Goal: Task Accomplishment & Management: Manage account settings

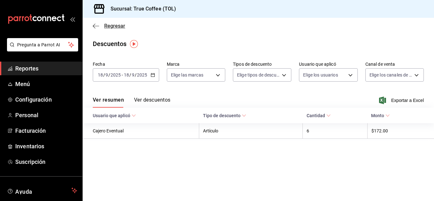
click at [104, 28] on span "Regresar" at bounding box center [114, 26] width 21 height 6
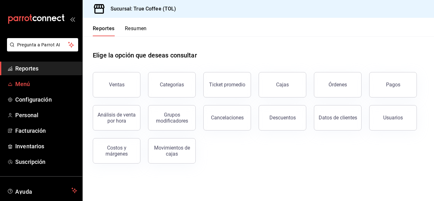
click at [31, 85] on span "Menú" at bounding box center [46, 84] width 62 height 9
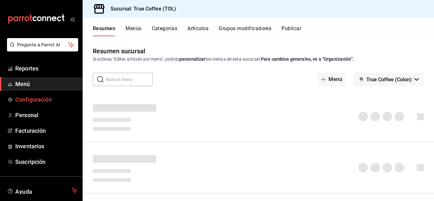
click at [36, 97] on span "Configuración" at bounding box center [46, 99] width 62 height 9
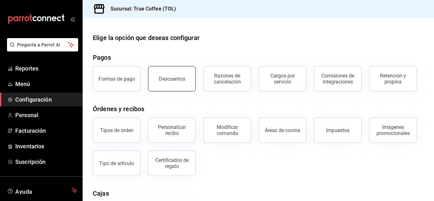
click at [156, 86] on button "Descuentos" at bounding box center [172, 78] width 48 height 25
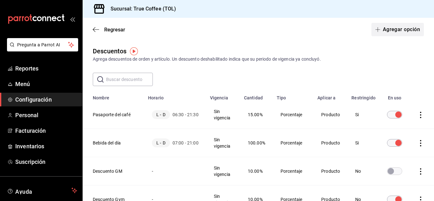
click at [395, 35] on button "Agregar opción" at bounding box center [397, 29] width 52 height 13
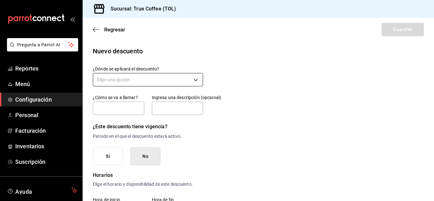
click at [166, 75] on body "Pregunta a Parrot AI Reportes Menú Configuración Personal Facturación Inventari…" at bounding box center [217, 100] width 434 height 201
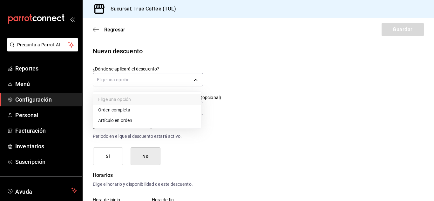
click at [119, 122] on li "Artículo en orden" at bounding box center [147, 120] width 108 height 10
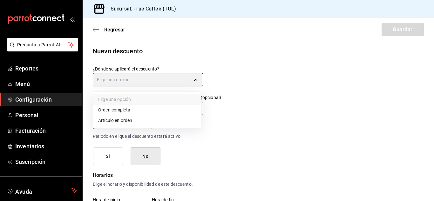
type input "ORDER_ITEM"
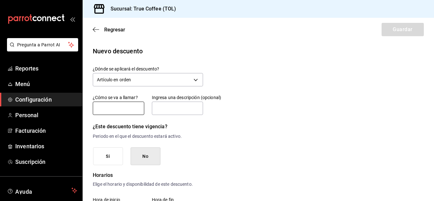
click at [129, 112] on input "text" at bounding box center [118, 108] width 51 height 13
type input "Descuento de temporada"
click at [165, 109] on input "text" at bounding box center [177, 108] width 51 height 13
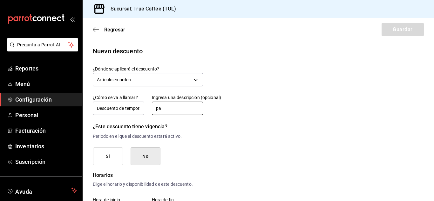
type input "p"
type input "P"
type input "A"
click at [169, 109] on input "Aplicable para todos en la empresa ( exepto consejo)" at bounding box center [177, 108] width 51 height 13
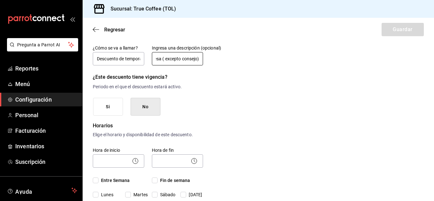
scroll to position [53, 0]
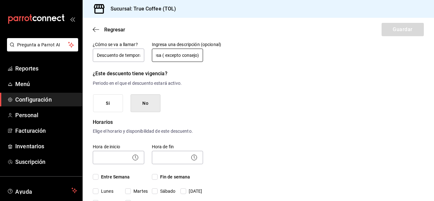
type input "Aplicable para todos en la empresa ( excepto consejo)"
click at [149, 102] on button "No" at bounding box center [145, 103] width 30 height 18
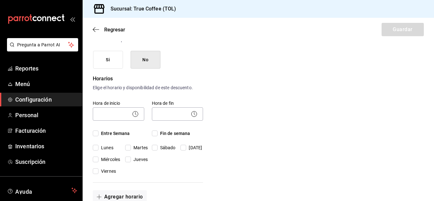
scroll to position [97, 0]
click at [134, 111] on icon at bounding box center [135, 114] width 8 height 8
click at [109, 114] on body "Pregunta a Parrot AI Reportes Menú Configuración Personal Facturación Inventari…" at bounding box center [217, 100] width 434 height 201
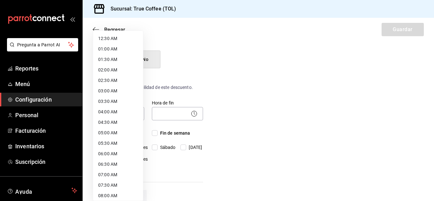
scroll to position [19, 0]
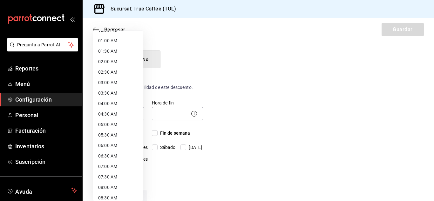
click at [109, 170] on li "07:00 AM" at bounding box center [118, 166] width 50 height 10
type input "07:00"
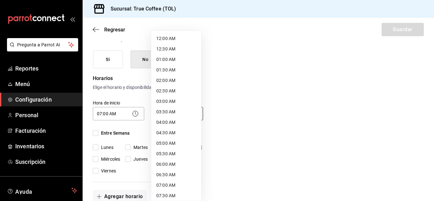
click at [170, 114] on body "Pregunta a Parrot AI Reportes Menú Configuración Personal Facturación Inventari…" at bounding box center [217, 100] width 434 height 201
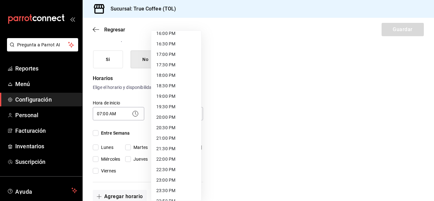
scroll to position [341, 0]
click at [172, 143] on li "21:30 PM" at bounding box center [176, 148] width 50 height 10
type input "21:30"
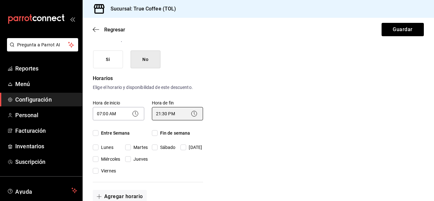
scroll to position [0, 0]
click at [96, 133] on input "Entre Semana" at bounding box center [96, 133] width 6 height 6
checkbox input "true"
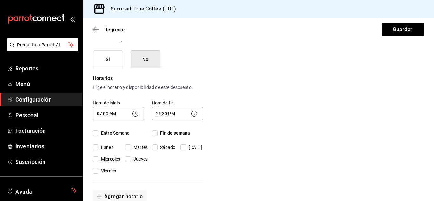
checkbox input "true"
click at [156, 134] on input "Fin de semana" at bounding box center [155, 133] width 6 height 6
checkbox input "true"
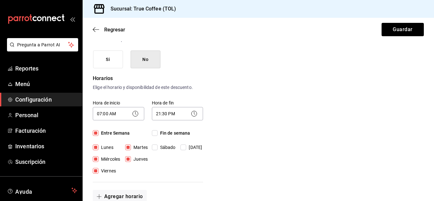
checkbox input "true"
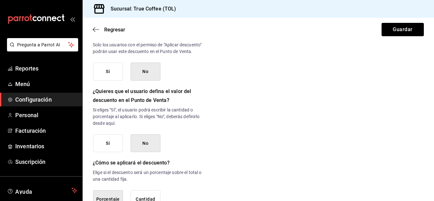
scroll to position [343, 0]
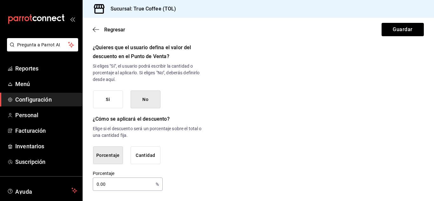
click at [117, 185] on input "0.00" at bounding box center [123, 184] width 60 height 13
type input "0"
type input "15"
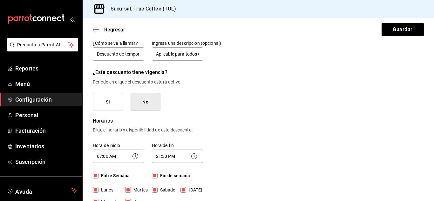
scroll to position [0, 0]
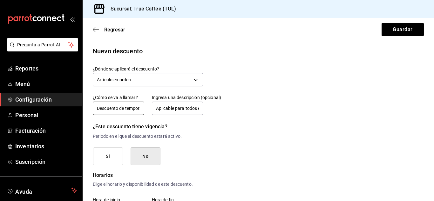
click at [119, 110] on input "Descuento de temporada" at bounding box center [118, 108] width 51 height 13
click at [116, 108] on input "Descuento de temporada" at bounding box center [118, 108] width 51 height 13
type input "Descuento Articulo de temporada"
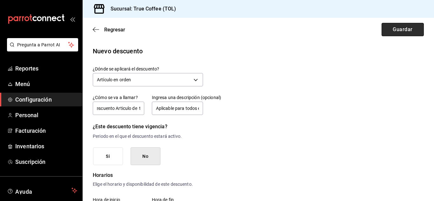
click at [409, 25] on button "Guardar" at bounding box center [402, 29] width 42 height 13
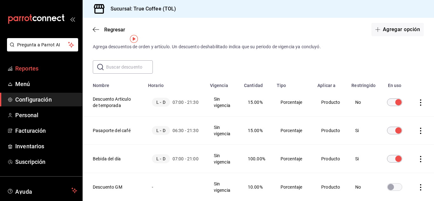
scroll to position [10, 0]
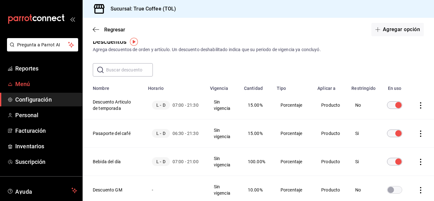
click at [23, 85] on span "Menú" at bounding box center [46, 84] width 62 height 9
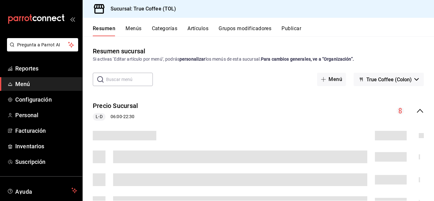
click at [204, 32] on button "Artículos" at bounding box center [197, 30] width 21 height 11
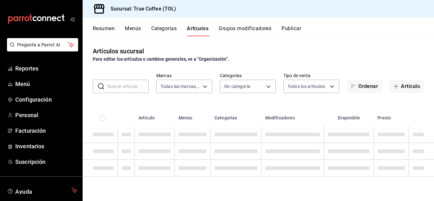
type input "26f61452-cae3-4785-a690-7b393e87ceb5"
type input "3f43cfac-62cb-4203-bc11-d6242f9346a8,4e802382-c8d9-43b3-9daa-4cf0da396242,84500…"
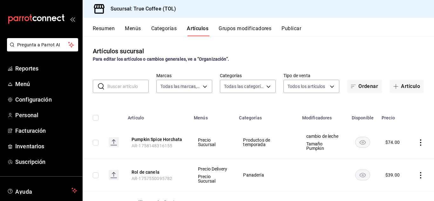
click at [136, 88] on input "text" at bounding box center [127, 86] width 41 height 13
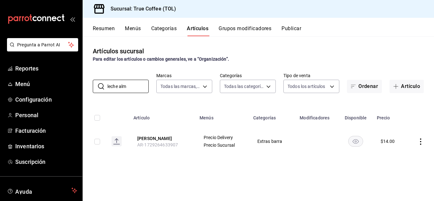
type input "leche alm"
click at [419, 141] on icon "actions" at bounding box center [420, 141] width 6 height 6
click at [407, 156] on span "Editar" at bounding box center [401, 156] width 17 height 7
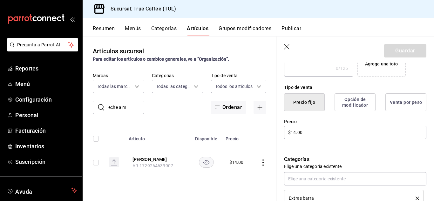
scroll to position [159, 0]
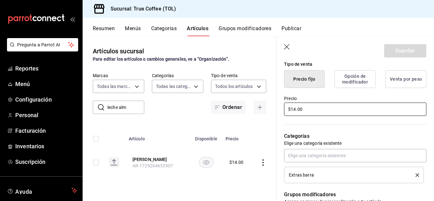
click at [323, 109] on input "$14.00" at bounding box center [355, 109] width 142 height 13
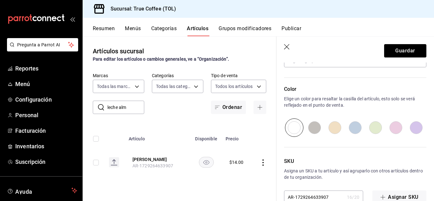
scroll to position [328, 0]
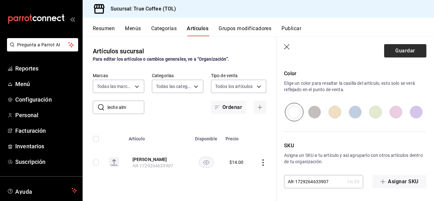
type input "$16.00"
click at [391, 52] on button "Guardar" at bounding box center [405, 50] width 42 height 13
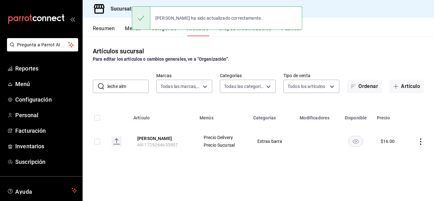
click at [133, 83] on input "leche alm" at bounding box center [127, 86] width 41 height 13
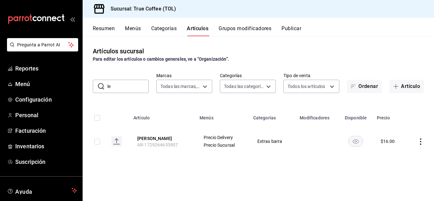
type input "l"
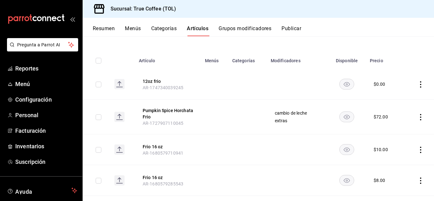
scroll to position [57, 0]
type input "frio"
click at [417, 114] on icon "actions" at bounding box center [420, 117] width 6 height 6
click at [403, 130] on span "Editar" at bounding box center [396, 131] width 17 height 7
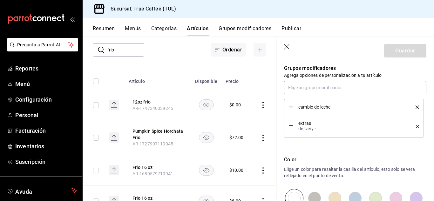
scroll to position [264, 0]
click at [287, 45] on icon "button" at bounding box center [287, 47] width 6 height 6
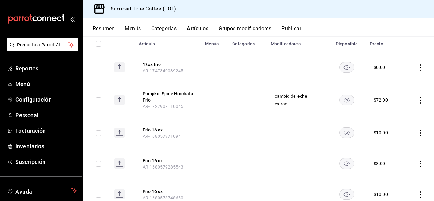
scroll to position [74, 0]
click at [418, 102] on icon "actions" at bounding box center [420, 100] width 6 height 6
click at [398, 116] on span "Editar" at bounding box center [396, 114] width 17 height 7
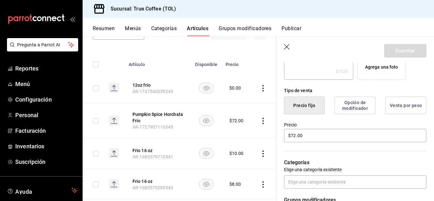
scroll to position [162, 0]
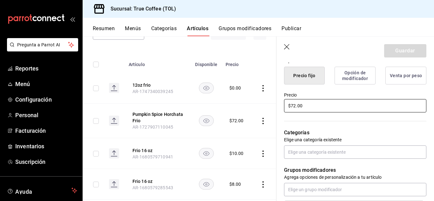
click at [295, 105] on input "$72.00" at bounding box center [355, 105] width 142 height 13
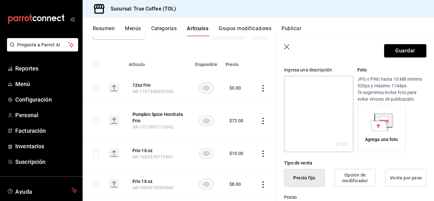
scroll to position [0, 0]
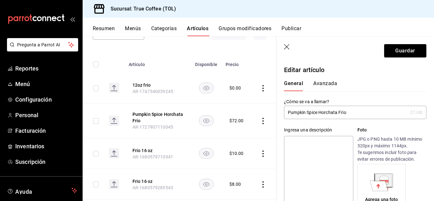
type input "$74.00"
click at [286, 48] on icon "button" at bounding box center [287, 47] width 6 height 6
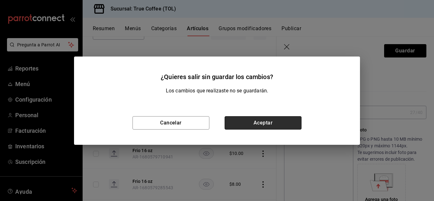
click at [250, 120] on button "Aceptar" at bounding box center [262, 122] width 77 height 13
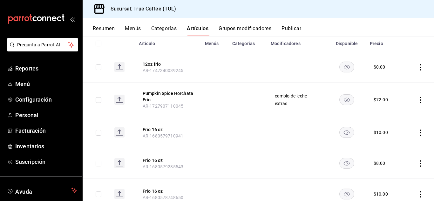
scroll to position [53, 0]
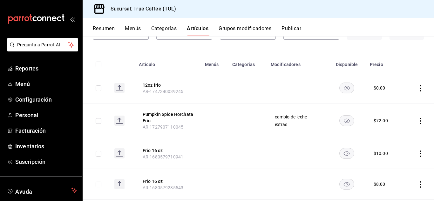
click at [417, 122] on icon "actions" at bounding box center [420, 121] width 6 height 6
click at [386, 163] on div at bounding box center [382, 161] width 11 height 6
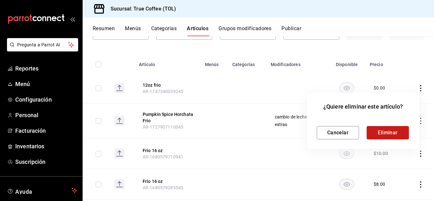
click at [383, 137] on button "Eliminar" at bounding box center [387, 132] width 42 height 13
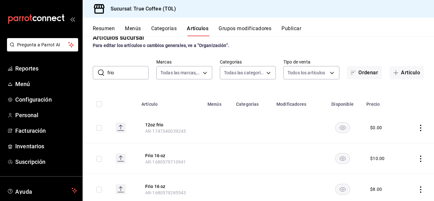
scroll to position [13, 0]
click at [123, 76] on input "frio" at bounding box center [127, 73] width 41 height 13
type input "f"
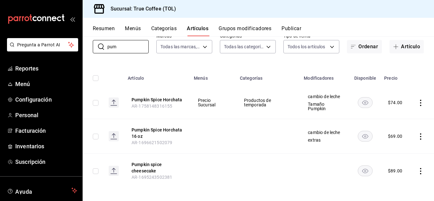
scroll to position [42, 0]
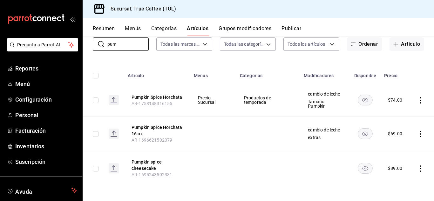
type input "pum"
click at [420, 133] on icon "actions" at bounding box center [420, 134] width 1 height 6
click at [386, 172] on div at bounding box center [382, 174] width 11 height 6
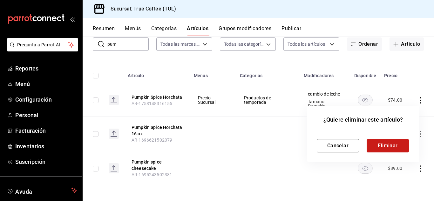
click at [372, 144] on button "Eliminar" at bounding box center [387, 145] width 42 height 13
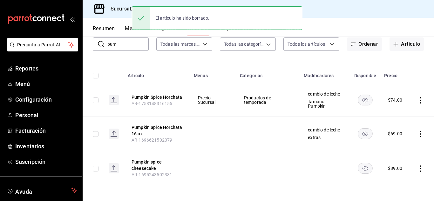
scroll to position [8, 0]
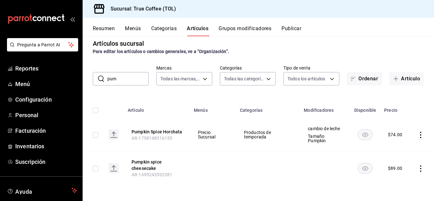
click at [417, 134] on icon "actions" at bounding box center [420, 135] width 6 height 6
click at [388, 150] on span "Editar" at bounding box center [396, 149] width 17 height 7
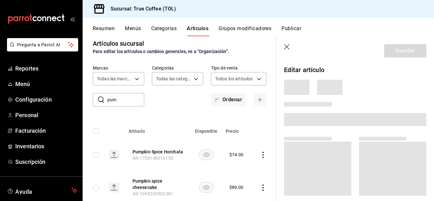
scroll to position [6, 0]
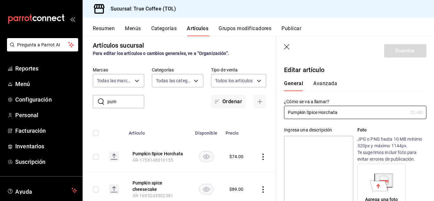
type input "$74.00"
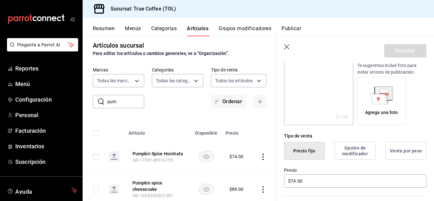
scroll to position [87, 0]
click at [355, 149] on button "Opción de modificador" at bounding box center [354, 151] width 41 height 18
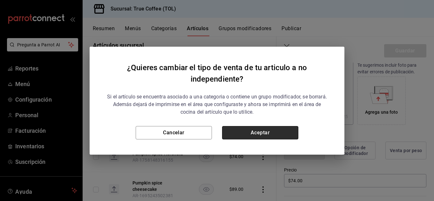
click at [245, 132] on button "Aceptar" at bounding box center [260, 132] width 76 height 13
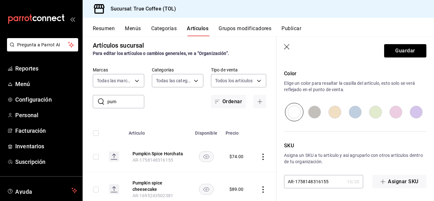
scroll to position [0, 0]
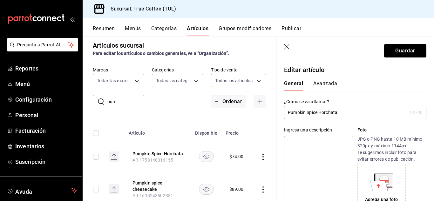
click at [319, 88] on button "Avanzada" at bounding box center [325, 85] width 24 height 11
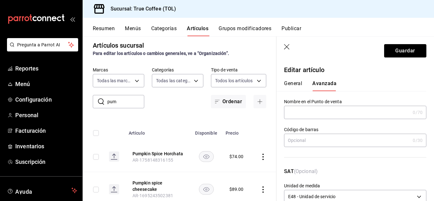
click at [296, 80] on button "General" at bounding box center [293, 85] width 18 height 11
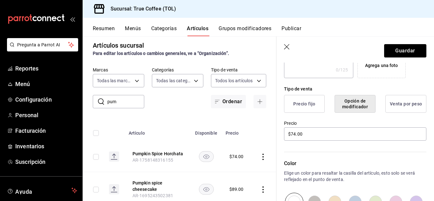
scroll to position [127, 0]
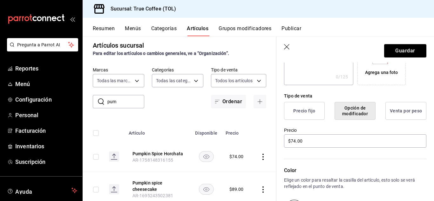
click at [305, 109] on button "Precio fijo" at bounding box center [304, 111] width 41 height 18
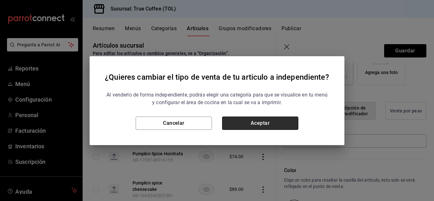
click at [262, 124] on button "Aceptar" at bounding box center [260, 122] width 76 height 13
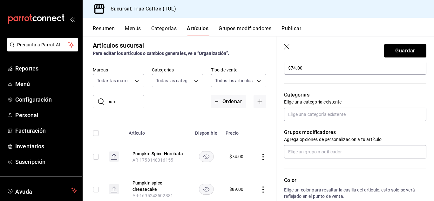
scroll to position [198, 0]
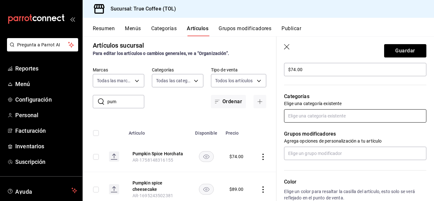
click at [326, 112] on input "text" at bounding box center [355, 115] width 142 height 13
type input "prod"
click at [325, 128] on li "Productos de temporada" at bounding box center [352, 130] width 137 height 10
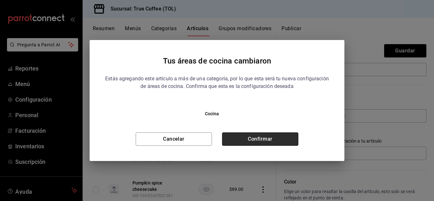
click at [256, 136] on button "Confirmar" at bounding box center [260, 138] width 76 height 13
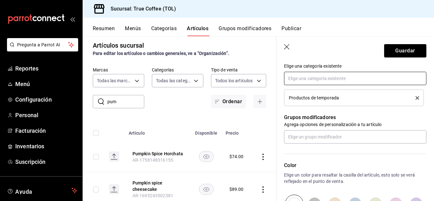
scroll to position [238, 0]
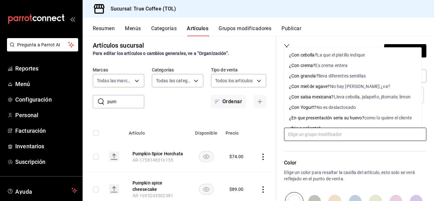
click at [337, 136] on input "text" at bounding box center [355, 134] width 142 height 13
type input "c"
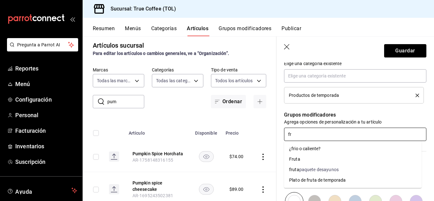
type input "f"
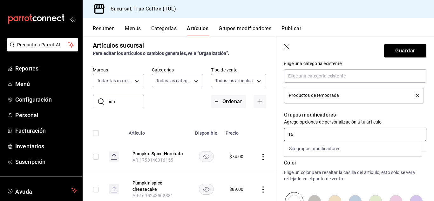
type input "1"
type input "f"
click at [427, 67] on div "Editar artículo General Avanzada ¿Cómo se va a llamar? Pumpkin Spice Horchata 2…" at bounding box center [354, 57] width 157 height 466
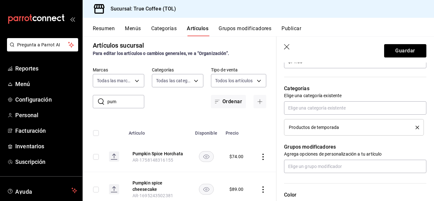
scroll to position [206, 0]
click at [287, 44] on header "Guardar" at bounding box center [354, 50] width 157 height 26
click at [287, 46] on icon "button" at bounding box center [286, 46] width 5 height 5
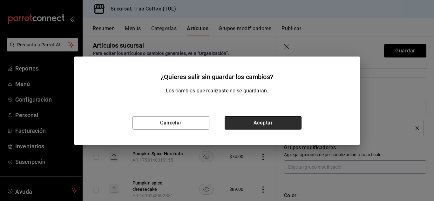
click at [245, 126] on button "Aceptar" at bounding box center [262, 122] width 77 height 13
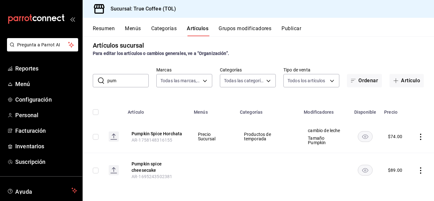
click at [417, 137] on icon "actions" at bounding box center [420, 137] width 6 height 6
click at [388, 177] on div at bounding box center [382, 177] width 11 height 6
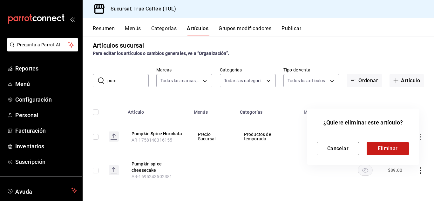
click at [377, 146] on button "Eliminar" at bounding box center [387, 148] width 42 height 13
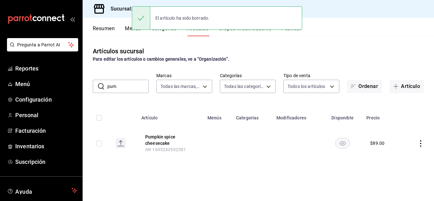
click at [173, 31] on div "El artículo ha sido borrado." at bounding box center [217, 17] width 170 height 27
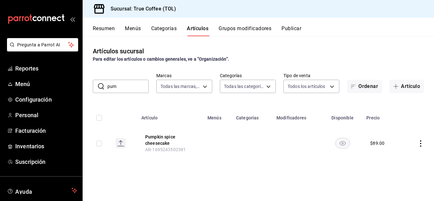
click at [166, 28] on button "Categorías" at bounding box center [164, 30] width 26 height 11
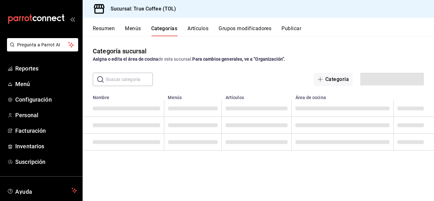
click at [243, 29] on button "Grupos modificadores" at bounding box center [244, 30] width 53 height 11
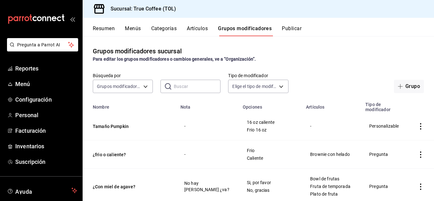
click at [417, 128] on icon "actions" at bounding box center [420, 126] width 6 height 6
click at [395, 138] on span "Editar" at bounding box center [396, 141] width 17 height 7
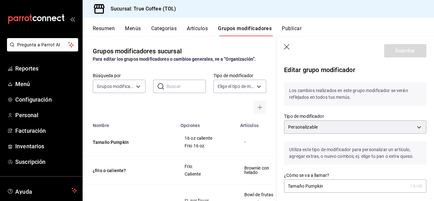
click at [285, 46] on icon "button" at bounding box center [287, 47] width 6 height 6
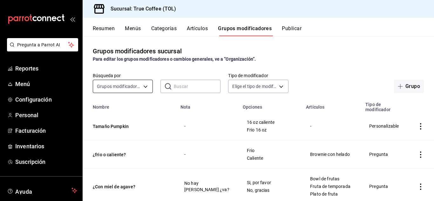
click at [144, 86] on body "Pregunta a Parrot AI Reportes Menú Configuración Personal Facturación Inventari…" at bounding box center [217, 100] width 434 height 201
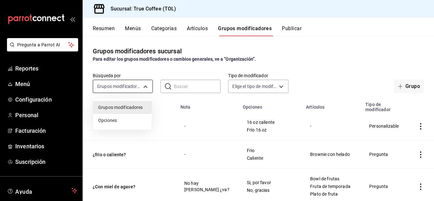
click at [144, 86] on div at bounding box center [217, 100] width 434 height 201
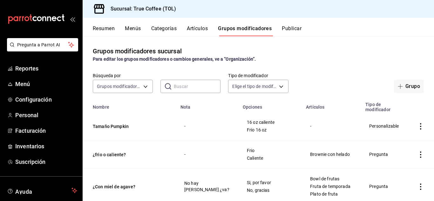
click at [174, 85] on input "text" at bounding box center [197, 86] width 47 height 13
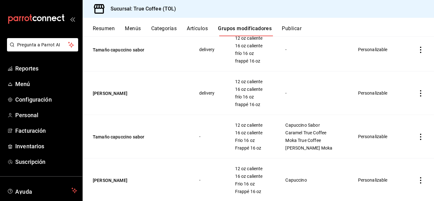
scroll to position [139, 0]
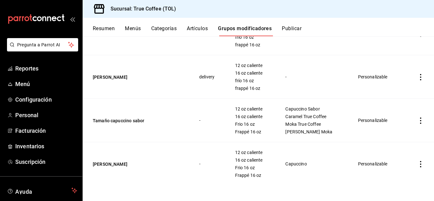
type input "tamaño capu"
click at [417, 168] on td "simple table" at bounding box center [420, 163] width 27 height 43
click at [417, 165] on icon "actions" at bounding box center [420, 164] width 6 height 6
click at [395, 157] on span "Editar" at bounding box center [396, 158] width 17 height 7
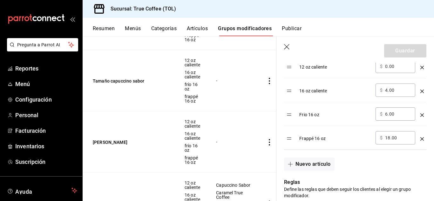
scroll to position [233, 0]
click at [286, 46] on icon "button" at bounding box center [286, 46] width 5 height 5
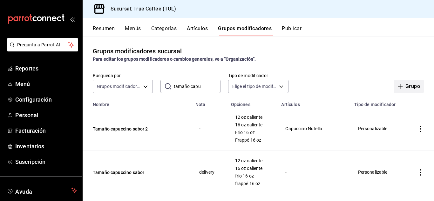
click at [397, 85] on icon "button" at bounding box center [399, 86] width 5 height 5
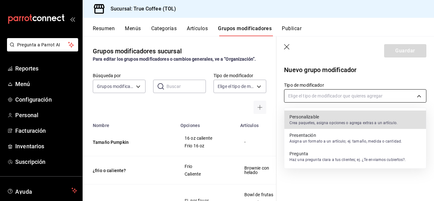
click at [328, 93] on body "Pregunta a Parrot AI Reportes Menú Configuración Personal Facturación Inventari…" at bounding box center [217, 100] width 434 height 201
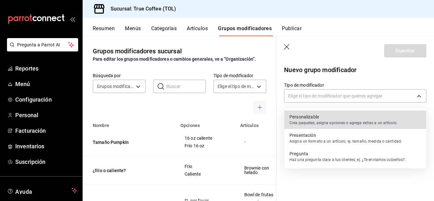
click at [312, 120] on p "Crea paquetes, asigna opciones o agrega extras a un artículo." at bounding box center [343, 123] width 108 height 6
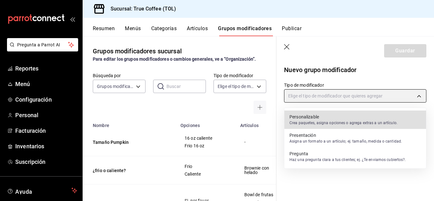
type input "CUSTOMIZABLE"
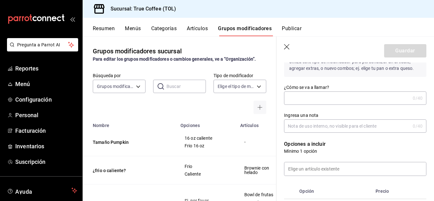
scroll to position [57, 0]
click at [307, 102] on input "¿Cómo se va a llamar?" at bounding box center [347, 97] width 126 height 13
drag, startPoint x: 329, startPoint y: 98, endPoint x: 304, endPoint y: 98, distance: 25.1
click at [304, 98] on input "Tamaño Pumpink" at bounding box center [345, 97] width 123 height 13
paste input "pumpkin spice"
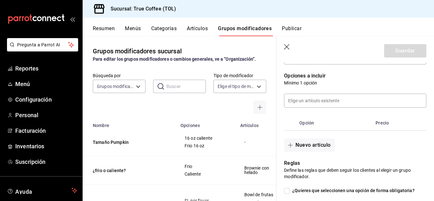
scroll to position [125, 0]
type input "Tamaño pumpkin spice"
click at [304, 98] on input at bounding box center [355, 100] width 142 height 13
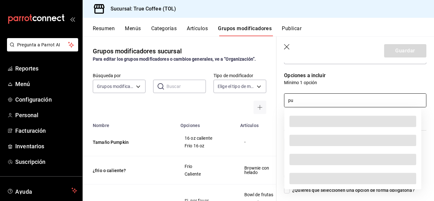
type input "p"
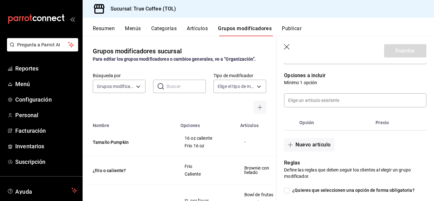
click at [331, 90] on div at bounding box center [351, 97] width 150 height 22
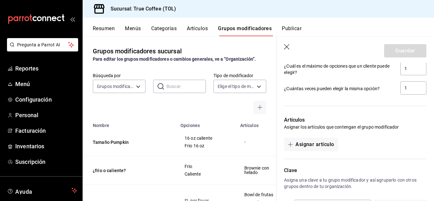
scroll to position [320, 0]
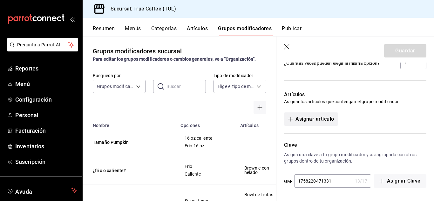
click at [309, 122] on button "Asignar artículo" at bounding box center [311, 118] width 54 height 13
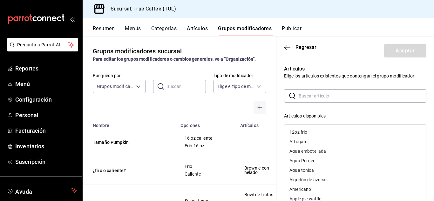
click at [309, 96] on input "text" at bounding box center [362, 96] width 128 height 13
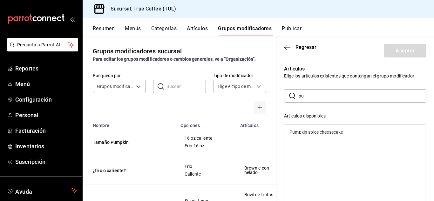
type input "p"
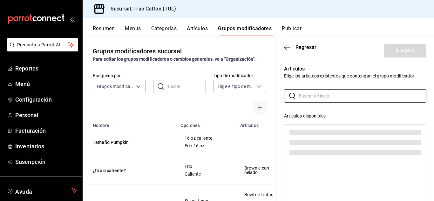
click at [286, 50] on header "Regresar Aceptar" at bounding box center [354, 50] width 157 height 26
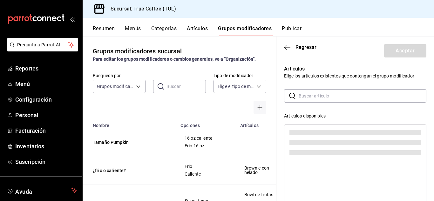
click at [195, 31] on button "Artículos" at bounding box center [197, 30] width 21 height 11
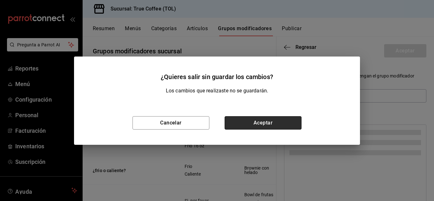
click at [252, 123] on button "Aceptar" at bounding box center [262, 122] width 77 height 13
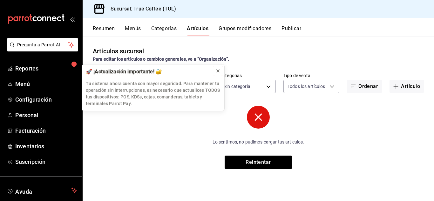
click at [219, 70] on icon at bounding box center [217, 71] width 3 height 3
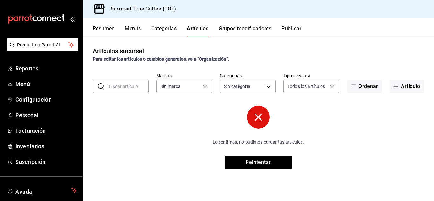
click at [131, 89] on input "text" at bounding box center [127, 86] width 41 height 13
type input "pum"
click at [281, 160] on button "Reintentar" at bounding box center [257, 162] width 67 height 13
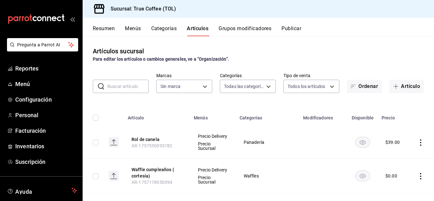
type input "3f43cfac-62cb-4203-bc11-d6242f9346a8,4e802382-c8d9-43b3-9daa-4cf0da396242,84500…"
type input "26f61452-cae3-4785-a690-7b393e87ceb5"
click at [411, 84] on button "Artículo" at bounding box center [406, 86] width 34 height 13
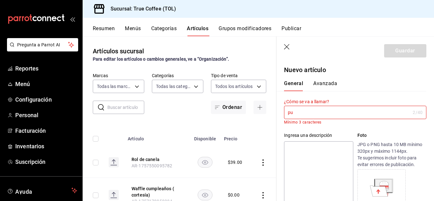
type input "p"
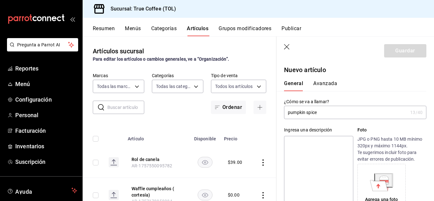
click at [291, 113] on input "pumpkin spice" at bounding box center [345, 112] width 123 height 13
click at [327, 110] on input "Pumpkin spice" at bounding box center [345, 112] width 123 height 13
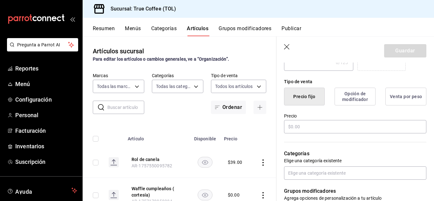
scroll to position [150, 0]
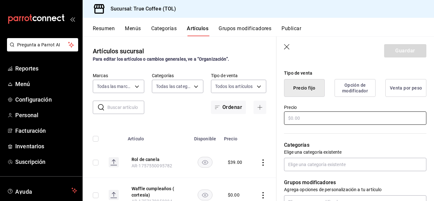
type input "Pumpkin spice Horchata"
click at [323, 114] on input "text" at bounding box center [355, 117] width 142 height 13
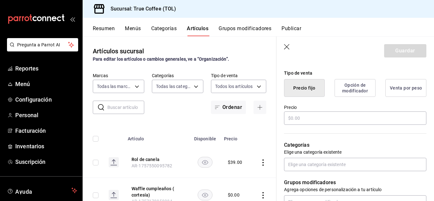
click at [349, 81] on button "Opción de modificador" at bounding box center [354, 88] width 41 height 18
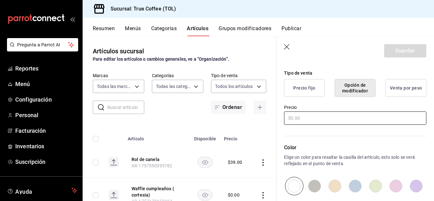
click at [316, 114] on input "text" at bounding box center [355, 117] width 142 height 13
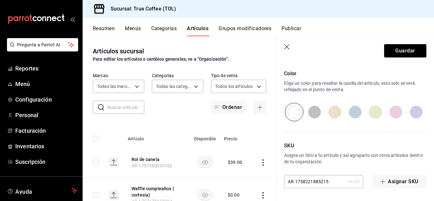
scroll to position [0, 0]
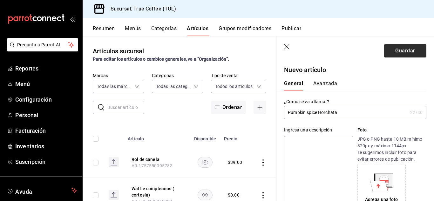
type input "$74.00"
click at [386, 53] on button "Guardar" at bounding box center [405, 50] width 42 height 13
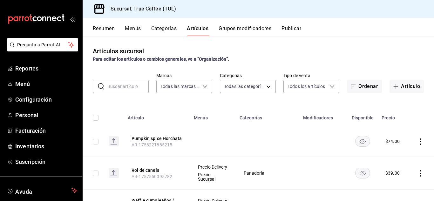
click at [237, 28] on button "Grupos modificadores" at bounding box center [244, 30] width 53 height 11
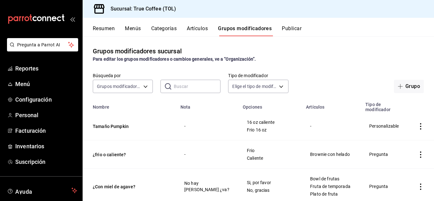
click at [417, 125] on icon "actions" at bounding box center [420, 126] width 6 height 6
click at [393, 144] on span "Editar" at bounding box center [396, 141] width 17 height 7
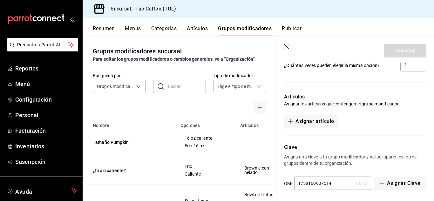
scroll to position [399, 0]
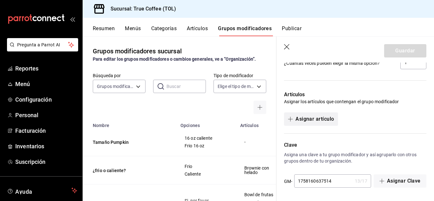
click at [318, 120] on button "Asignar artículo" at bounding box center [311, 118] width 54 height 13
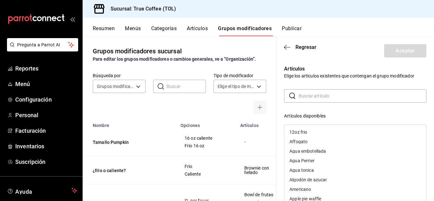
click at [307, 90] on input "text" at bounding box center [362, 96] width 128 height 13
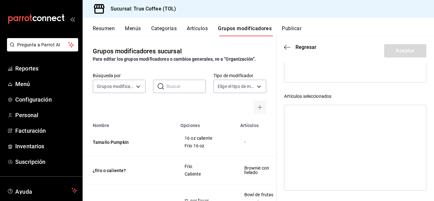
scroll to position [0, 0]
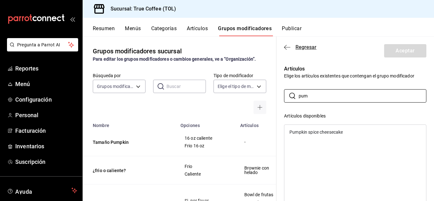
type input "pum"
click at [301, 47] on span "Regresar" at bounding box center [305, 47] width 21 height 6
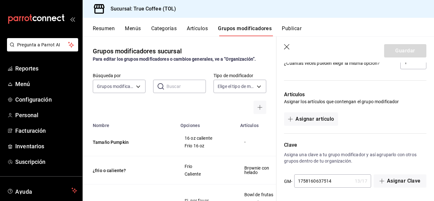
click at [285, 45] on icon "button" at bounding box center [286, 46] width 5 height 5
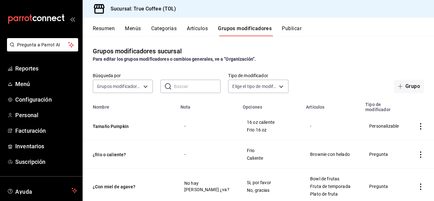
click at [198, 32] on button "Artículos" at bounding box center [197, 30] width 21 height 11
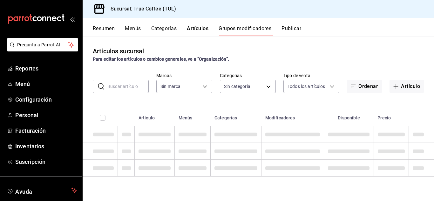
type input "26f61452-cae3-4785-a690-7b393e87ceb5"
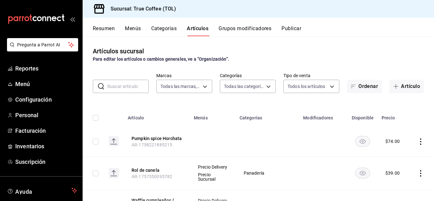
type input "3f43cfac-62cb-4203-bc11-d6242f9346a8,4e802382-c8d9-43b3-9daa-4cf0da396242,84500…"
click at [417, 140] on icon "actions" at bounding box center [420, 141] width 6 height 6
click at [392, 151] on li "Editar" at bounding box center [391, 155] width 38 height 13
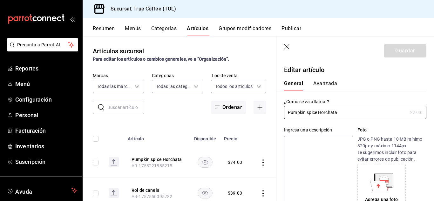
click at [324, 82] on button "Avanzada" at bounding box center [325, 85] width 24 height 11
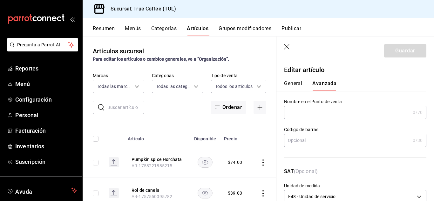
scroll to position [47, 0]
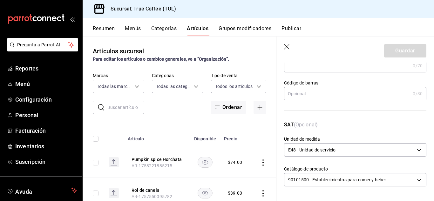
click at [287, 47] on icon "button" at bounding box center [286, 46] width 5 height 5
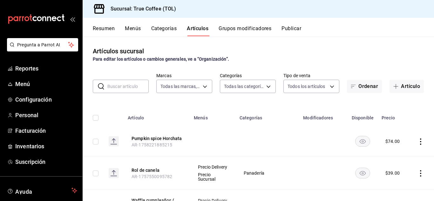
click at [170, 30] on button "Categorías" at bounding box center [164, 30] width 26 height 11
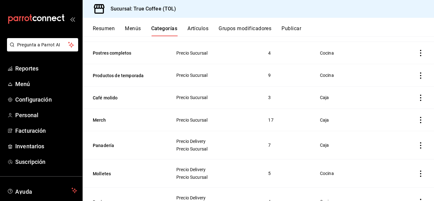
scroll to position [149, 0]
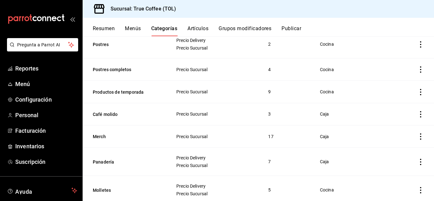
click at [420, 92] on icon "actions" at bounding box center [420, 92] width 1 height 6
click at [393, 104] on span "Editar" at bounding box center [396, 106] width 17 height 7
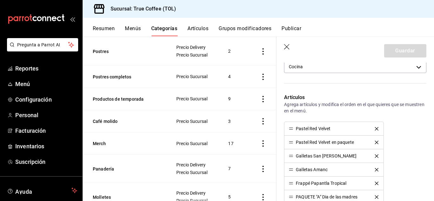
scroll to position [135, 0]
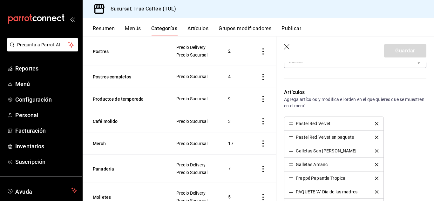
click at [375, 122] on icon "delete" at bounding box center [376, 123] width 3 height 3
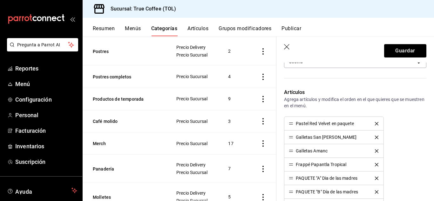
click at [375, 122] on icon "delete" at bounding box center [376, 123] width 3 height 3
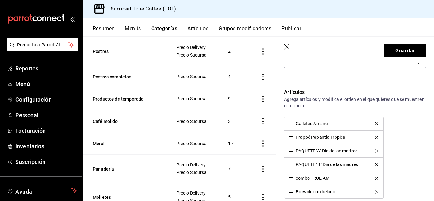
click at [375, 122] on icon "delete" at bounding box center [376, 123] width 3 height 3
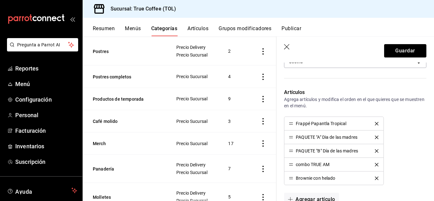
click at [375, 122] on icon "delete" at bounding box center [376, 123] width 3 height 3
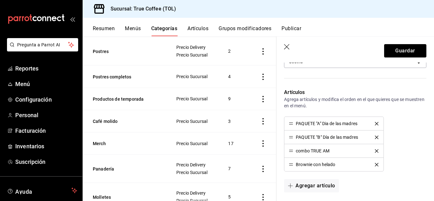
click at [375, 122] on icon "delete" at bounding box center [376, 123] width 3 height 3
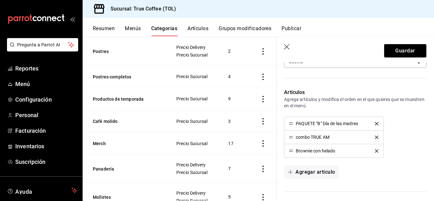
click at [375, 122] on icon "delete" at bounding box center [376, 123] width 3 height 3
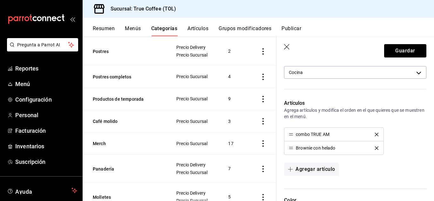
scroll to position [121, 0]
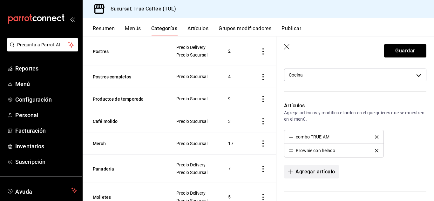
click at [304, 171] on button "Agregar artículo" at bounding box center [311, 171] width 55 height 13
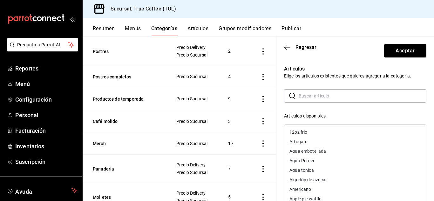
click at [314, 95] on input "text" at bounding box center [362, 96] width 128 height 13
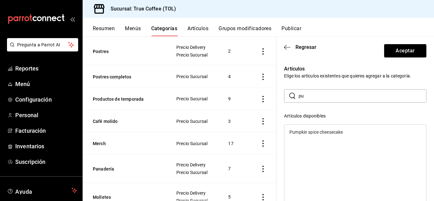
type input "p"
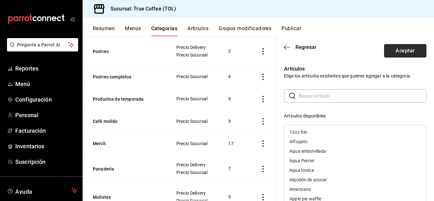
click at [389, 45] on button "Aceptar" at bounding box center [405, 50] width 42 height 13
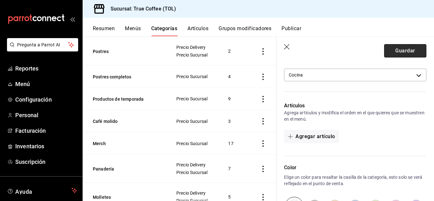
click at [395, 51] on button "Guardar" at bounding box center [405, 50] width 42 height 13
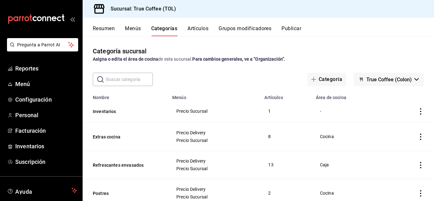
click at [201, 30] on button "Artículos" at bounding box center [197, 30] width 21 height 11
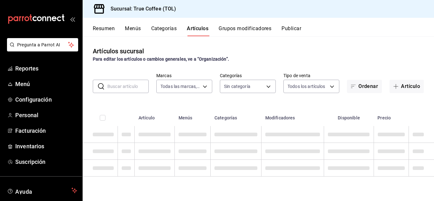
type input "26f61452-cae3-4785-a690-7b393e87ceb5"
click at [293, 27] on button "Publicar" at bounding box center [291, 30] width 20 height 11
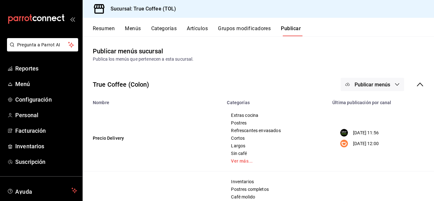
click at [265, 29] on button "Grupos modificadores" at bounding box center [244, 30] width 53 height 11
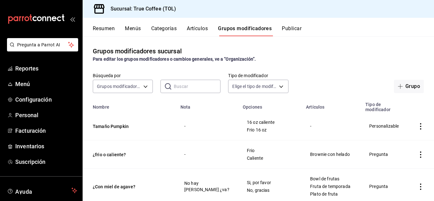
click at [417, 128] on icon "actions" at bounding box center [420, 126] width 6 height 6
click at [257, 90] on div at bounding box center [217, 100] width 434 height 201
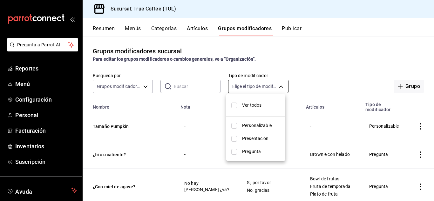
click at [265, 89] on body "Pregunta a Parrot AI Reportes Menú Configuración Personal Facturación Inventari…" at bounding box center [217, 100] width 434 height 201
click at [234, 124] on input "checkbox" at bounding box center [234, 126] width 6 height 6
checkbox input "true"
type input "CUSTOMIZABLE"
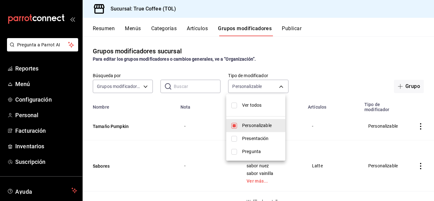
click at [299, 56] on div at bounding box center [217, 100] width 434 height 201
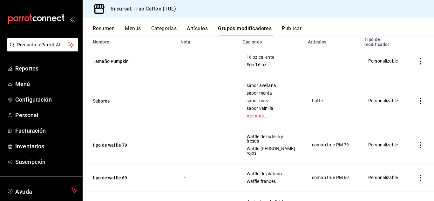
scroll to position [65, 0]
click at [417, 99] on icon "actions" at bounding box center [420, 100] width 6 height 6
click at [395, 113] on span "Editar" at bounding box center [396, 115] width 17 height 7
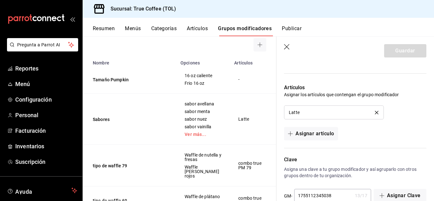
scroll to position [492, 0]
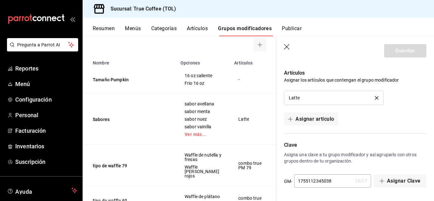
click at [287, 49] on icon "button" at bounding box center [287, 47] width 6 height 6
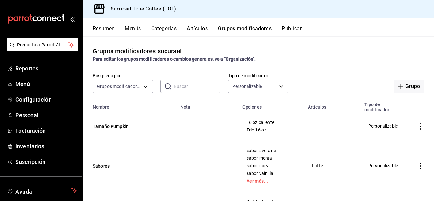
click at [417, 126] on icon "actions" at bounding box center [420, 126] width 6 height 6
click at [391, 143] on span "Editar" at bounding box center [396, 141] width 17 height 7
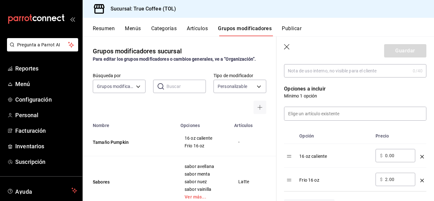
scroll to position [145, 0]
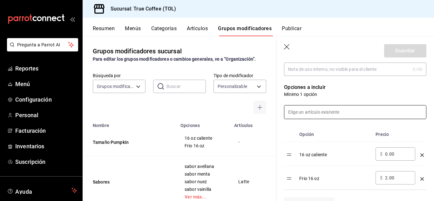
click at [322, 114] on input at bounding box center [355, 111] width 142 height 13
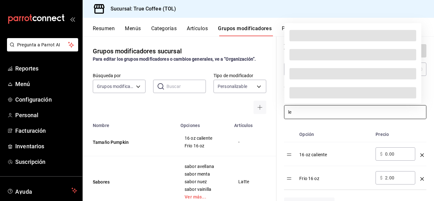
type input "l"
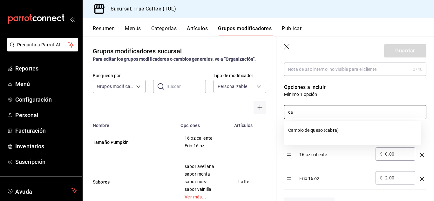
type input "c"
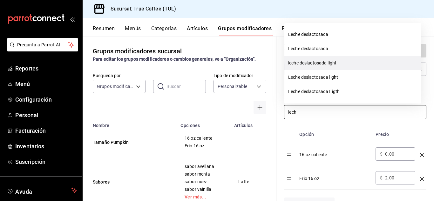
scroll to position [142, 0]
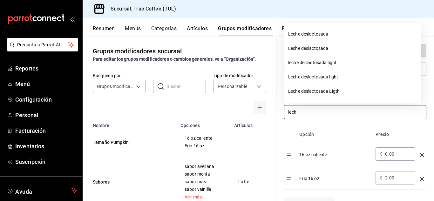
type input "lech"
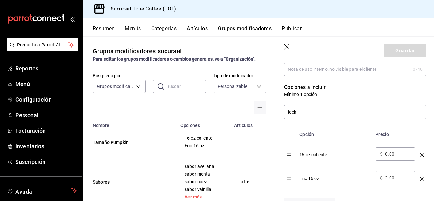
click at [277, 54] on header "Guardar" at bounding box center [354, 50] width 157 height 26
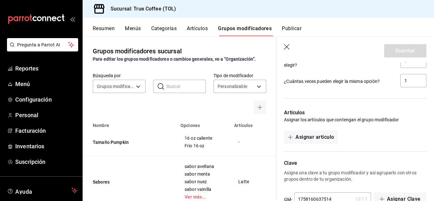
scroll to position [399, 0]
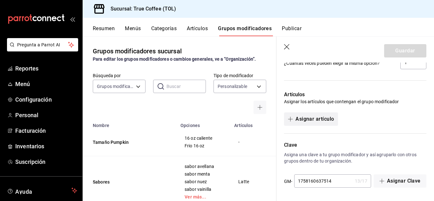
click at [310, 120] on button "Asignar artículo" at bounding box center [311, 118] width 54 height 13
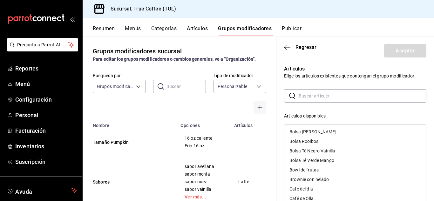
scroll to position [0, 0]
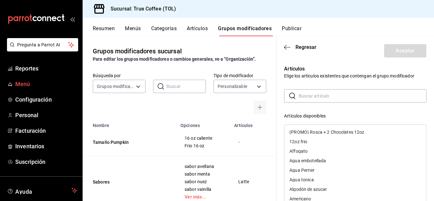
click at [33, 84] on span "Menú" at bounding box center [46, 84] width 62 height 9
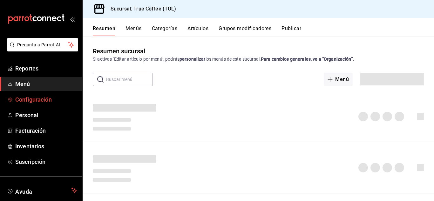
click at [34, 103] on span "Configuración" at bounding box center [46, 99] width 62 height 9
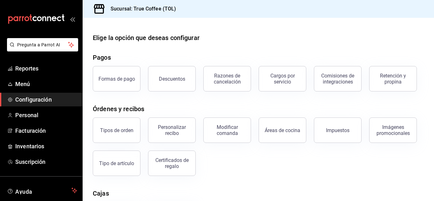
click at [32, 102] on span "Configuración" at bounding box center [46, 99] width 62 height 9
click at [15, 85] on span "Menú" at bounding box center [46, 84] width 62 height 9
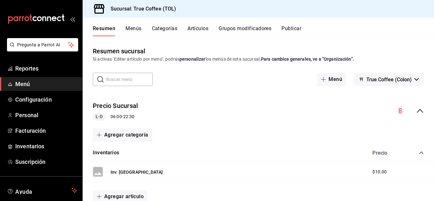
click at [25, 84] on span "Menú" at bounding box center [46, 84] width 62 height 9
click at [133, 33] on button "Menús" at bounding box center [133, 30] width 16 height 11
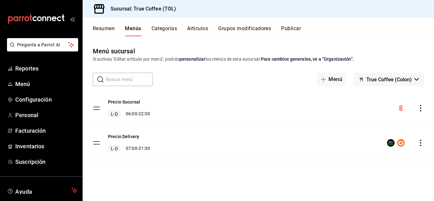
click at [202, 27] on button "Artículos" at bounding box center [197, 30] width 21 height 11
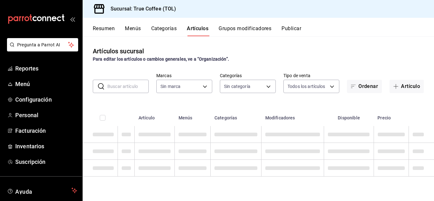
type input "26f61452-cae3-4785-a690-7b393e87ceb5"
type input "3f43cfac-62cb-4203-bc11-d6242f9346a8,4e802382-c8d9-43b3-9daa-4cf0da396242,84500…"
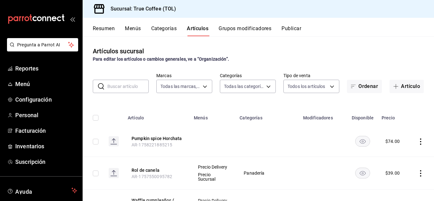
click at [115, 89] on input "text" at bounding box center [127, 86] width 41 height 13
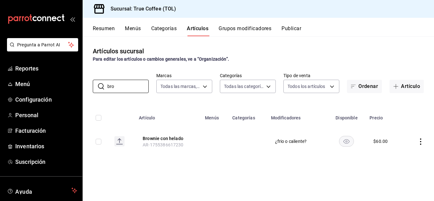
type input "bro"
click at [419, 143] on icon "actions" at bounding box center [420, 141] width 6 height 6
click at [400, 152] on li "Editar" at bounding box center [395, 155] width 38 height 13
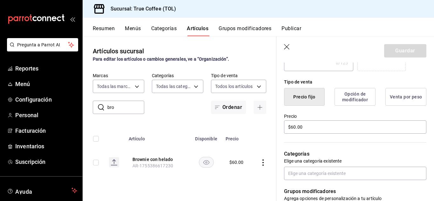
scroll to position [183, 0]
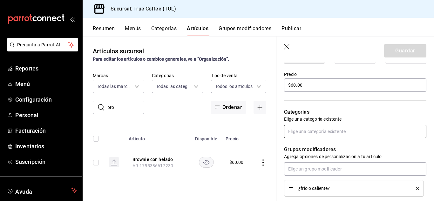
click at [329, 129] on input "text" at bounding box center [355, 131] width 142 height 13
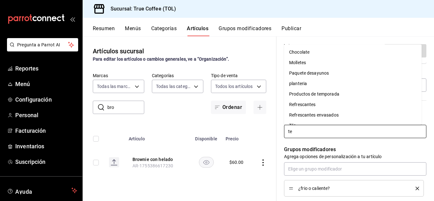
type input "t"
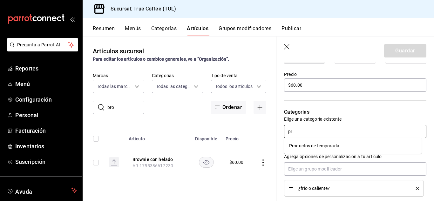
type input "pro"
click at [328, 143] on li "Productos de temporada" at bounding box center [352, 146] width 137 height 10
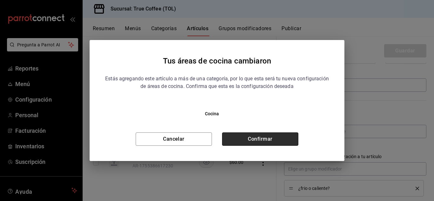
click at [277, 143] on button "Confirmar" at bounding box center [260, 138] width 76 height 13
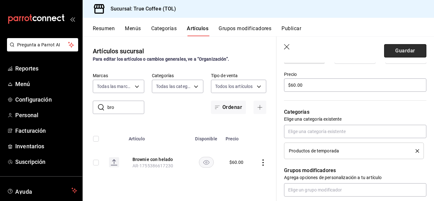
click at [397, 48] on button "Guardar" at bounding box center [405, 50] width 42 height 13
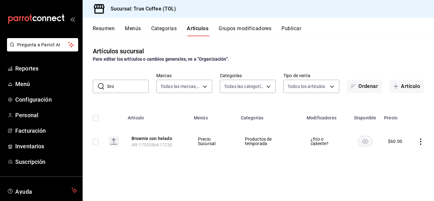
click at [137, 87] on input "bro" at bounding box center [127, 86] width 41 height 13
type input "b"
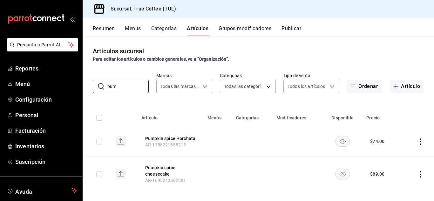
type input "pum"
click at [417, 143] on icon "actions" at bounding box center [420, 141] width 6 height 6
click at [400, 159] on span "Editar" at bounding box center [396, 156] width 17 height 7
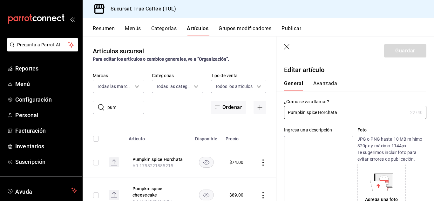
type input "$74.00"
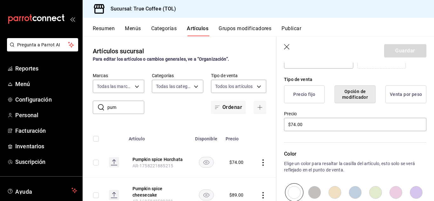
scroll to position [144, 0]
click at [285, 48] on icon "button" at bounding box center [287, 47] width 6 height 6
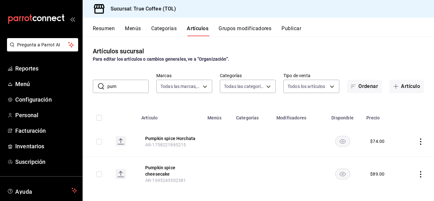
click at [121, 84] on input "pum" at bounding box center [127, 86] width 41 height 13
type input "p"
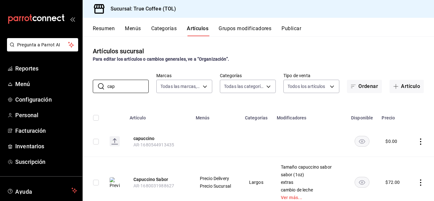
click at [417, 144] on icon "actions" at bounding box center [420, 141] width 6 height 6
click at [390, 154] on span "Editar" at bounding box center [396, 156] width 17 height 7
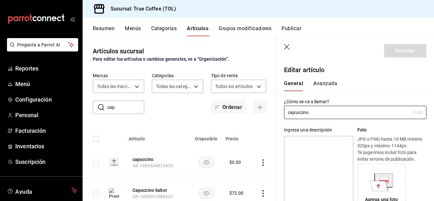
click at [289, 46] on icon "button" at bounding box center [287, 47] width 6 height 6
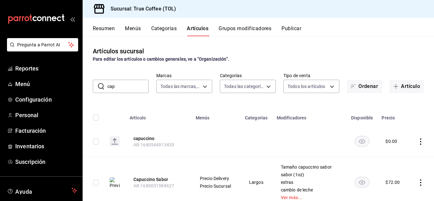
click at [119, 86] on input "cap" at bounding box center [127, 86] width 41 height 13
type input "c"
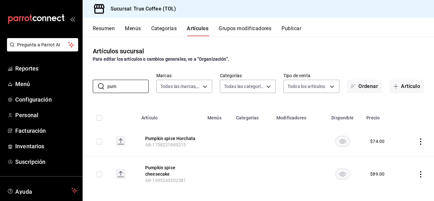
type input "pum"
click at [417, 140] on icon "actions" at bounding box center [420, 141] width 6 height 6
click at [390, 153] on span "Editar" at bounding box center [396, 156] width 17 height 7
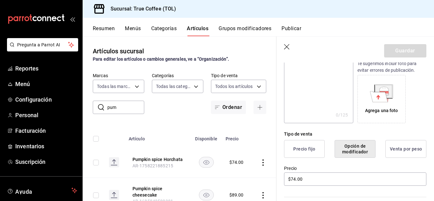
scroll to position [129, 0]
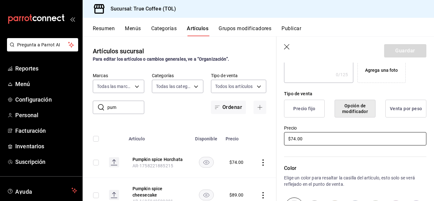
click at [309, 140] on input "$74.00" at bounding box center [355, 138] width 142 height 13
type input "$7.00"
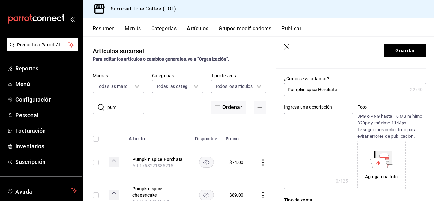
scroll to position [0, 0]
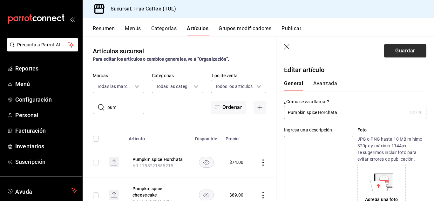
type input "$0.00"
click at [395, 51] on button "Guardar" at bounding box center [405, 50] width 42 height 13
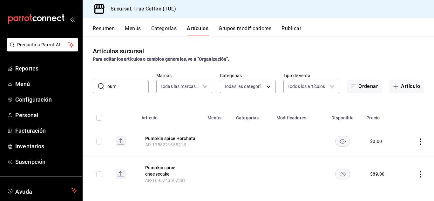
click at [239, 28] on button "Grupos modificadores" at bounding box center [244, 30] width 53 height 11
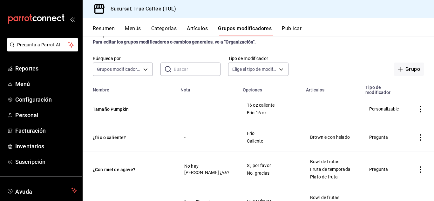
scroll to position [22, 0]
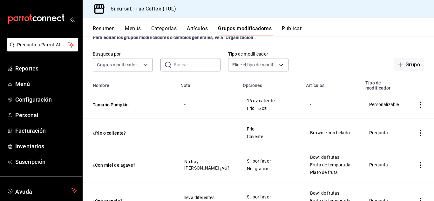
click at [418, 106] on icon "actions" at bounding box center [420, 105] width 6 height 6
click at [393, 116] on li "Editar" at bounding box center [391, 119] width 38 height 13
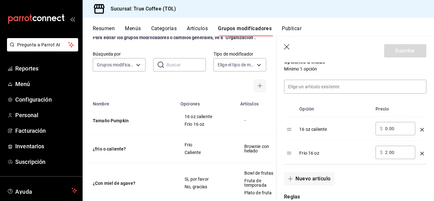
scroll to position [170, 0]
click at [397, 130] on input "0.00" at bounding box center [398, 128] width 26 height 6
type input "0.00"
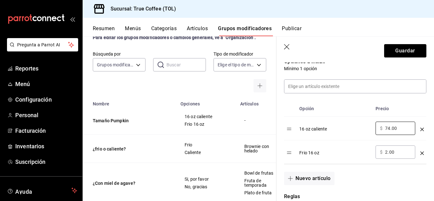
type input "74.00"
click at [398, 152] on input "2.00" at bounding box center [398, 152] width 26 height 6
type input "2.00"
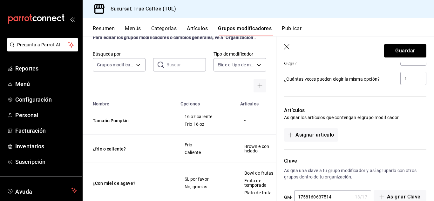
scroll to position [383, 0]
type input "76.00"
click at [316, 138] on button "Asignar artículo" at bounding box center [311, 134] width 54 height 13
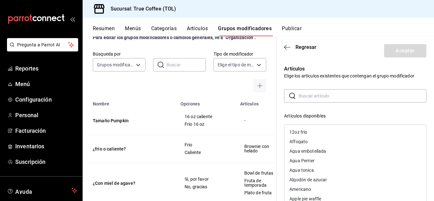
click at [320, 96] on input "text" at bounding box center [362, 96] width 128 height 13
type input "p"
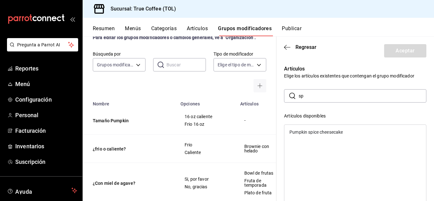
type input "s"
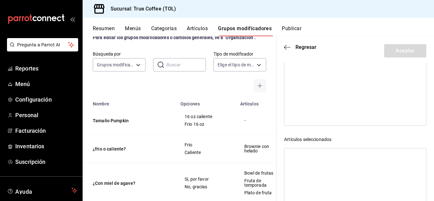
scroll to position [128, 0]
click at [320, 121] on div at bounding box center [355, 148] width 142 height 86
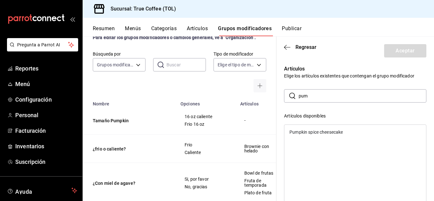
click at [313, 99] on input "pum" at bounding box center [362, 96] width 128 height 13
type input "p"
type input "c"
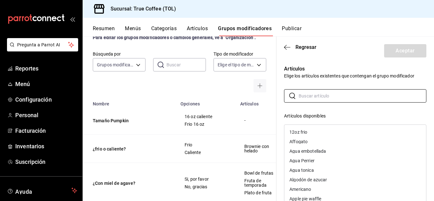
click at [311, 81] on div "Artículos Elige los artículos existentes que contengan el grupo modificador ​ ​…" at bounding box center [351, 186] width 150 height 258
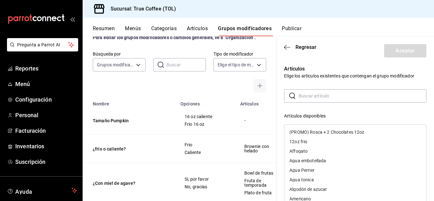
click at [309, 77] on p "Elige los artículos existentes que contengan el grupo modificador" at bounding box center [355, 76] width 142 height 6
click at [303, 48] on span "Regresar" at bounding box center [305, 47] width 21 height 6
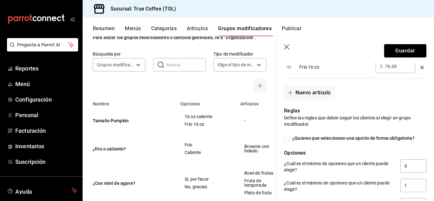
scroll to position [257, 0]
click at [287, 136] on input "¿Quieres que seleccionen una opción de forma obligatoria?" at bounding box center [287, 138] width 6 height 6
checkbox input "true"
type input "1"
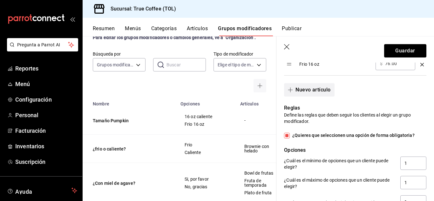
scroll to position [259, 0]
click at [403, 53] on button "Guardar" at bounding box center [405, 50] width 42 height 13
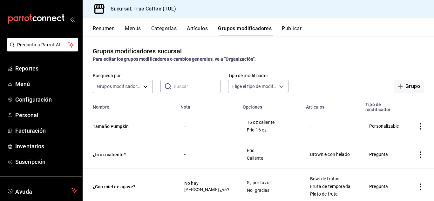
click at [175, 89] on input "text" at bounding box center [197, 86] width 47 height 13
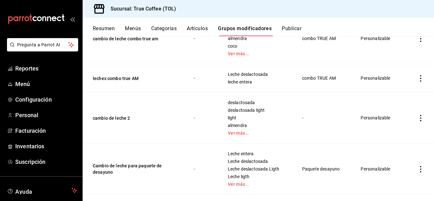
scroll to position [94, 0]
type input "lech"
click at [417, 120] on icon "actions" at bounding box center [420, 118] width 6 height 6
click at [385, 135] on div at bounding box center [382, 133] width 11 height 8
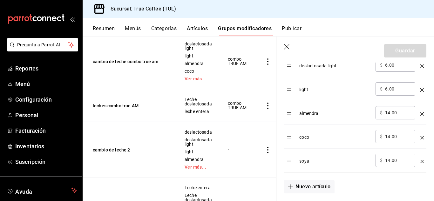
scroll to position [257, 0]
click at [389, 114] on input "14.00" at bounding box center [398, 113] width 26 height 6
type input "16.00"
click at [389, 139] on input "14.00" at bounding box center [398, 137] width 26 height 6
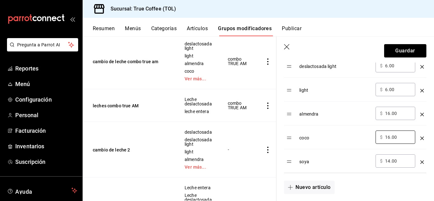
type input "16.00"
click at [389, 159] on input "14.00" at bounding box center [398, 161] width 26 height 6
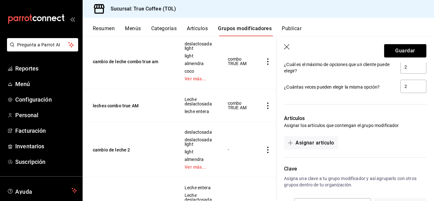
scroll to position [494, 0]
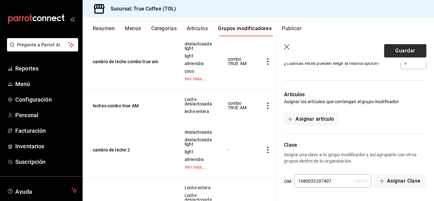
type input "16.00"
click at [396, 44] on button "Guardar" at bounding box center [405, 50] width 42 height 13
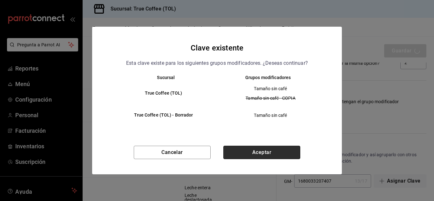
click at [254, 151] on button "Aceptar" at bounding box center [261, 152] width 77 height 13
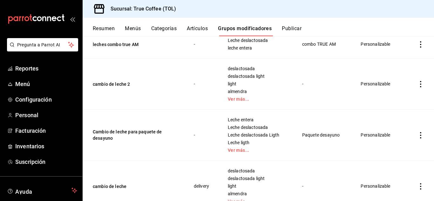
scroll to position [129, 0]
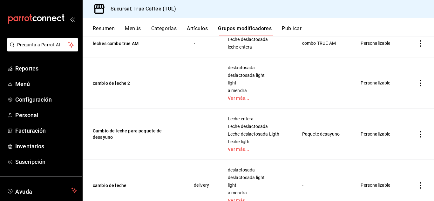
click at [417, 133] on icon "actions" at bounding box center [420, 134] width 6 height 6
click at [393, 148] on span "Editar" at bounding box center [396, 149] width 17 height 7
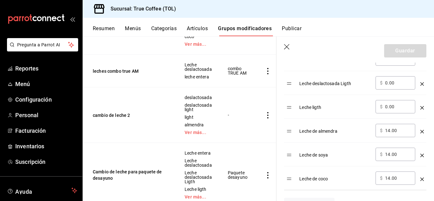
scroll to position [265, 0]
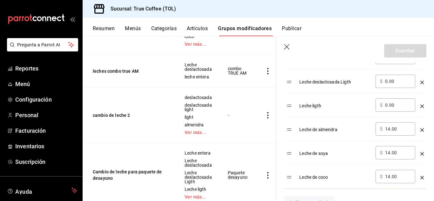
click at [389, 130] on input "14.00" at bounding box center [398, 129] width 26 height 6
click at [390, 150] on input "14.00" at bounding box center [398, 152] width 26 height 6
type input "1.00"
click at [287, 50] on icon "button" at bounding box center [287, 47] width 6 height 6
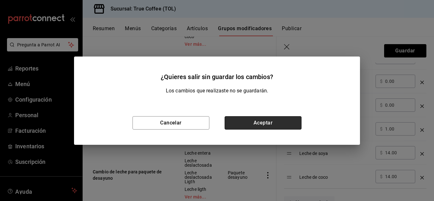
click at [250, 122] on button "Aceptar" at bounding box center [262, 122] width 77 height 13
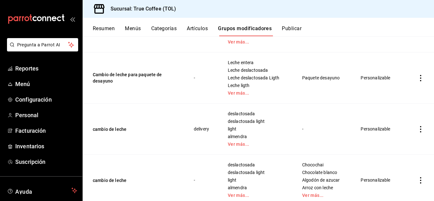
scroll to position [205, 0]
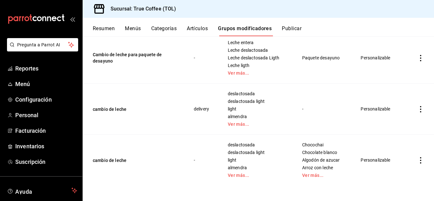
click at [417, 160] on icon "actions" at bounding box center [420, 160] width 6 height 6
click at [393, 161] on span "Editar" at bounding box center [396, 158] width 17 height 7
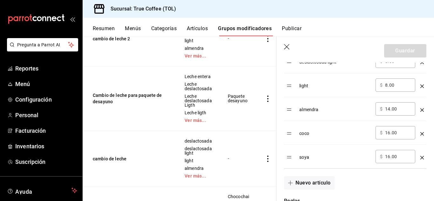
scroll to position [262, 0]
click at [388, 110] on input "14.00" at bounding box center [398, 108] width 26 height 6
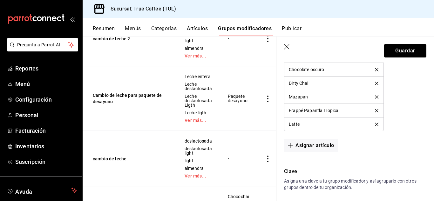
scroll to position [803, 0]
type input "16.00"
click at [322, 143] on button "Asignar artículo" at bounding box center [311, 144] width 54 height 13
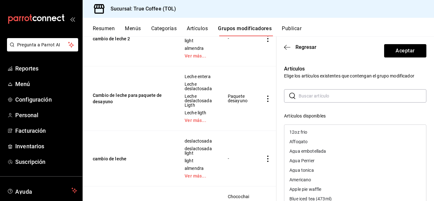
click at [311, 95] on input "text" at bounding box center [362, 96] width 128 height 13
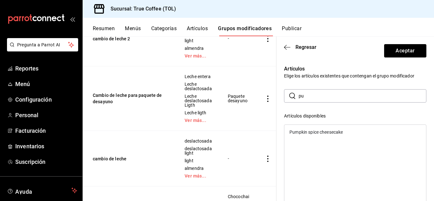
type input "p"
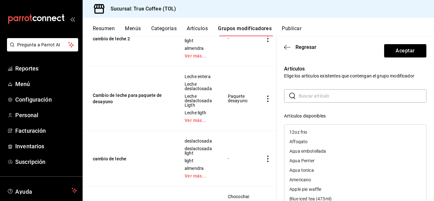
type input "P"
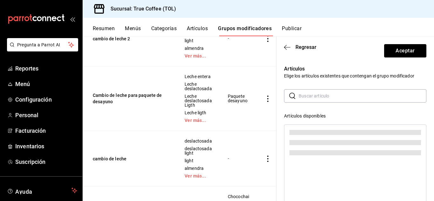
paste input "pumpkin spice"
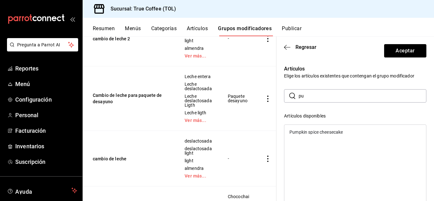
type input "p"
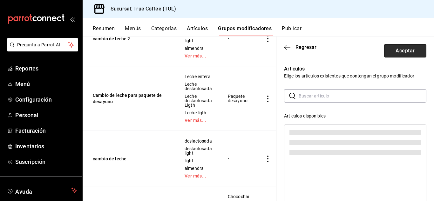
click at [403, 50] on button "Aceptar" at bounding box center [405, 50] width 42 height 13
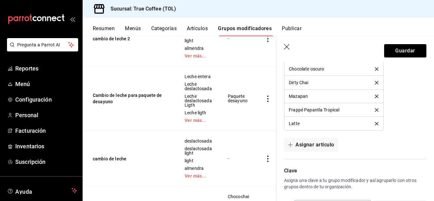
scroll to position [494, 0]
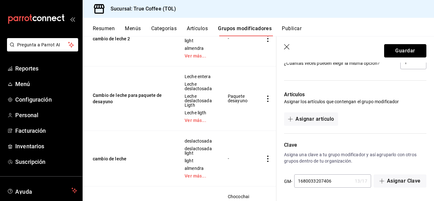
click at [403, 50] on button "Guardar" at bounding box center [405, 50] width 42 height 13
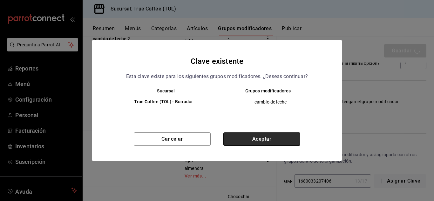
click at [272, 138] on button "Aceptar" at bounding box center [261, 138] width 77 height 13
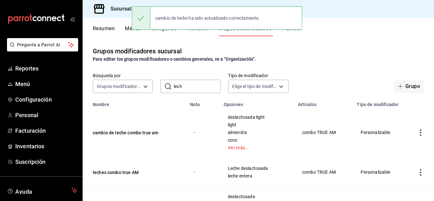
click at [204, 31] on div "cambio de leche ha sido actualizado correctamente." at bounding box center [217, 17] width 170 height 27
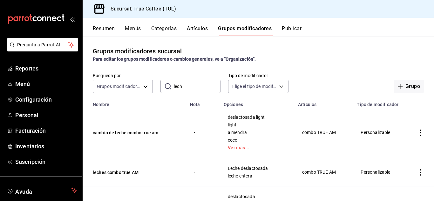
click at [195, 29] on button "Artículos" at bounding box center [197, 30] width 21 height 11
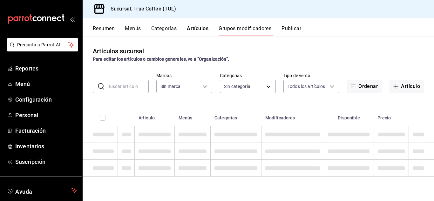
type input "26f61452-cae3-4785-a690-7b393e87ceb5"
type input "3f43cfac-62cb-4203-bc11-d6242f9346a8,4e802382-c8d9-43b3-9daa-4cf0da396242,84500…"
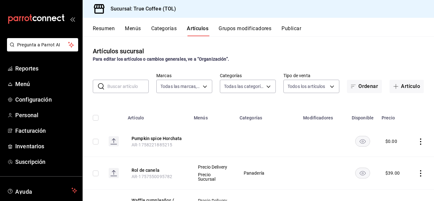
click at [417, 140] on icon "actions" at bounding box center [420, 141] width 6 height 6
click at [386, 155] on div at bounding box center [382, 156] width 11 height 8
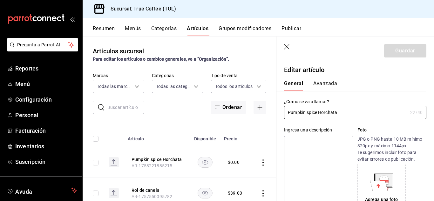
type input "$0.00"
click at [327, 85] on button "Avanzada" at bounding box center [325, 85] width 24 height 11
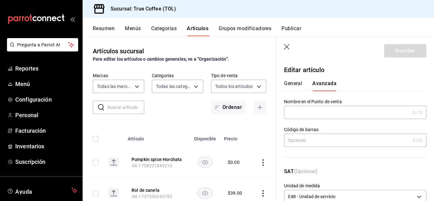
click at [333, 117] on input "text" at bounding box center [347, 112] width 126 height 13
paste input "pumpkin spice"
click at [289, 114] on input "pumpkin spice" at bounding box center [345, 112] width 123 height 13
click at [329, 115] on input "Pumpkin spice" at bounding box center [345, 112] width 123 height 13
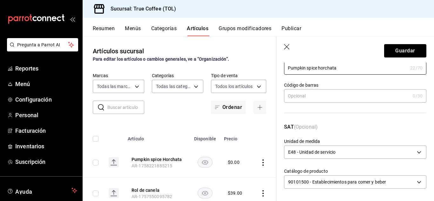
scroll to position [47, 0]
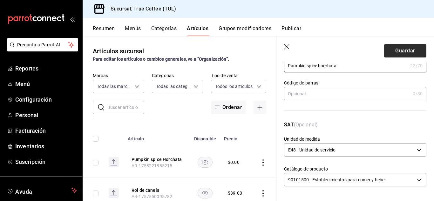
type input "Pumpkin spice horchata"
click at [392, 47] on button "Guardar" at bounding box center [405, 50] width 42 height 13
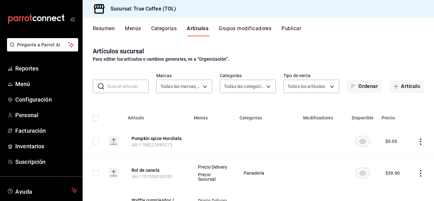
click at [245, 31] on div "Pumpkin spice Horchata ha sido actualizado correctamente." at bounding box center [217, 17] width 170 height 27
click at [242, 27] on button "Grupos modificadores" at bounding box center [244, 30] width 53 height 11
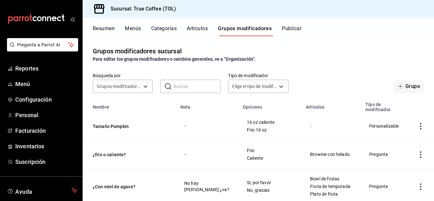
click at [186, 82] on input "text" at bounding box center [197, 86] width 47 height 13
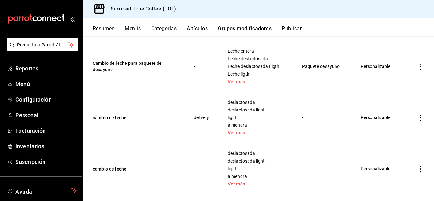
scroll to position [205, 0]
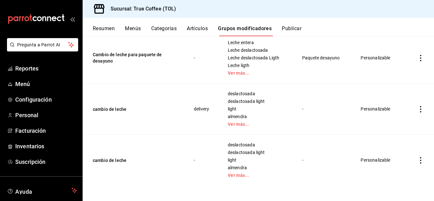
click at [417, 160] on icon "actions" at bounding box center [420, 160] width 6 height 6
click at [400, 160] on span "Editar" at bounding box center [396, 158] width 17 height 7
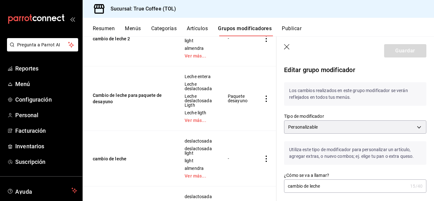
click at [285, 46] on icon "button" at bounding box center [286, 46] width 5 height 5
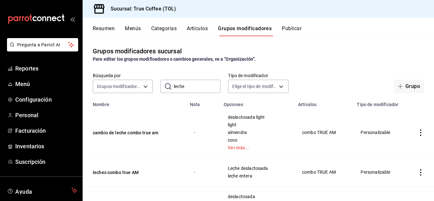
click at [198, 89] on input "leche" at bounding box center [197, 86] width 47 height 13
type input "l"
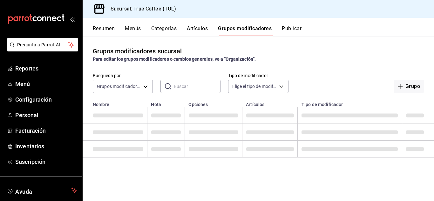
click at [182, 75] on div "Búsqueda por Grupos modificadores GROUP ​ ​ Tipo de modificador Elige el tipo d…" at bounding box center [258, 83] width 351 height 20
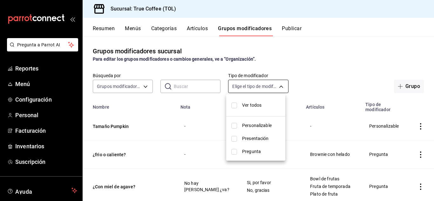
click at [258, 90] on body "Pregunta a Parrot AI Reportes Menú Configuración Personal Facturación Inventari…" at bounding box center [217, 100] width 434 height 201
click at [258, 90] on div at bounding box center [217, 100] width 434 height 201
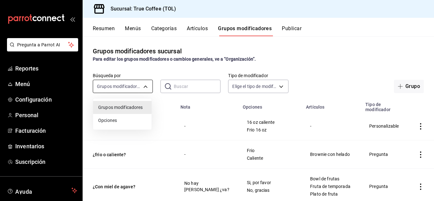
click at [141, 89] on body "Pregunta a Parrot AI Reportes Menú Configuración Personal Facturación Inventari…" at bounding box center [217, 100] width 434 height 201
click at [112, 121] on span "Opciones" at bounding box center [122, 120] width 48 height 7
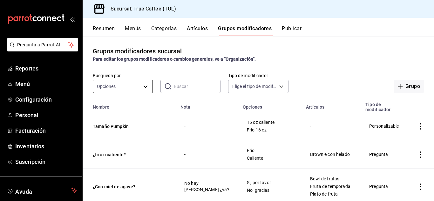
click at [141, 83] on body "Pregunta a Parrot AI Reportes Menú Configuración Personal Facturación Inventari…" at bounding box center [217, 100] width 434 height 201
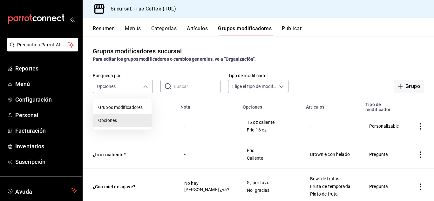
click at [119, 106] on span "Grupos modificadores" at bounding box center [122, 107] width 48 height 7
type input "GROUP"
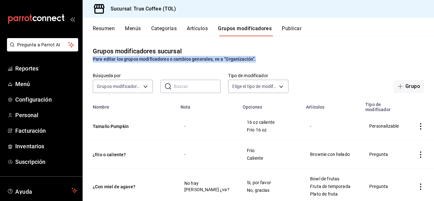
drag, startPoint x: 345, startPoint y: 59, endPoint x: 337, endPoint y: 67, distance: 10.6
click at [337, 67] on div "Grupos modificadores sucursal Para editar los grupos modificadores o cambios ge…" at bounding box center [258, 118] width 351 height 164
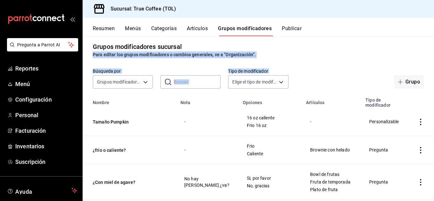
scroll to position [5, 0]
click at [337, 67] on div "Grupos modificadores sucursal Para editar los grupos modificadores o cambios ge…" at bounding box center [258, 118] width 351 height 164
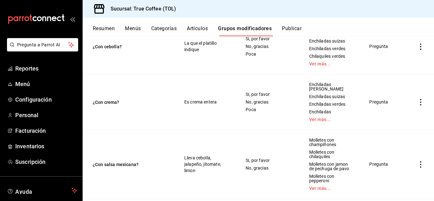
scroll to position [0, 0]
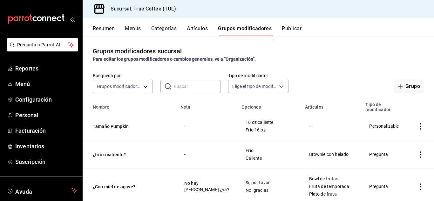
click at [183, 86] on input "text" at bounding box center [197, 86] width 47 height 13
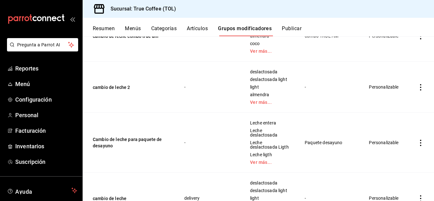
scroll to position [158, 0]
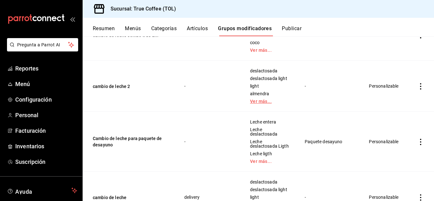
type input "cam"
click at [259, 102] on link "Ver más..." at bounding box center [269, 101] width 39 height 4
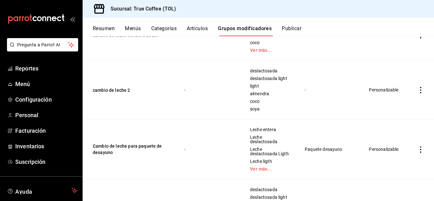
click at [417, 91] on icon "actions" at bounding box center [420, 90] width 6 height 6
click at [380, 105] on icon at bounding box center [381, 106] width 8 height 8
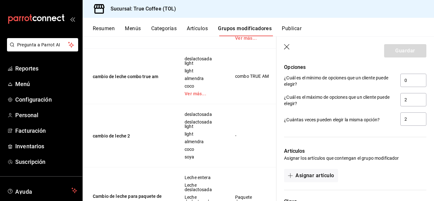
scroll to position [494, 0]
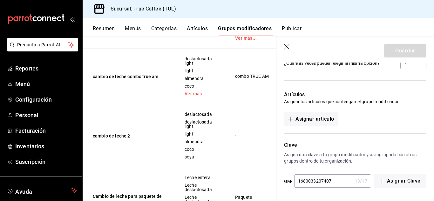
click at [284, 48] on icon "button" at bounding box center [287, 47] width 6 height 6
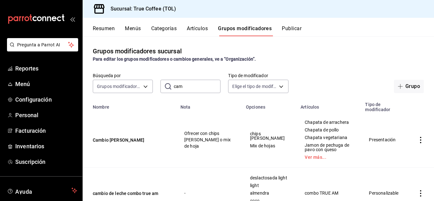
click at [186, 28] on div "Resumen Menús Categorías Artículos Grupos modificadores Publicar" at bounding box center [263, 30] width 341 height 11
click at [195, 29] on button "Artículos" at bounding box center [197, 30] width 21 height 11
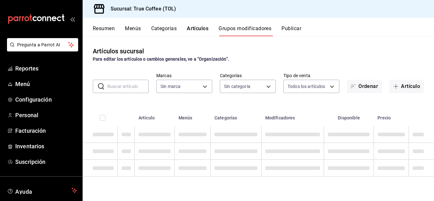
type input "26f61452-cae3-4785-a690-7b393e87ceb5"
type input "3f43cfac-62cb-4203-bc11-d6242f9346a8,4e802382-c8d9-43b3-9daa-4cf0da396242,84500…"
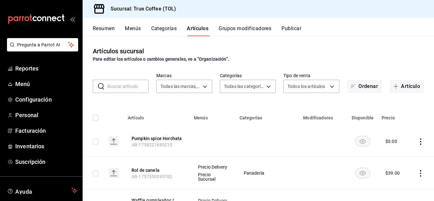
click at [130, 86] on input "text" at bounding box center [127, 86] width 41 height 13
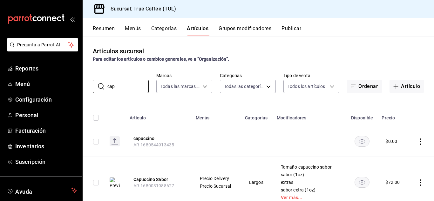
scroll to position [109, 0]
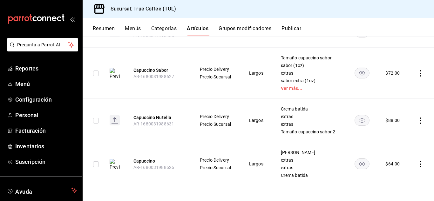
click at [417, 164] on icon "actions" at bounding box center [420, 164] width 6 height 6
click at [408, 159] on li "Editar" at bounding box center [391, 158] width 38 height 13
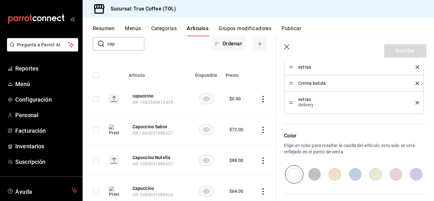
scroll to position [447, 0]
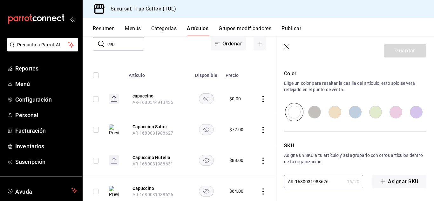
click at [286, 48] on icon "button" at bounding box center [287, 47] width 6 height 6
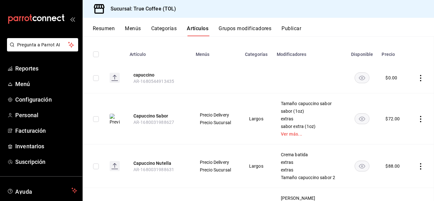
scroll to position [43, 0]
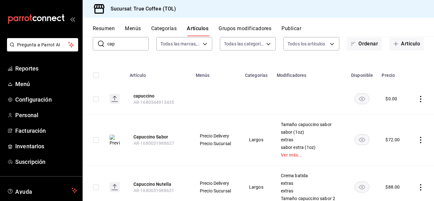
click at [233, 124] on td "Precio Delivery Precio Sucursal" at bounding box center [216, 139] width 49 height 51
click at [123, 41] on input "cap" at bounding box center [127, 43] width 41 height 13
type input "c"
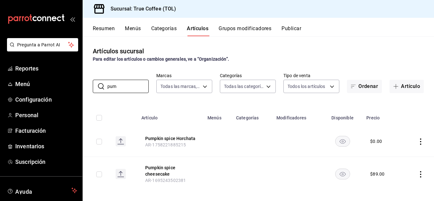
type input "pum"
click at [411, 135] on td at bounding box center [418, 141] width 32 height 31
click at [417, 143] on icon "actions" at bounding box center [420, 141] width 6 height 6
click at [396, 151] on li "Editar" at bounding box center [391, 155] width 38 height 13
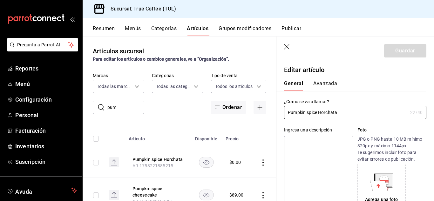
click at [319, 80] on button "Avanzada" at bounding box center [325, 85] width 24 height 11
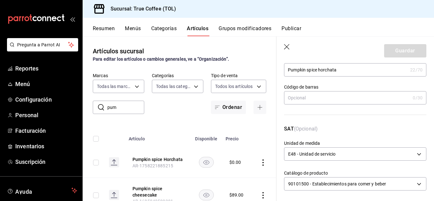
scroll to position [47, 0]
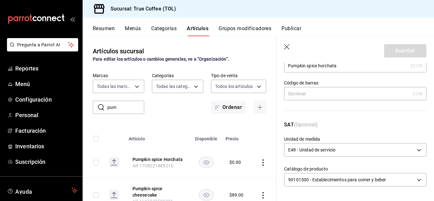
click at [287, 43] on header "Guardar" at bounding box center [354, 50] width 157 height 26
click at [245, 25] on button "Grupos modificadores" at bounding box center [244, 30] width 53 height 11
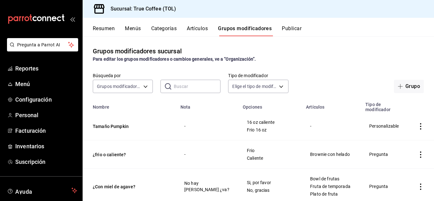
click at [420, 129] on icon "actions" at bounding box center [420, 126] width 1 height 6
click at [386, 145] on div at bounding box center [382, 142] width 11 height 8
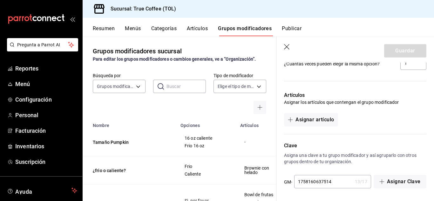
scroll to position [399, 0]
click at [322, 119] on button "Asignar artículo" at bounding box center [311, 118] width 54 height 13
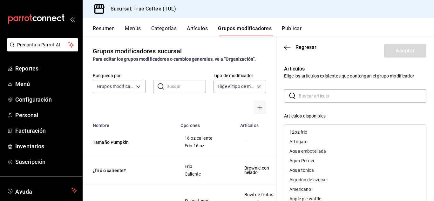
click at [309, 99] on input "text" at bounding box center [362, 96] width 128 height 13
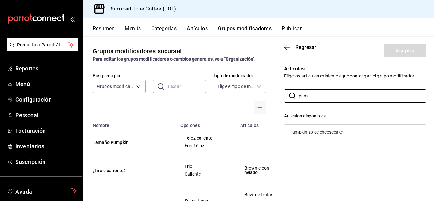
type input "pum"
click at [292, 51] on header "Regresar Aceptar" at bounding box center [354, 50] width 157 height 26
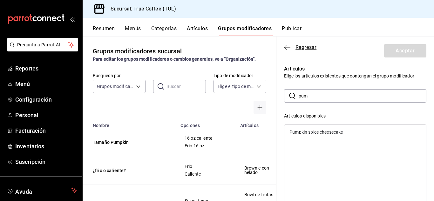
click at [300, 45] on span "Regresar" at bounding box center [305, 47] width 21 height 6
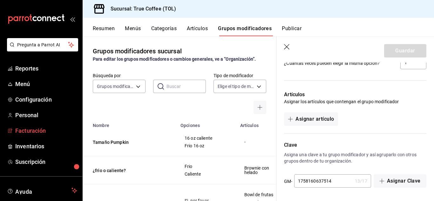
scroll to position [39, 0]
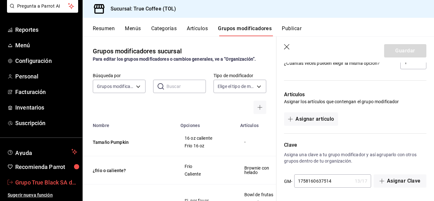
click at [43, 178] on span "Grupo True Black SA de CV" at bounding box center [46, 182] width 62 height 9
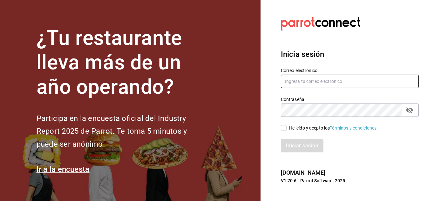
click at [313, 82] on input "text" at bounding box center [350, 81] width 138 height 13
type input "cortes"
paste input "cortesgrupotrueblack@gmail.com"
type input "cortesgrupotrueblack@gmail.com"
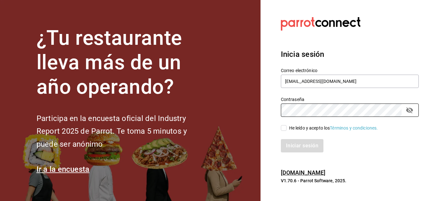
click at [285, 129] on input "He leído y acepto los Términos y condiciones." at bounding box center [284, 128] width 6 height 6
checkbox input "true"
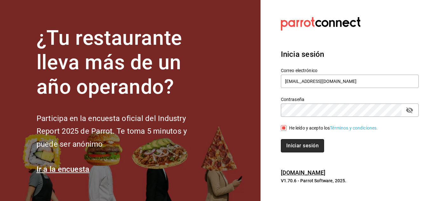
click at [294, 142] on button "Iniciar sesión" at bounding box center [302, 145] width 43 height 13
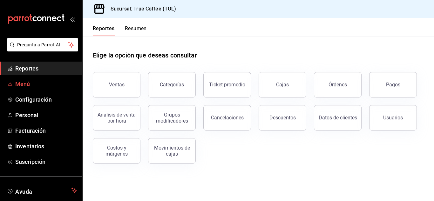
click at [22, 85] on span "Menú" at bounding box center [46, 84] width 62 height 9
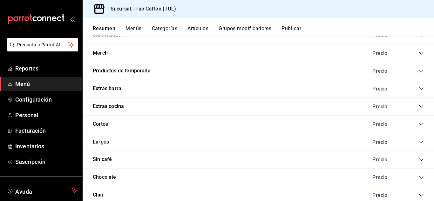
scroll to position [300, 0]
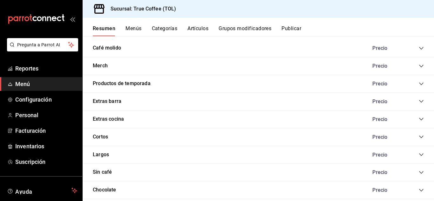
click at [418, 84] on icon "collapse-category-row" at bounding box center [420, 83] width 5 height 5
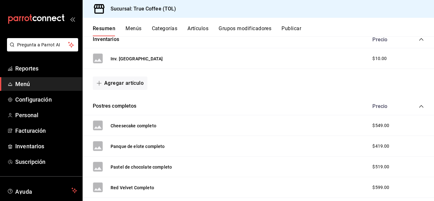
scroll to position [0, 0]
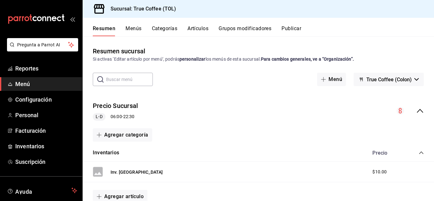
click at [138, 27] on button "Menús" at bounding box center [133, 30] width 16 height 11
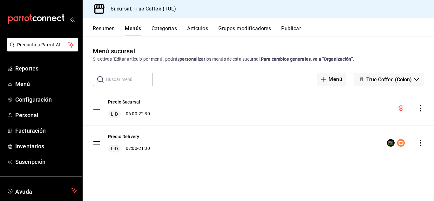
click at [166, 28] on button "Categorías" at bounding box center [164, 30] width 26 height 11
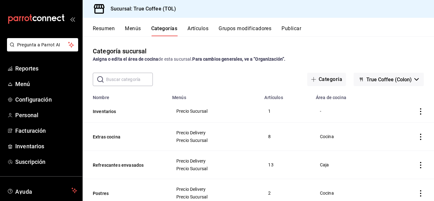
click at [141, 6] on h3 "Sucursal: True Coffee (TOL)" at bounding box center [140, 9] width 71 height 8
click at [100, 9] on icon at bounding box center [99, 9] width 10 height 10
click at [35, 65] on span "Reportes" at bounding box center [46, 68] width 62 height 9
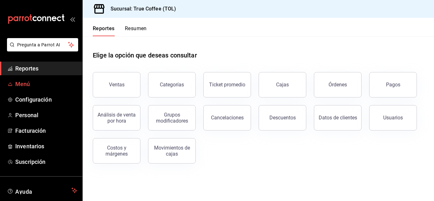
click at [33, 83] on span "Menú" at bounding box center [46, 84] width 62 height 9
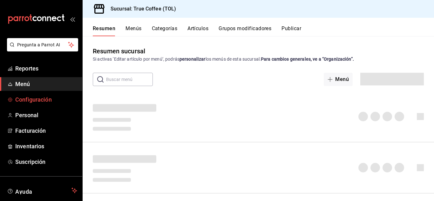
click at [34, 97] on span "Configuración" at bounding box center [46, 99] width 62 height 9
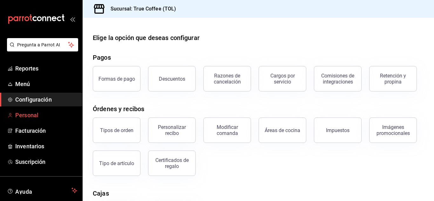
click at [26, 111] on span "Personal" at bounding box center [46, 115] width 62 height 9
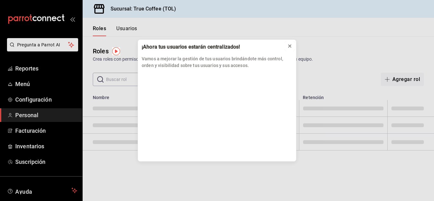
click at [291, 43] on icon at bounding box center [289, 45] width 5 height 5
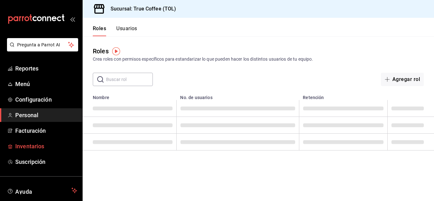
click at [26, 152] on link "Inventarios" at bounding box center [41, 146] width 82 height 14
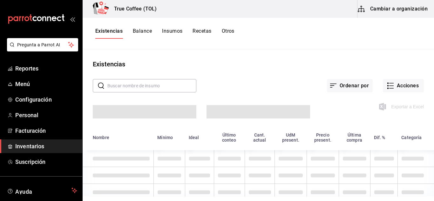
click at [406, 9] on button "Cambiar a organización" at bounding box center [392, 9] width 71 height 18
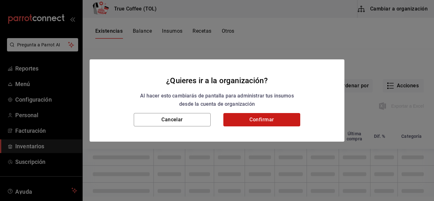
click at [264, 118] on button "Confirmar" at bounding box center [261, 119] width 77 height 13
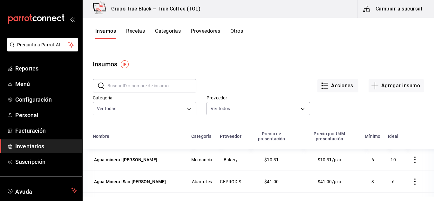
click at [144, 33] on button "Recetas" at bounding box center [135, 33] width 19 height 11
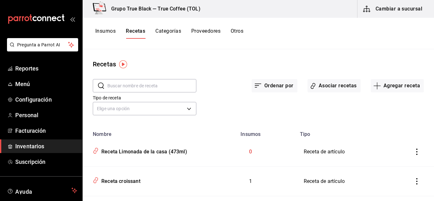
click at [171, 36] on button "Categorías" at bounding box center [168, 33] width 26 height 11
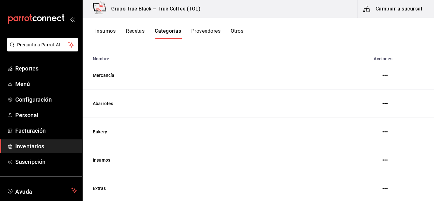
scroll to position [68, 0]
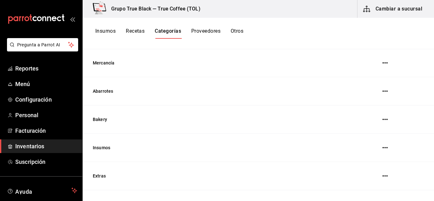
click at [382, 123] on button "button" at bounding box center [384, 119] width 13 height 13
click at [102, 119] on td "Bakery" at bounding box center [211, 119] width 256 height 28
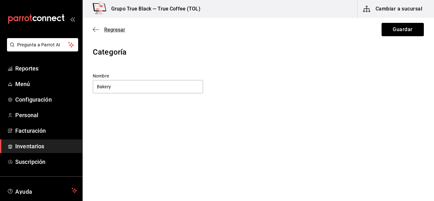
click at [102, 30] on span "Regresar" at bounding box center [109, 30] width 32 height 6
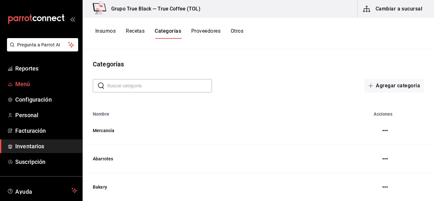
click at [27, 86] on span "Menú" at bounding box center [46, 84] width 62 height 9
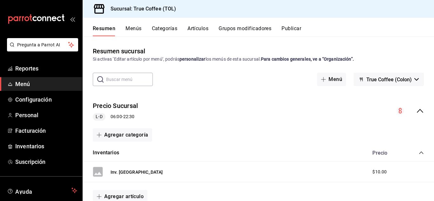
click at [166, 32] on button "Categorías" at bounding box center [165, 30] width 26 height 11
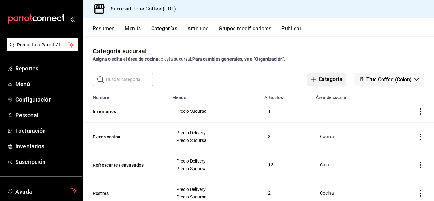
click at [311, 78] on icon "button" at bounding box center [313, 79] width 5 height 5
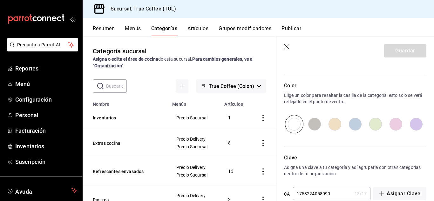
scroll to position [216, 0]
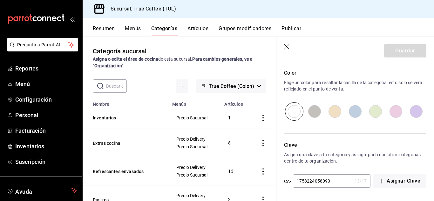
click at [285, 47] on icon "button" at bounding box center [287, 47] width 6 height 6
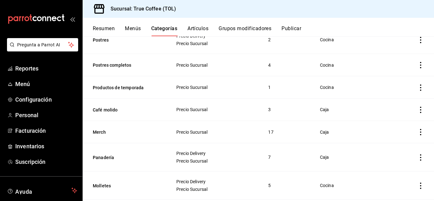
scroll to position [154, 0]
click at [417, 88] on icon "actions" at bounding box center [420, 87] width 6 height 6
click at [383, 105] on icon at bounding box center [381, 102] width 8 height 8
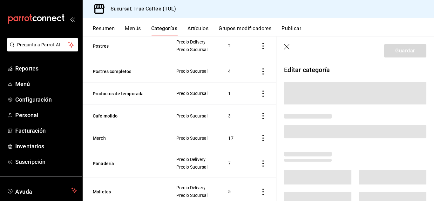
scroll to position [153, 0]
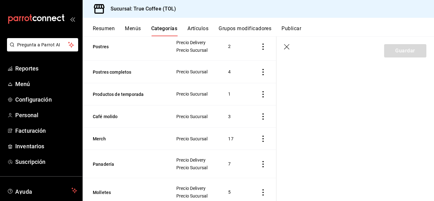
click at [297, 81] on section "Guardar" at bounding box center [354, 119] width 157 height 164
click at [284, 50] on icon "button" at bounding box center [287, 47] width 6 height 6
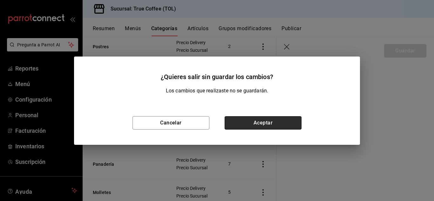
click at [258, 124] on button "Aceptar" at bounding box center [262, 122] width 77 height 13
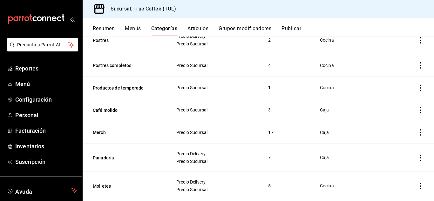
scroll to position [184, 0]
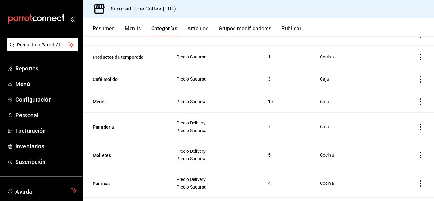
click at [417, 57] on icon "actions" at bounding box center [420, 57] width 6 height 6
click at [389, 73] on span "Editar" at bounding box center [396, 71] width 17 height 7
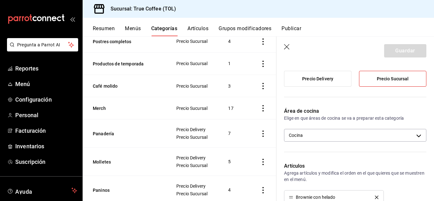
scroll to position [62, 0]
click at [330, 135] on body "Pregunta a Parrot AI Reportes Menú Configuración Personal Facturación Inventari…" at bounding box center [217, 100] width 434 height 201
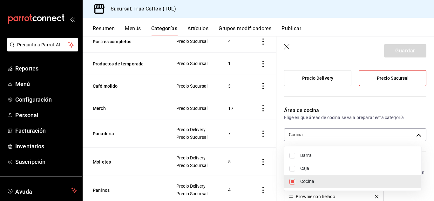
click at [294, 157] on input "checkbox" at bounding box center [292, 156] width 6 height 6
checkbox input "true"
type input "965845a8-7bbd-455b-a4d8-4fd5ddbcf9d3,58f0d467-4430-4097-9e67-790438a49215"
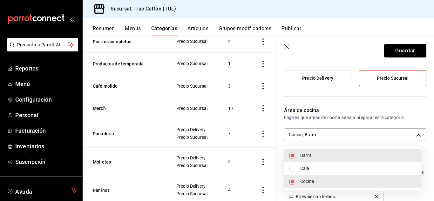
click at [369, 107] on div at bounding box center [217, 100] width 434 height 201
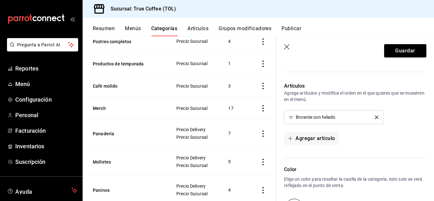
scroll to position [141, 0]
click at [321, 133] on button "Agregar artículo" at bounding box center [311, 137] width 55 height 13
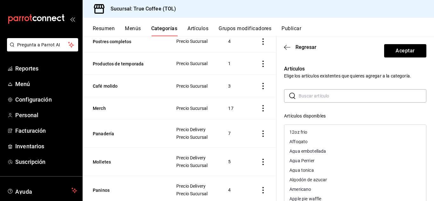
click at [332, 93] on input "text" at bounding box center [362, 96] width 128 height 13
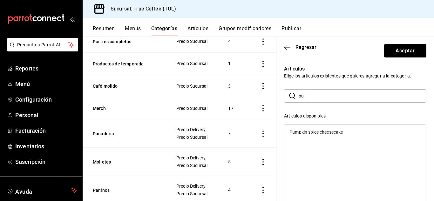
type input "p"
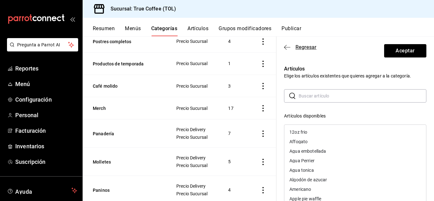
click at [302, 48] on span "Regresar" at bounding box center [305, 47] width 21 height 6
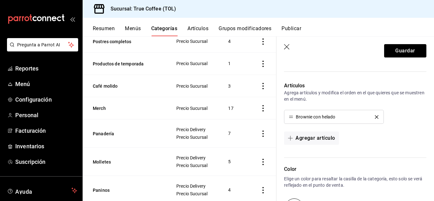
click at [285, 47] on icon "button" at bounding box center [287, 47] width 6 height 6
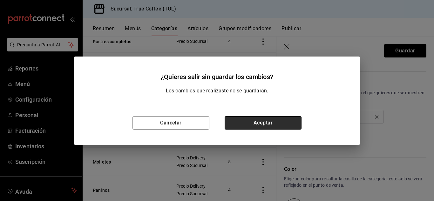
click at [241, 123] on button "Aceptar" at bounding box center [262, 122] width 77 height 13
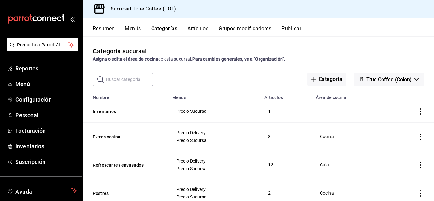
click at [195, 25] on button "Artículos" at bounding box center [197, 30] width 21 height 11
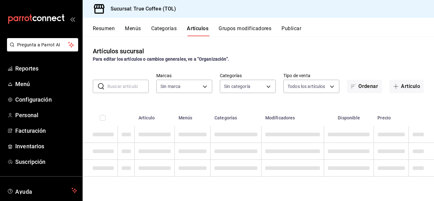
type input "26f61452-cae3-4785-a690-7b393e87ceb5"
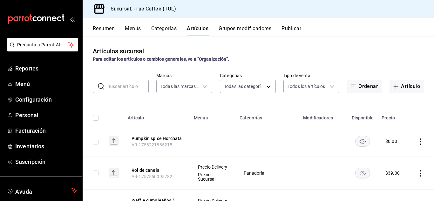
type input "3f43cfac-62cb-4203-bc11-d6242f9346a8,4e802382-c8d9-43b3-9daa-4cf0da396242,84500…"
click at [97, 141] on input "checkbox" at bounding box center [96, 142] width 6 height 6
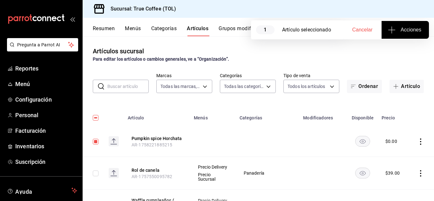
click at [97, 141] on input "checkbox" at bounding box center [96, 142] width 6 height 6
checkbox input "false"
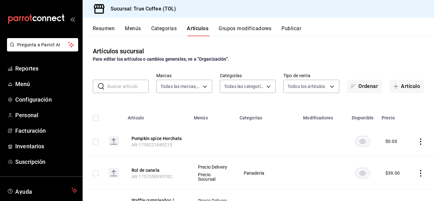
click at [359, 141] on rect "availability-product" at bounding box center [362, 141] width 15 height 10
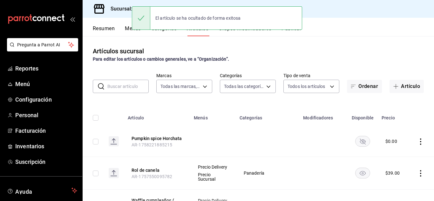
click at [359, 141] on rect "availability-product" at bounding box center [362, 141] width 15 height 10
click at [417, 142] on icon "actions" at bounding box center [420, 141] width 6 height 6
click at [397, 154] on span "Editar" at bounding box center [396, 156] width 17 height 7
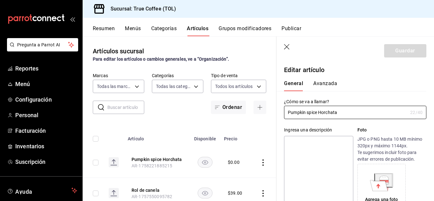
type input "$0.00"
click at [325, 83] on button "Avanzada" at bounding box center [325, 85] width 24 height 11
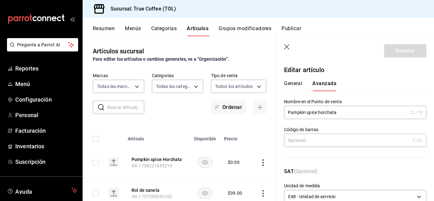
scroll to position [47, 0]
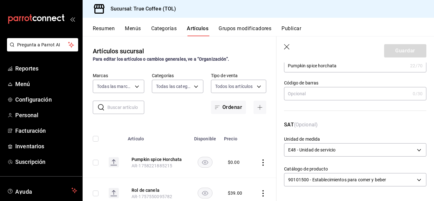
click at [286, 47] on icon "button" at bounding box center [286, 46] width 5 height 5
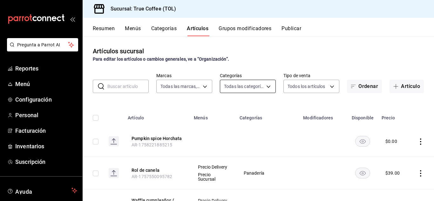
click at [251, 87] on body "Pregunta a Parrot AI Reportes Menú Configuración Personal Facturación Inventari…" at bounding box center [217, 100] width 434 height 201
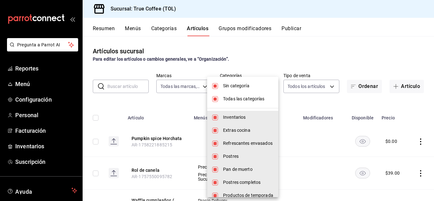
click at [256, 27] on div at bounding box center [217, 100] width 434 height 201
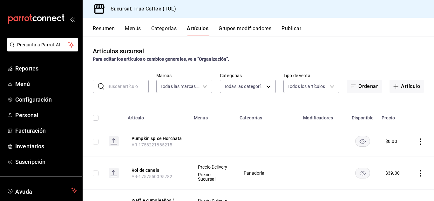
click at [256, 27] on button "Grupos modificadores" at bounding box center [244, 30] width 53 height 11
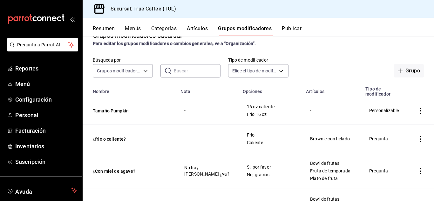
scroll to position [16, 0]
click at [417, 112] on icon "actions" at bounding box center [420, 110] width 6 height 6
click at [395, 124] on span "Editar" at bounding box center [396, 125] width 17 height 7
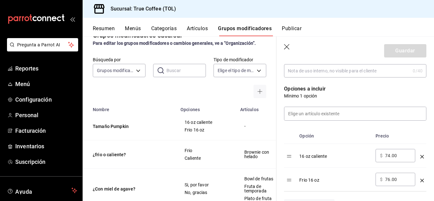
scroll to position [143, 0]
click at [329, 116] on input at bounding box center [355, 113] width 142 height 13
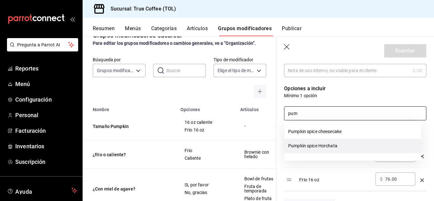
click at [311, 144] on li "Pumpkin spice Horchata" at bounding box center [352, 146] width 137 height 14
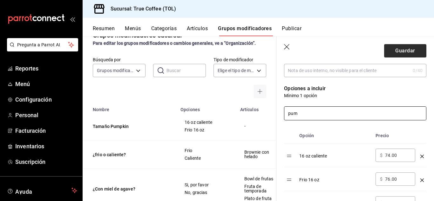
type input "pum"
click at [396, 53] on button "Guardar" at bounding box center [405, 50] width 42 height 13
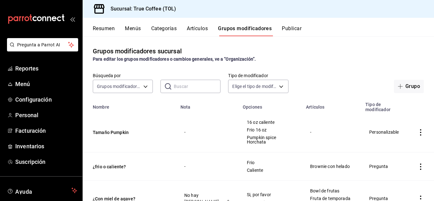
click at [193, 32] on button "Artículos" at bounding box center [197, 30] width 21 height 11
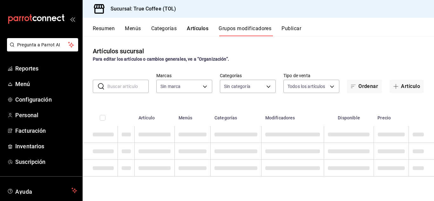
type input "26f61452-cae3-4785-a690-7b393e87ceb5"
type input "3f43cfac-62cb-4203-bc11-d6242f9346a8,4e802382-c8d9-43b3-9daa-4cf0da396242,84500…"
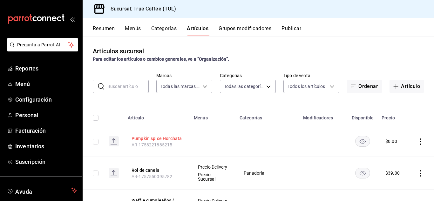
type input "26f61452-cae3-4785-a690-7b393e87ceb5"
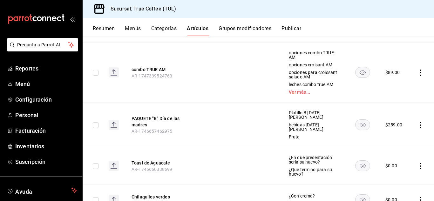
scroll to position [791, 0]
click at [357, 120] on rect "availability-product" at bounding box center [362, 125] width 15 height 10
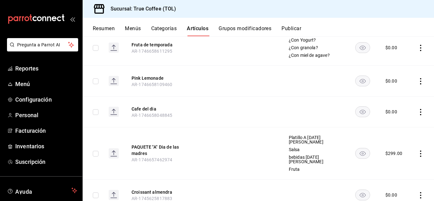
scroll to position [1135, 0]
click at [356, 148] on rect "availability-product" at bounding box center [362, 153] width 15 height 10
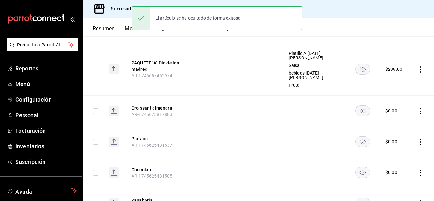
scroll to position [1220, 0]
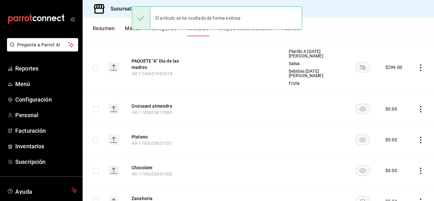
click at [361, 104] on rect "availability-product" at bounding box center [362, 109] width 15 height 10
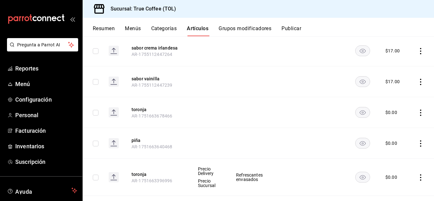
scroll to position [0, 0]
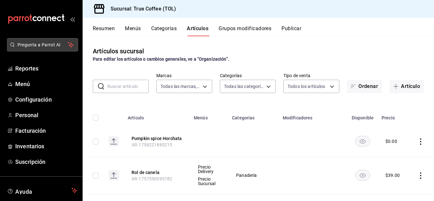
click at [37, 46] on span "Pregunta a Parrot AI" at bounding box center [42, 45] width 50 height 7
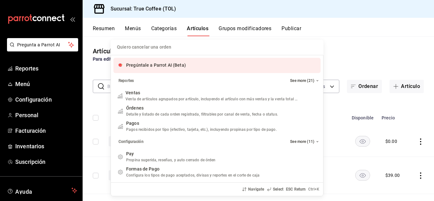
click at [188, 43] on input "Quiero cancelar una orden" at bounding box center [216, 47] width 205 height 15
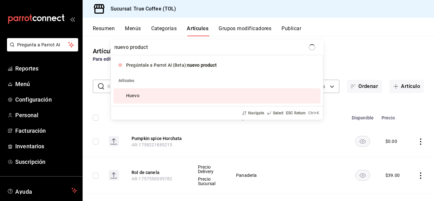
type input "nuevo producto"
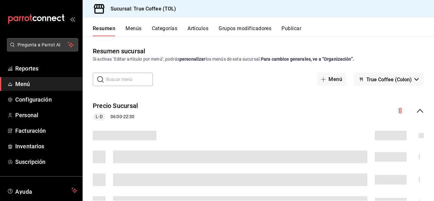
click at [51, 42] on span "Pregunta a Parrot AI" at bounding box center [42, 45] width 50 height 7
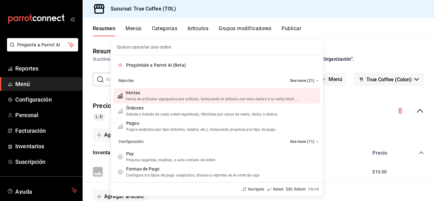
click at [172, 48] on input "Quiero cancelar una orden" at bounding box center [216, 47] width 205 height 15
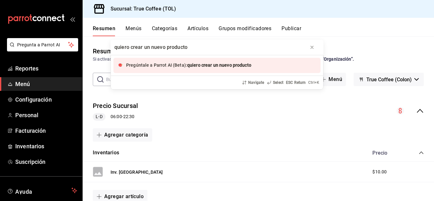
type input "quiero crear un nuevo producto"
click at [198, 63] on span "quiero crear un nuevo producto" at bounding box center [219, 65] width 64 height 5
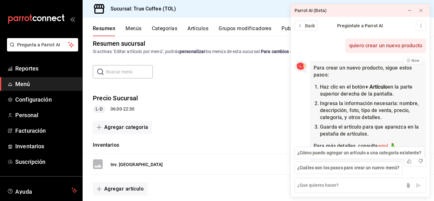
scroll to position [28, 0]
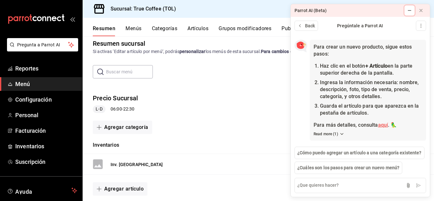
click at [412, 12] on button at bounding box center [409, 10] width 10 height 10
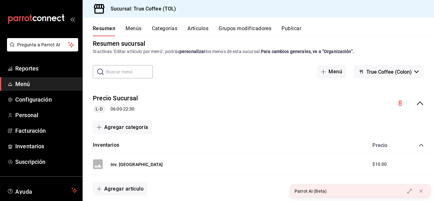
click at [202, 26] on button "Artículos" at bounding box center [197, 30] width 21 height 11
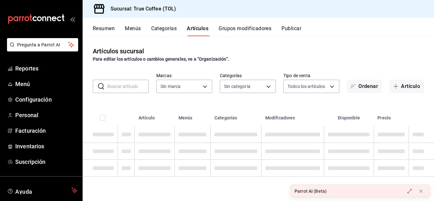
type input "3f43cfac-62cb-4203-bc11-d6242f9346a8,4e802382-c8d9-43b3-9daa-4cf0da396242,84500…"
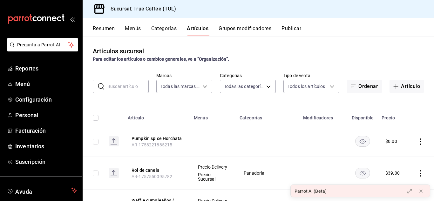
type input "26f61452-cae3-4785-a690-7b393e87ceb5"
click at [407, 189] on icon at bounding box center [409, 191] width 5 height 5
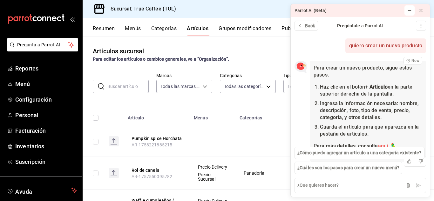
scroll to position [28, 0]
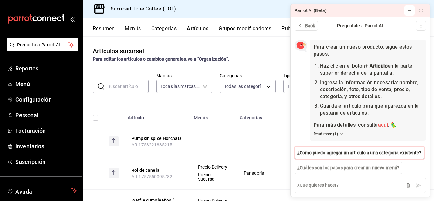
click at [363, 152] on span "¿Cómo puedo agregar un artículo a una categoría existente?" at bounding box center [359, 152] width 124 height 7
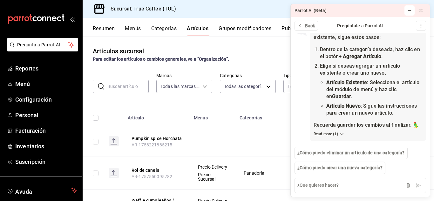
scroll to position [182, 0]
click at [266, 57] on div "Para editar los artículos o cambios generales, ve a “Organización”." at bounding box center [258, 59] width 331 height 7
click at [224, 132] on td at bounding box center [213, 141] width 46 height 31
click at [164, 29] on button "Categorías" at bounding box center [164, 30] width 26 height 11
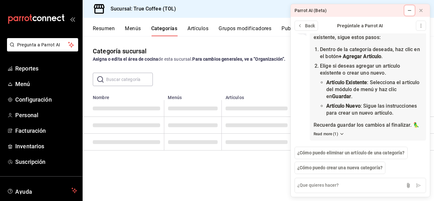
click at [408, 11] on icon at bounding box center [409, 10] width 5 height 5
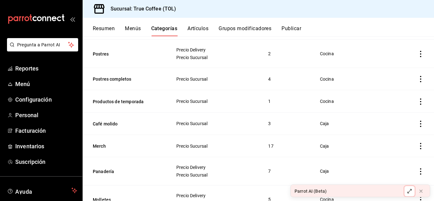
scroll to position [140, 0]
click at [417, 101] on icon "actions" at bounding box center [420, 101] width 6 height 6
click at [396, 112] on span "Editar" at bounding box center [396, 115] width 17 height 7
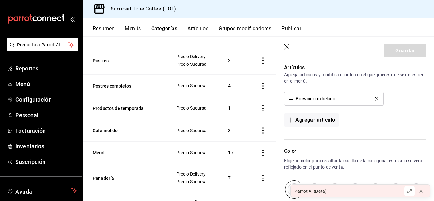
scroll to position [160, 0]
click at [313, 117] on button "Agregar artículo" at bounding box center [311, 119] width 55 height 13
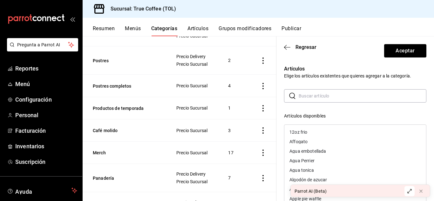
click at [306, 90] on input "text" at bounding box center [362, 96] width 128 height 13
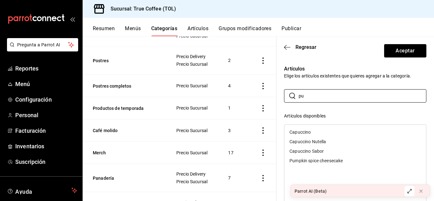
type input "p"
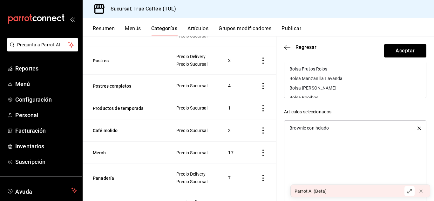
scroll to position [128, 0]
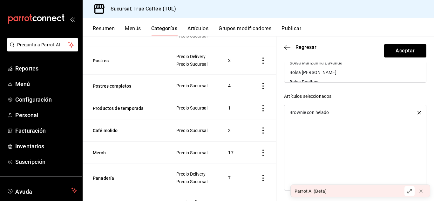
click at [373, 131] on div "Brownie con helado" at bounding box center [355, 148] width 142 height 86
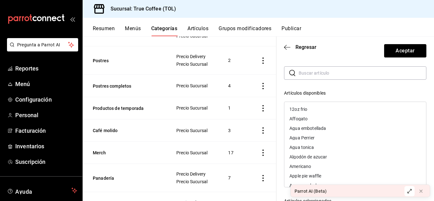
scroll to position [0, 0]
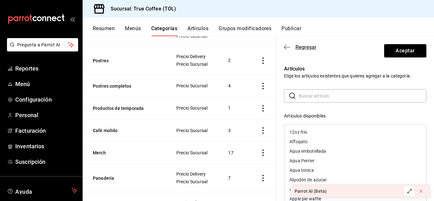
click at [309, 46] on span "Regresar" at bounding box center [305, 47] width 21 height 6
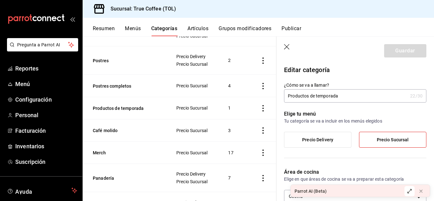
click at [289, 46] on icon "button" at bounding box center [287, 47] width 6 height 6
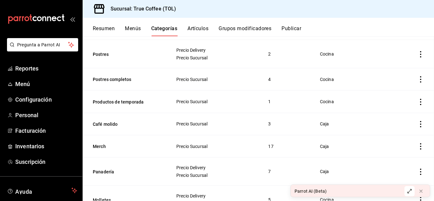
scroll to position [156, 0]
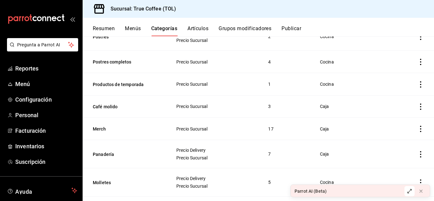
click at [202, 25] on div "Resumen Menús Categorías Artículos Grupos modificadores Publicar" at bounding box center [258, 27] width 351 height 18
click at [203, 26] on button "Artículos" at bounding box center [197, 30] width 21 height 11
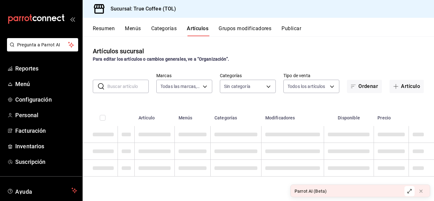
type input "26f61452-cae3-4785-a690-7b393e87ceb5"
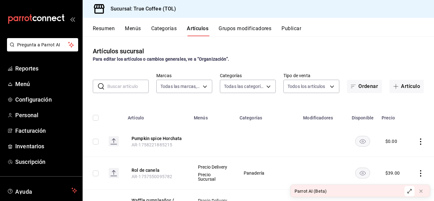
type input "3f43cfac-62cb-4203-bc11-d6242f9346a8,4e802382-c8d9-43b3-9daa-4cf0da396242,84500…"
click at [142, 28] on div "Resumen Menús Categorías Artículos Grupos modificadores Publicar" at bounding box center [263, 30] width 341 height 11
click at [136, 28] on button "Menús" at bounding box center [133, 30] width 16 height 11
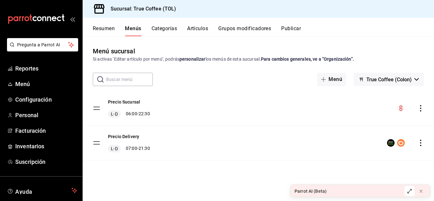
click at [418, 111] on icon "actions" at bounding box center [420, 108] width 6 height 6
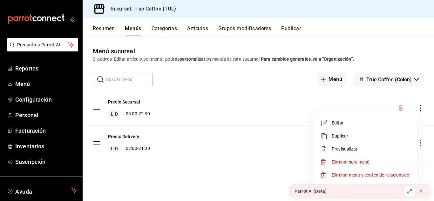
click at [366, 126] on li "Editar" at bounding box center [364, 122] width 99 height 13
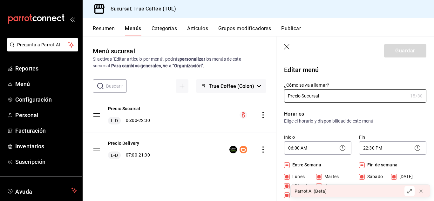
click at [287, 46] on icon "button" at bounding box center [286, 46] width 5 height 5
checkbox input "false"
type input "1758224473605"
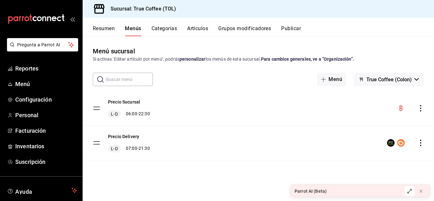
checkbox input "false"
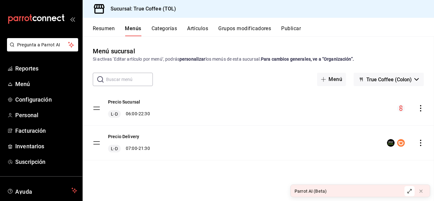
checkbox input "false"
click at [163, 29] on button "Categorías" at bounding box center [164, 30] width 26 height 11
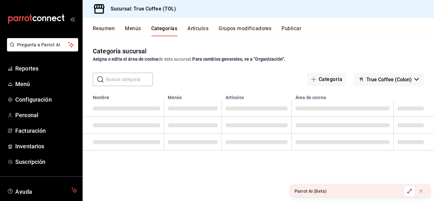
click at [205, 33] on button "Artículos" at bounding box center [197, 30] width 21 height 11
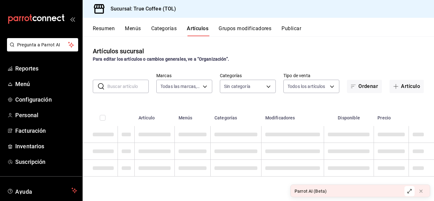
type input "26f61452-cae3-4785-a690-7b393e87ceb5"
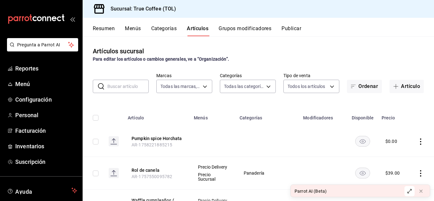
type input "3f43cfac-62cb-4203-bc11-d6242f9346a8,4e802382-c8d9-43b3-9daa-4cf0da396242,84500…"
click at [420, 139] on icon "actions" at bounding box center [420, 141] width 1 height 6
click at [393, 181] on span "Eliminar" at bounding box center [396, 181] width 16 height 5
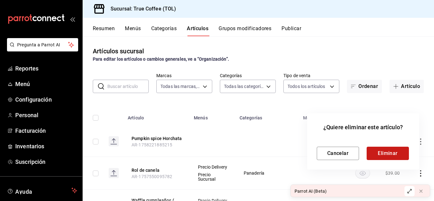
click at [389, 155] on button "Eliminar" at bounding box center [387, 153] width 42 height 13
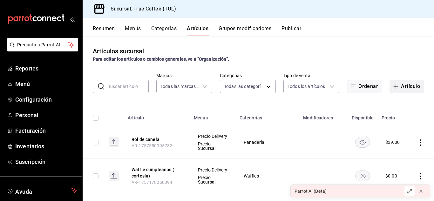
click at [400, 84] on button "Artículo" at bounding box center [406, 86] width 34 height 13
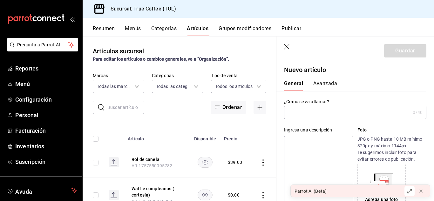
click at [366, 115] on input "text" at bounding box center [347, 112] width 126 height 13
paste input "pumpkin spice horchata"
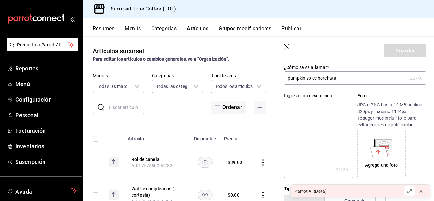
scroll to position [34, 0]
type input "pumpkin spice horchata"
click at [279, 127] on div "Ingresa una descripción x 0 /125 ​ Foto JPG o PNG hasta 10 MB mínimo 320px y má…" at bounding box center [351, 131] width 150 height 93
click at [293, 123] on textarea at bounding box center [318, 140] width 69 height 76
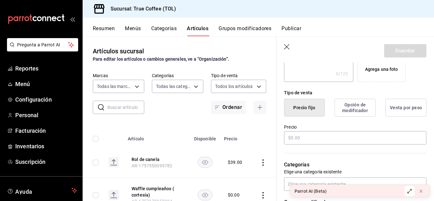
scroll to position [130, 0]
click at [349, 113] on button "Opción de modificador" at bounding box center [354, 107] width 41 height 18
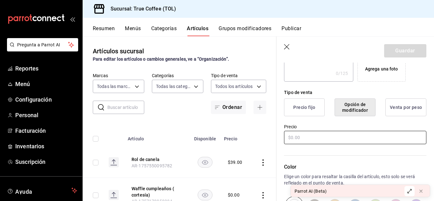
click at [337, 132] on input "text" at bounding box center [355, 137] width 142 height 13
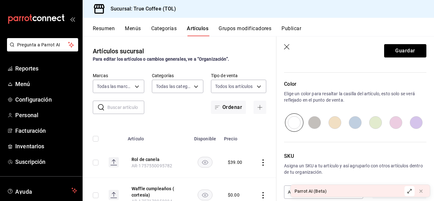
type input "$0.00"
click at [335, 125] on input "radio" at bounding box center [334, 122] width 20 height 18
radio input "true"
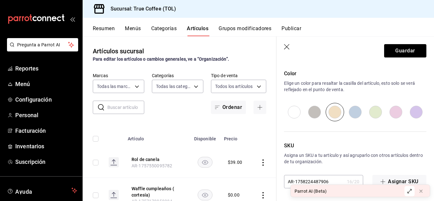
scroll to position [0, 0]
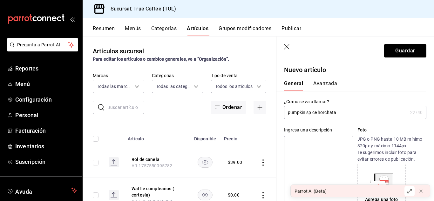
click at [322, 79] on div "General [PERSON_NAME]" at bounding box center [351, 83] width 150 height 17
click at [322, 83] on button "Avanzada" at bounding box center [325, 85] width 24 height 11
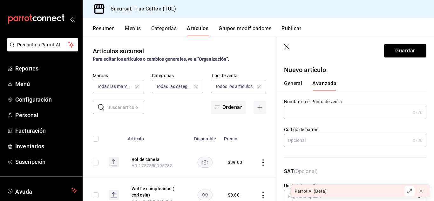
click at [325, 113] on input "text" at bounding box center [347, 112] width 126 height 13
paste input "pumpkin spice horchata"
click at [289, 112] on input "pumpkin spice horchata" at bounding box center [345, 112] width 123 height 13
type input "Pumpkin spice horchata"
click at [375, 90] on div "General [PERSON_NAME]" at bounding box center [351, 85] width 135 height 11
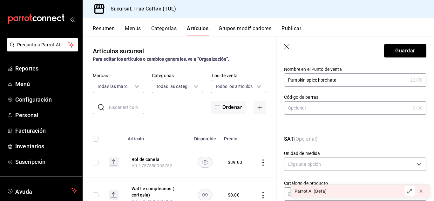
scroll to position [47, 0]
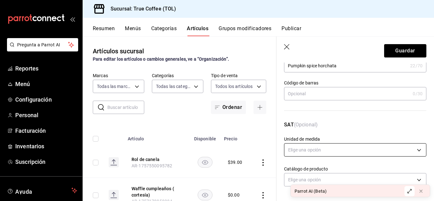
click at [328, 154] on body "Pregunta a Parrot AI Reportes Menú Configuración Personal Facturación Inventari…" at bounding box center [217, 100] width 434 height 201
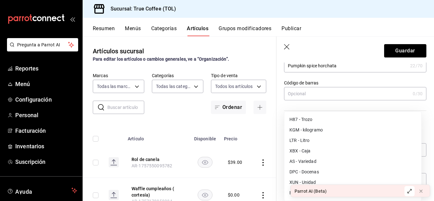
click at [332, 121] on li "H87 - Trozo" at bounding box center [352, 119] width 137 height 10
type input "H87"
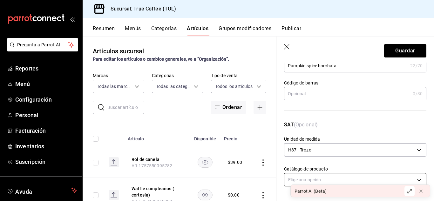
click at [321, 180] on body "Pregunta a Parrot AI Reportes Menú Configuración Personal Facturación Inventari…" at bounding box center [217, 100] width 434 height 201
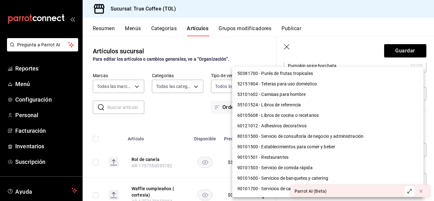
scroll to position [535, 0]
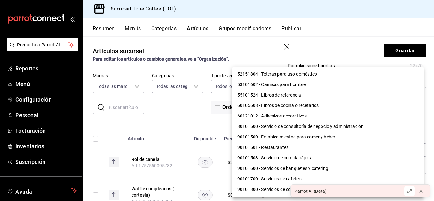
click at [289, 145] on li "90101501 - Restaurantes" at bounding box center [327, 147] width 191 height 10
type input "90101501"
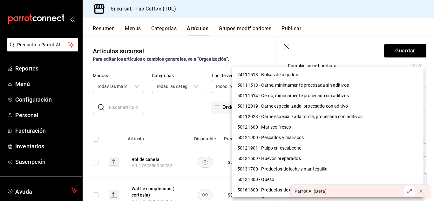
click at [365, 179] on body "Pregunta a Parrot AI Reportes Menú Configuración Personal Facturación Inventari…" at bounding box center [217, 100] width 434 height 201
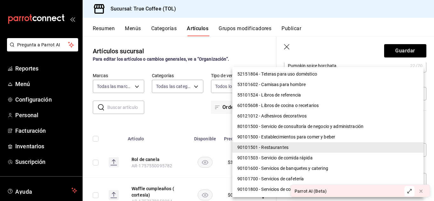
click at [286, 145] on li "90101501 - Restaurantes" at bounding box center [327, 147] width 191 height 10
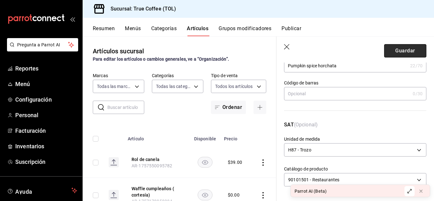
click at [388, 52] on button "Guardar" at bounding box center [405, 50] width 42 height 13
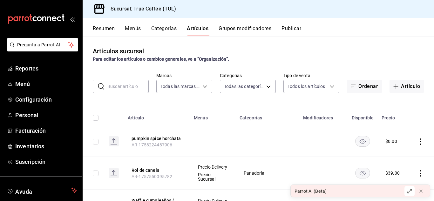
click at [246, 30] on button "Grupos modificadores" at bounding box center [244, 30] width 53 height 11
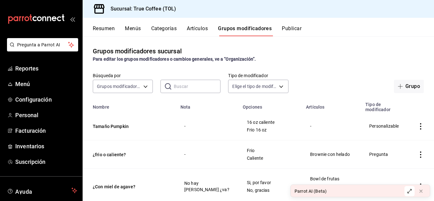
click at [417, 126] on icon "actions" at bounding box center [420, 126] width 6 height 6
click at [395, 138] on span "Editar" at bounding box center [396, 141] width 17 height 7
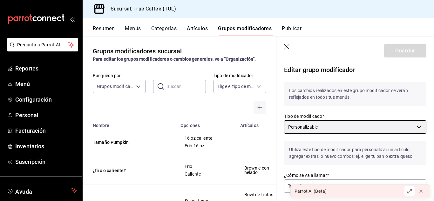
click at [352, 129] on body "Pregunta a Parrot AI Reportes Menú Configuración Personal Facturación Inventari…" at bounding box center [217, 100] width 434 height 201
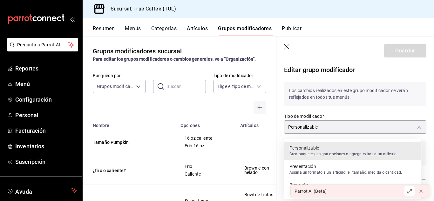
click at [348, 165] on p "Presentación" at bounding box center [345, 166] width 112 height 6
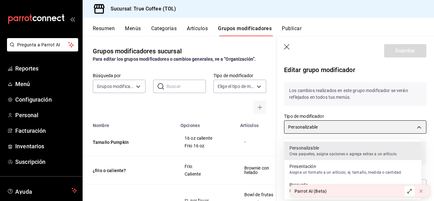
type input "CUSTOMIZABLE"
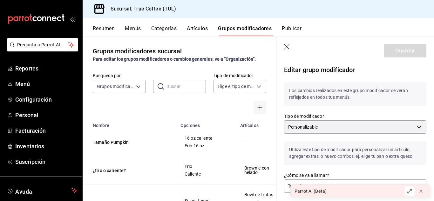
click at [349, 113] on div "Tipo de modificador Personalizable CUSTOMIZABLE" at bounding box center [351, 120] width 150 height 28
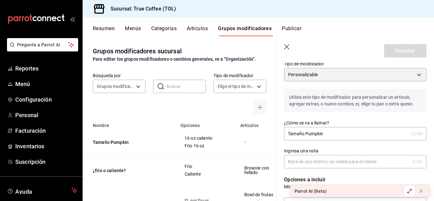
scroll to position [52, 0]
click at [328, 73] on body "Pregunta a Parrot AI Reportes Menú Configuración Personal Facturación Inventari…" at bounding box center [217, 100] width 434 height 201
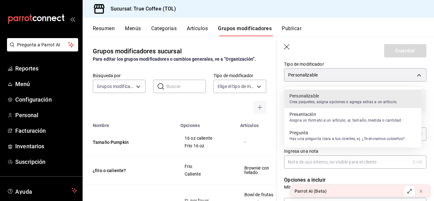
click at [318, 102] on p "Crea paquetes, asigna opciones o agrega extras a un artículo." at bounding box center [343, 102] width 108 height 6
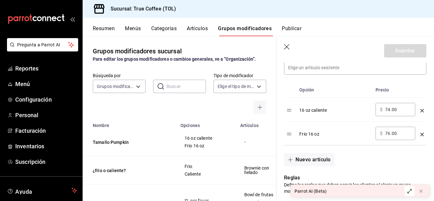
scroll to position [235, 0]
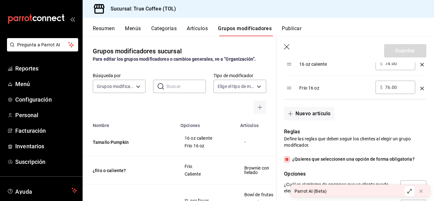
click at [330, 112] on button "Nuevo artículo" at bounding box center [309, 113] width 50 height 13
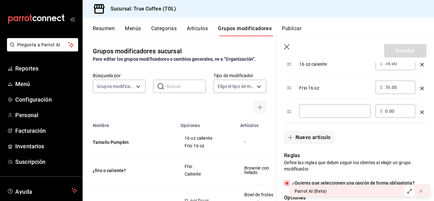
click at [420, 115] on div "optionsTable" at bounding box center [421, 109] width 3 height 10
click at [420, 112] on icon "optionsTable" at bounding box center [421, 111] width 3 height 3
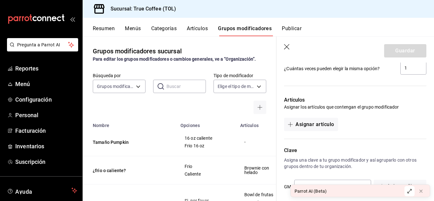
scroll to position [394, 0]
click at [320, 124] on button "Asignar artículo" at bounding box center [311, 123] width 54 height 13
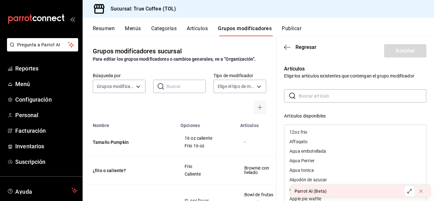
click at [314, 95] on input "text" at bounding box center [362, 96] width 128 height 13
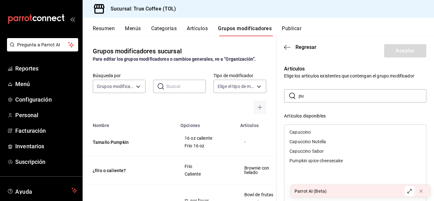
type input "p"
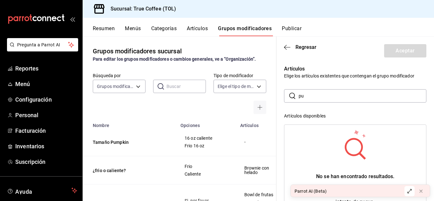
type input "p"
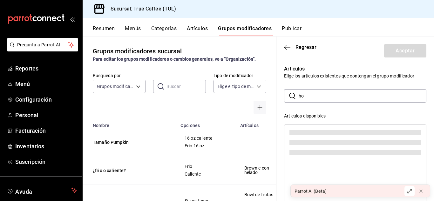
type input "h"
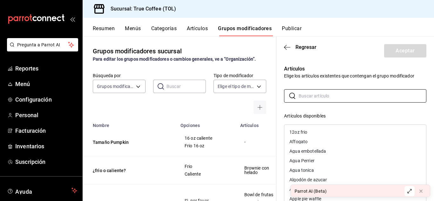
click at [346, 106] on div "​ ​ Artículos disponibles 12oz frio Affogato Agua embotellada Agua Perrier Agua…" at bounding box center [355, 202] width 142 height 227
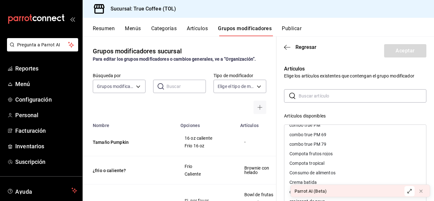
scroll to position [462, 0]
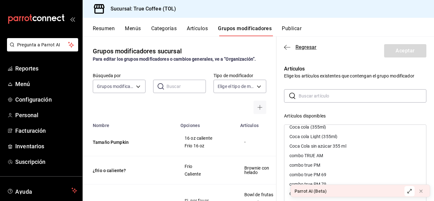
click at [304, 46] on span "Regresar" at bounding box center [305, 47] width 21 height 6
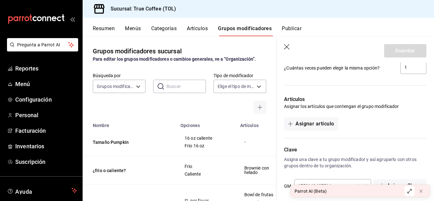
click at [285, 46] on icon "button" at bounding box center [287, 47] width 6 height 6
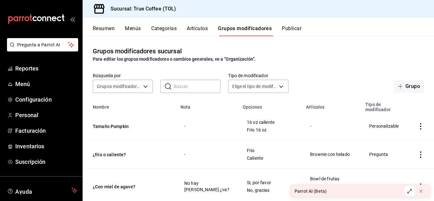
click at [411, 126] on td "simple table" at bounding box center [420, 126] width 27 height 28
click at [417, 128] on icon "actions" at bounding box center [420, 126] width 6 height 6
click at [382, 165] on icon at bounding box center [380, 167] width 6 height 6
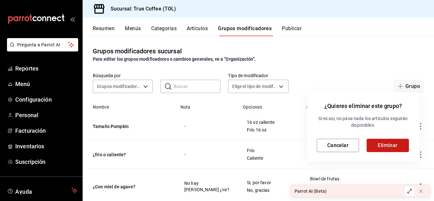
click at [376, 145] on button "Eliminar" at bounding box center [387, 145] width 42 height 13
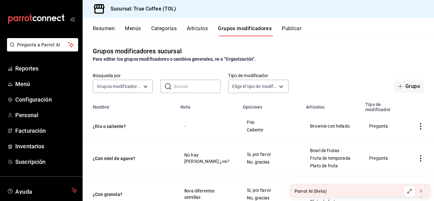
click at [202, 32] on button "Artículos" at bounding box center [197, 30] width 21 height 11
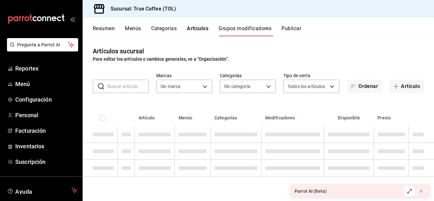
type input "26f61452-cae3-4785-a690-7b393e87ceb5"
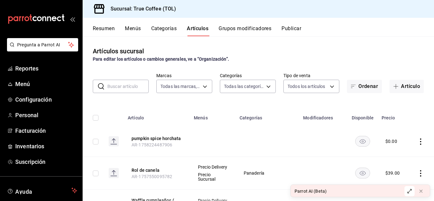
type input "3f43cfac-62cb-4203-bc11-d6242f9346a8,4e802382-c8d9-43b3-9daa-4cf0da396242,84500…"
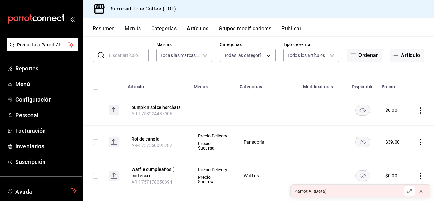
scroll to position [48, 0]
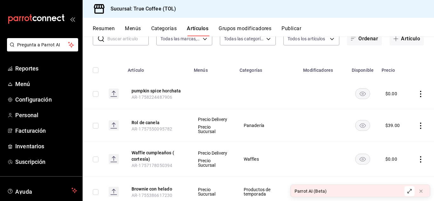
click at [420, 91] on icon "actions" at bounding box center [420, 94] width 1 height 6
click at [394, 107] on span "Editar" at bounding box center [396, 108] width 17 height 7
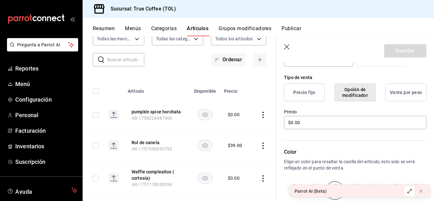
scroll to position [146, 0]
click at [307, 90] on button "Precio fijo" at bounding box center [304, 92] width 41 height 18
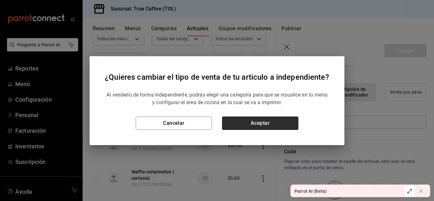
click at [257, 127] on button "Aceptar" at bounding box center [260, 122] width 76 height 13
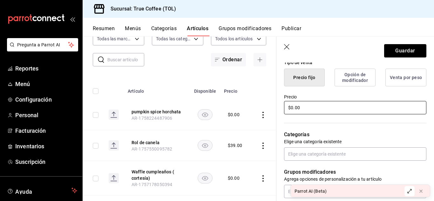
scroll to position [205, 0]
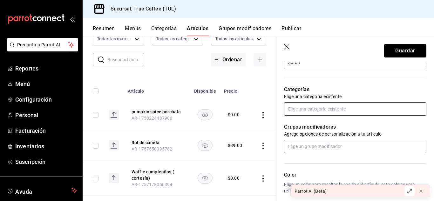
click at [313, 111] on input "text" at bounding box center [355, 108] width 142 height 13
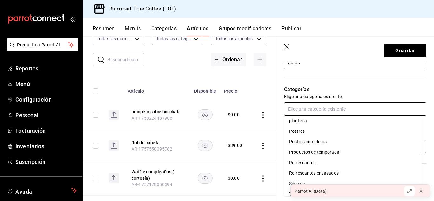
scroll to position [171, 0]
click at [319, 151] on li "Productos de temporada" at bounding box center [352, 151] width 137 height 10
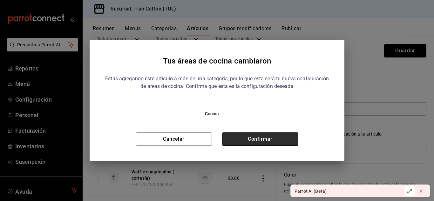
click at [269, 137] on button "Confirmar" at bounding box center [260, 138] width 76 height 13
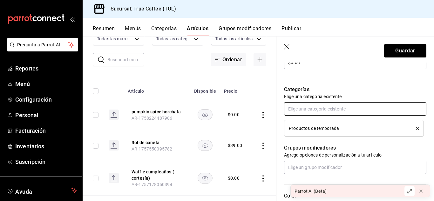
scroll to position [231, 0]
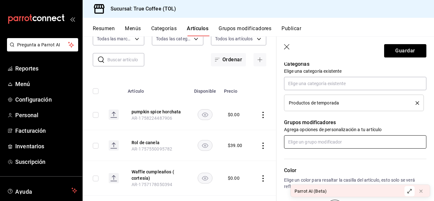
click at [314, 145] on input "text" at bounding box center [355, 141] width 142 height 13
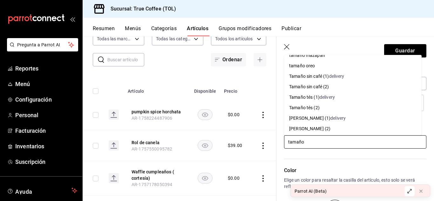
scroll to position [197, 0]
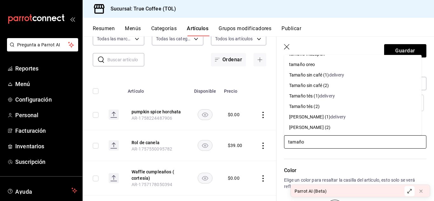
type input "tamaño"
click at [290, 44] on header "Guardar" at bounding box center [354, 50] width 157 height 26
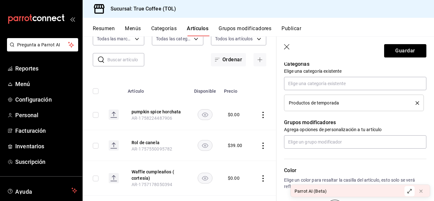
click at [287, 45] on icon "button" at bounding box center [287, 47] width 6 height 6
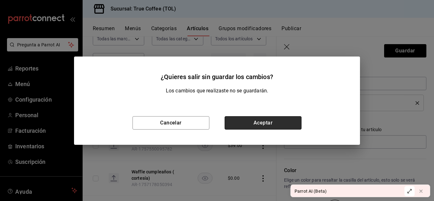
click at [248, 122] on button "Aceptar" at bounding box center [262, 122] width 77 height 13
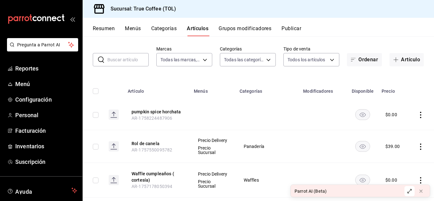
click at [229, 26] on button "Grupos modificadores" at bounding box center [244, 30] width 53 height 11
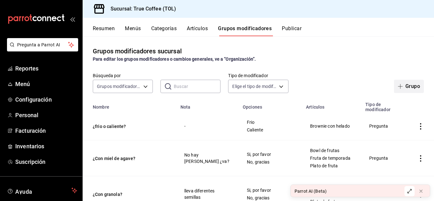
click at [407, 84] on button "Grupo" at bounding box center [409, 86] width 30 height 13
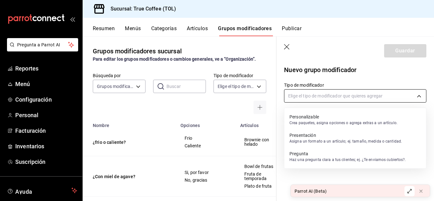
click at [321, 96] on body "Pregunta a Parrot AI Reportes Menú Configuración Personal Facturación Inventari…" at bounding box center [217, 100] width 434 height 201
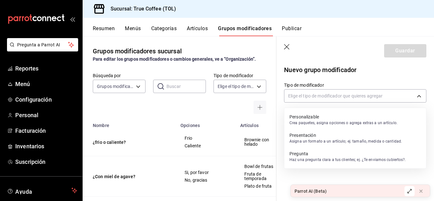
click at [316, 118] on p "Personalizable" at bounding box center [343, 117] width 108 height 6
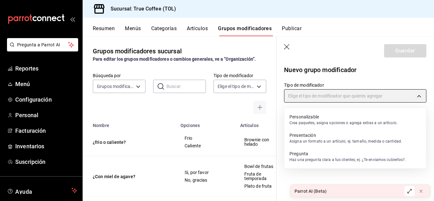
type input "CUSTOMIZABLE"
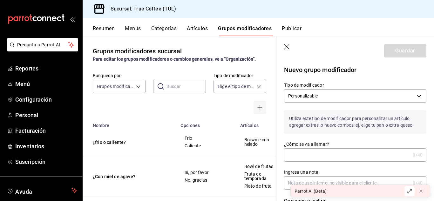
click at [325, 152] on input "¿Cómo se va a llamar?" at bounding box center [347, 155] width 126 height 13
paste input "pumpkin spice horchata"
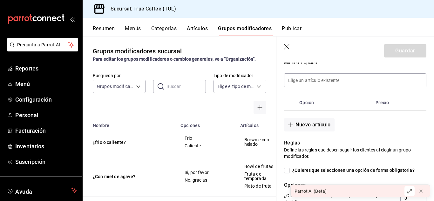
scroll to position [146, 0]
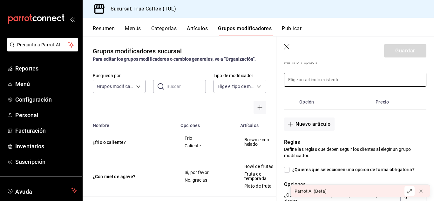
type input "Tamaño pumpkin spice horchata"
click at [321, 85] on input at bounding box center [355, 79] width 142 height 13
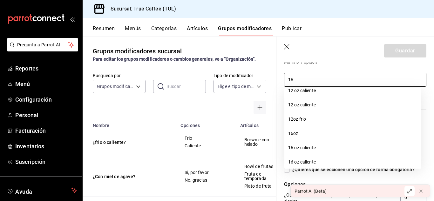
scroll to position [1, 0]
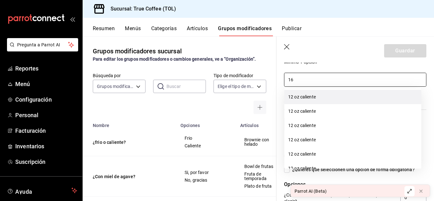
click at [322, 98] on li "12 oz caliente" at bounding box center [352, 97] width 137 height 14
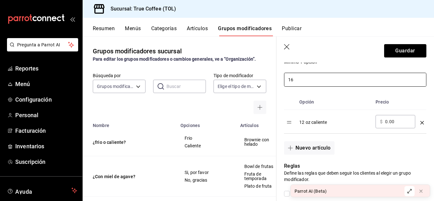
type input "16"
click at [398, 123] on input "0.00" at bounding box center [398, 121] width 26 height 6
type input "0.00"
type input "74.00"
click at [338, 80] on input "16" at bounding box center [355, 79] width 142 height 13
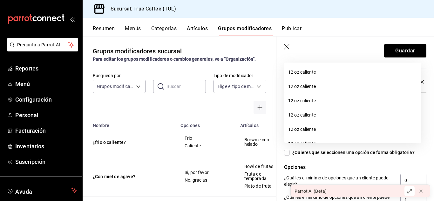
scroll to position [43, 0]
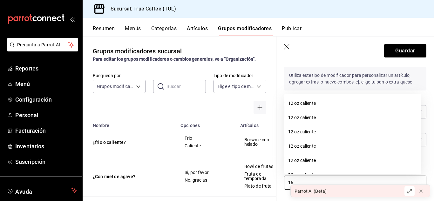
click at [289, 48] on icon "button" at bounding box center [287, 47] width 6 height 6
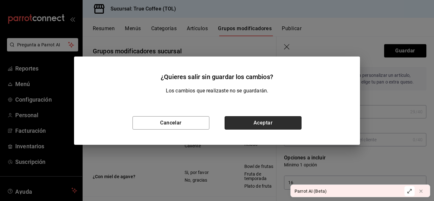
click at [245, 121] on button "Aceptar" at bounding box center [262, 122] width 77 height 13
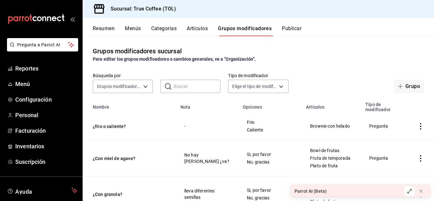
click at [187, 30] on div "Resumen Menús Categorías Artículos Grupos modificadores Publicar" at bounding box center [263, 30] width 341 height 11
click at [201, 30] on button "Artículos" at bounding box center [197, 30] width 21 height 11
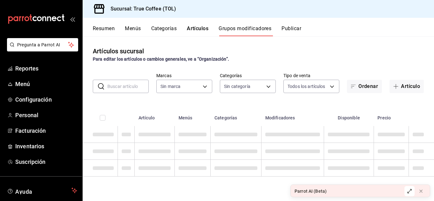
type input "26f61452-cae3-4785-a690-7b393e87ceb5"
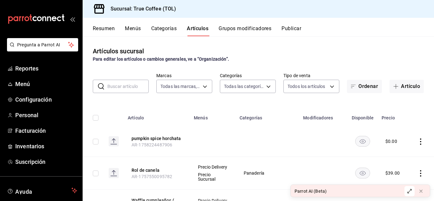
type input "3f43cfac-62cb-4203-bc11-d6242f9346a8,4e802382-c8d9-43b3-9daa-4cf0da396242,84500…"
click at [134, 89] on input "text" at bounding box center [127, 86] width 41 height 13
type input "v"
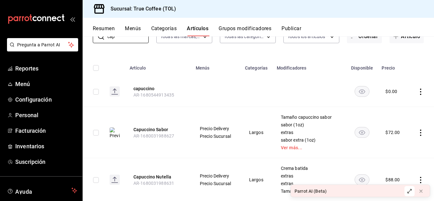
scroll to position [109, 0]
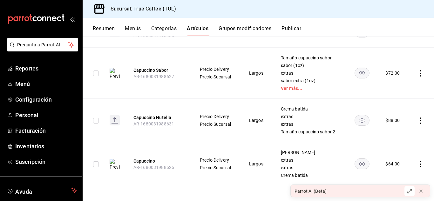
type input "cap"
click at [417, 164] on icon "actions" at bounding box center [420, 164] width 6 height 6
click at [394, 159] on span "Editar" at bounding box center [396, 158] width 17 height 7
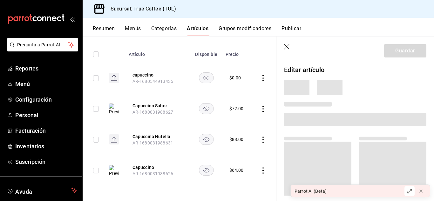
scroll to position [63, 0]
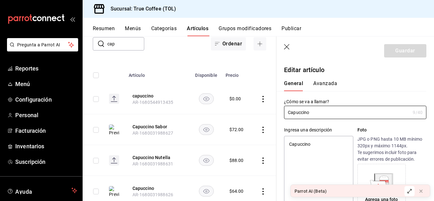
type textarea "x"
type input "$64.00"
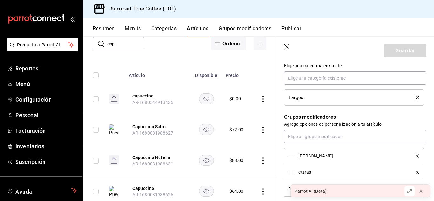
scroll to position [280, 0]
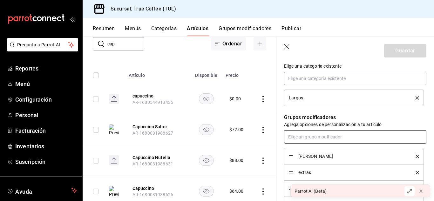
click at [360, 141] on input "text" at bounding box center [355, 136] width 142 height 13
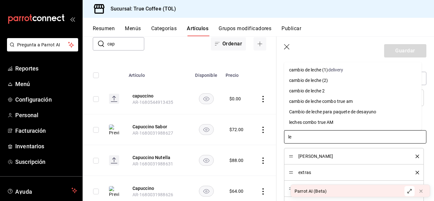
type input "lec"
click at [335, 77] on li "cambio de leche (2)" at bounding box center [352, 80] width 137 height 10
type textarea "x"
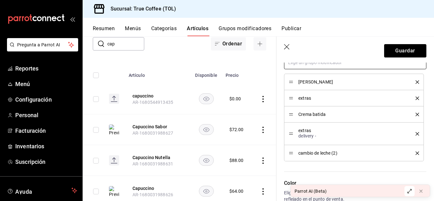
scroll to position [354, 0]
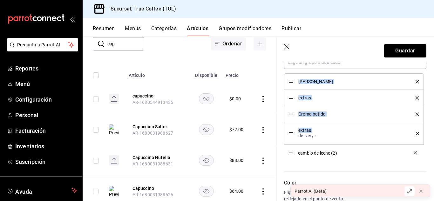
drag, startPoint x: 290, startPoint y: 152, endPoint x: 284, endPoint y: 88, distance: 64.1
drag, startPoint x: 291, startPoint y: 151, endPoint x: 287, endPoint y: 90, distance: 61.0
click at [348, 152] on span "cambio de leche (2)" at bounding box center [352, 152] width 108 height 4
drag, startPoint x: 290, startPoint y: 152, endPoint x: 292, endPoint y: 110, distance: 41.9
drag, startPoint x: 290, startPoint y: 99, endPoint x: 300, endPoint y: 131, distance: 34.3
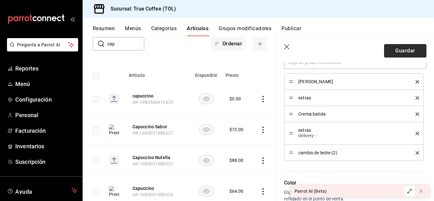
click at [393, 47] on button "Guardar" at bounding box center [405, 50] width 42 height 13
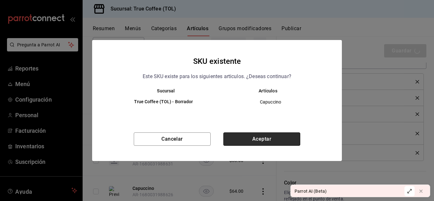
click at [265, 136] on button "Aceptar" at bounding box center [261, 138] width 77 height 13
type textarea "x"
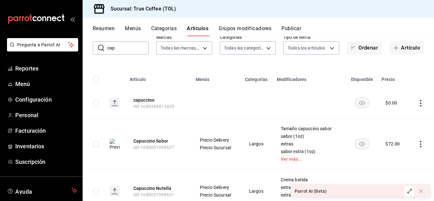
scroll to position [39, 0]
click at [417, 145] on icon "actions" at bounding box center [420, 143] width 6 height 6
click at [196, 80] on div at bounding box center [217, 100] width 434 height 201
click at [248, 25] on button "Grupos modificadores" at bounding box center [244, 30] width 53 height 11
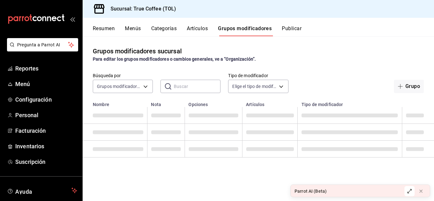
click at [239, 35] on button "Grupos modificadores" at bounding box center [245, 30] width 54 height 11
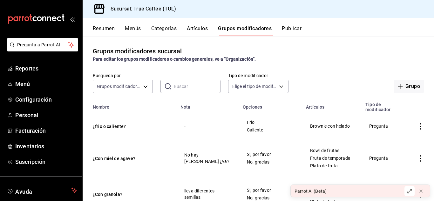
click at [190, 82] on input "text" at bounding box center [197, 86] width 47 height 13
type input "cambio"
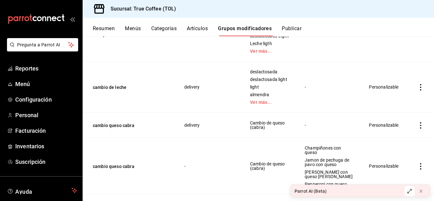
scroll to position [333, 0]
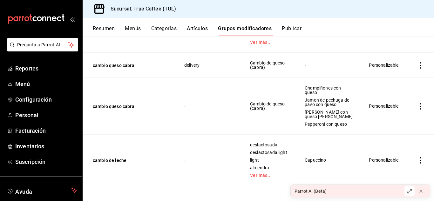
click at [417, 158] on icon "actions" at bounding box center [420, 160] width 6 height 6
click at [188, 31] on div at bounding box center [217, 100] width 434 height 201
click at [417, 161] on icon "actions" at bounding box center [420, 160] width 6 height 6
click at [395, 160] on span "Editar" at bounding box center [396, 158] width 17 height 7
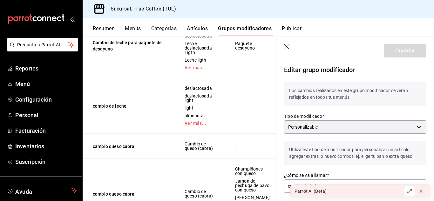
click at [287, 50] on icon "button" at bounding box center [287, 47] width 6 height 6
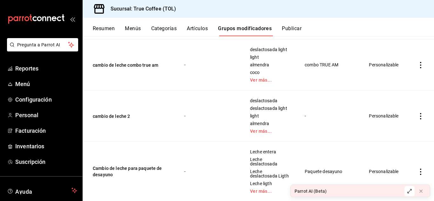
scroll to position [128, 0]
click at [416, 113] on td "simple table" at bounding box center [420, 116] width 27 height 51
click at [417, 118] on icon "actions" at bounding box center [420, 116] width 6 height 6
click at [389, 158] on span "Eliminar" at bounding box center [396, 157] width 16 height 5
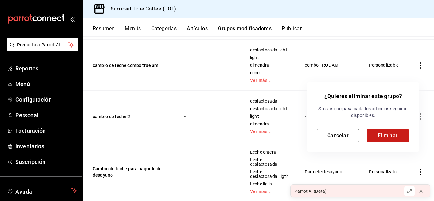
click at [388, 136] on button "Eliminar" at bounding box center [387, 135] width 42 height 13
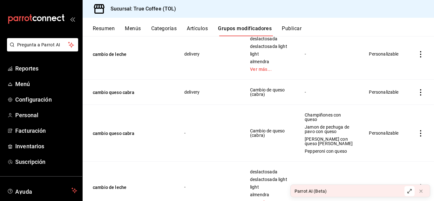
scroll to position [282, 0]
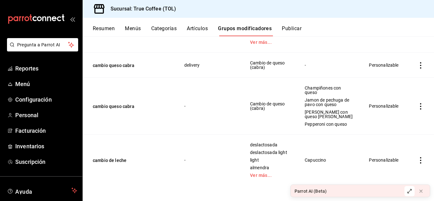
click at [417, 162] on icon "actions" at bounding box center [420, 160] width 6 height 6
click at [393, 155] on span "Editar" at bounding box center [396, 158] width 17 height 7
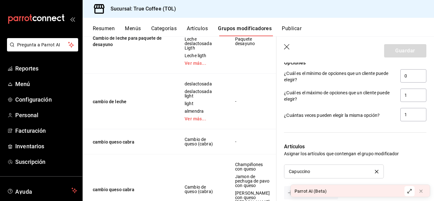
scroll to position [515, 0]
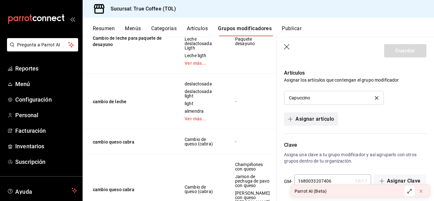
click at [324, 116] on button "Asignar artículo" at bounding box center [311, 118] width 54 height 13
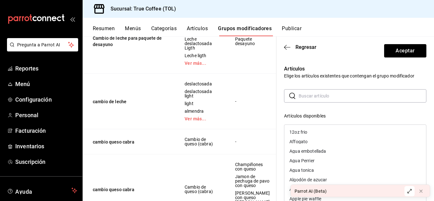
click at [309, 97] on input "text" at bounding box center [362, 96] width 128 height 13
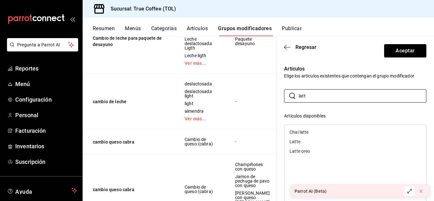
click at [312, 141] on div "Latte" at bounding box center [355, 142] width 142 height 10
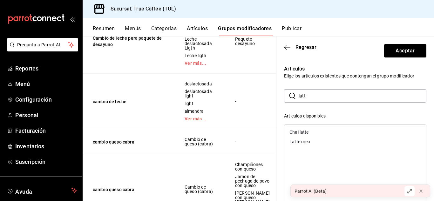
click at [306, 130] on div "Chai latte" at bounding box center [355, 132] width 142 height 10
click at [306, 130] on div "Latte oreo" at bounding box center [355, 132] width 142 height 10
click at [310, 94] on input "latt" at bounding box center [362, 96] width 128 height 13
type input "l"
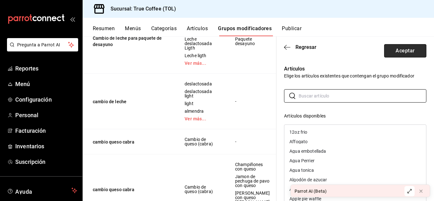
click at [408, 51] on button "Aceptar" at bounding box center [405, 50] width 42 height 13
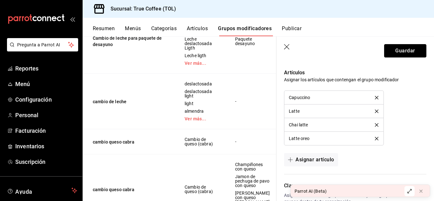
click at [408, 51] on button "Guardar" at bounding box center [405, 50] width 42 height 13
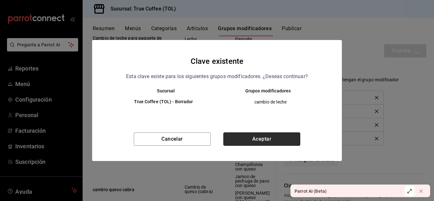
click at [259, 138] on button "Aceptar" at bounding box center [261, 138] width 77 height 13
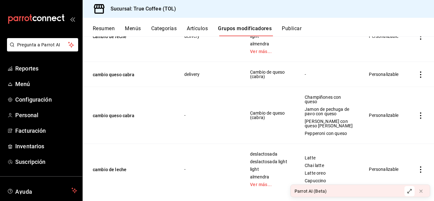
scroll to position [282, 0]
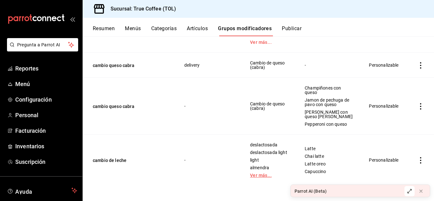
click at [257, 174] on link "Ver más..." at bounding box center [269, 175] width 39 height 4
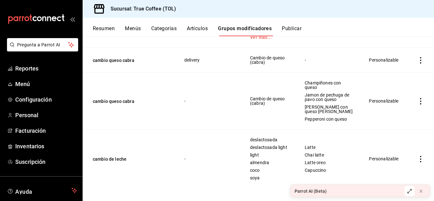
scroll to position [290, 0]
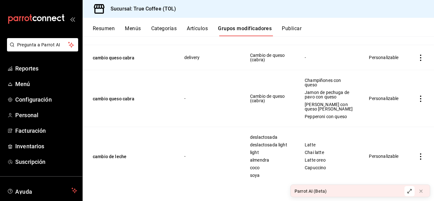
click at [411, 157] on td "simple table" at bounding box center [420, 156] width 27 height 59
click at [417, 157] on icon "actions" at bounding box center [420, 156] width 6 height 6
click at [387, 160] on div at bounding box center [382, 159] width 11 height 8
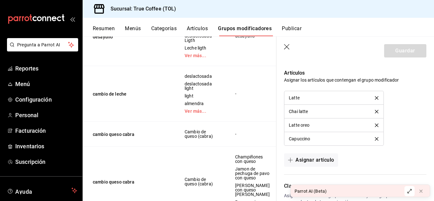
scroll to position [522, 0]
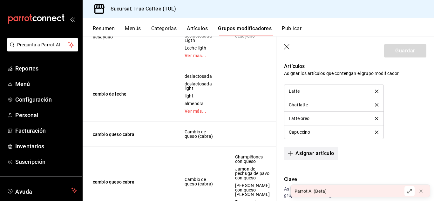
click at [319, 153] on button "Asignar artículo" at bounding box center [311, 153] width 54 height 13
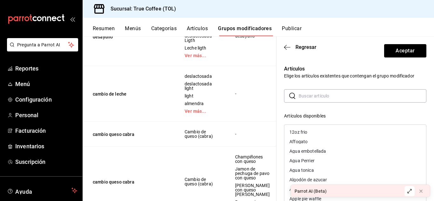
click at [311, 96] on input "text" at bounding box center [362, 96] width 128 height 13
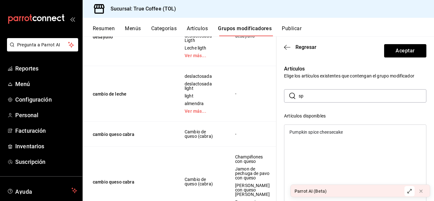
type input "s"
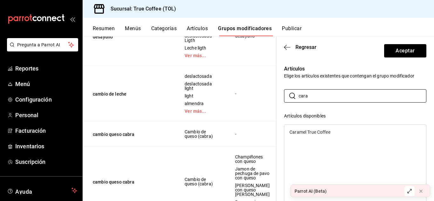
click at [309, 132] on div "Caramel True Coffee" at bounding box center [309, 132] width 41 height 4
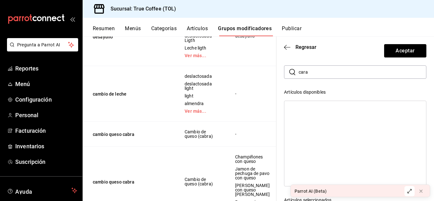
scroll to position [20, 0]
click at [317, 77] on input "cara" at bounding box center [362, 76] width 128 height 13
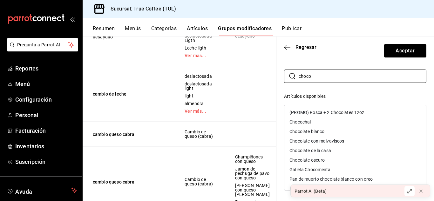
click at [332, 120] on div "Chocochai" at bounding box center [355, 122] width 142 height 10
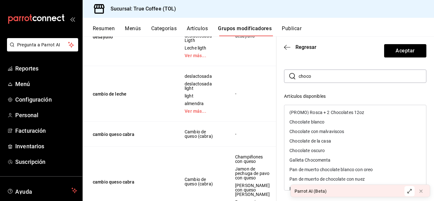
click at [325, 121] on div "Chocolate blanco" at bounding box center [355, 122] width 142 height 10
click at [325, 121] on div "Chocolate con malvaviscos" at bounding box center [316, 122] width 55 height 4
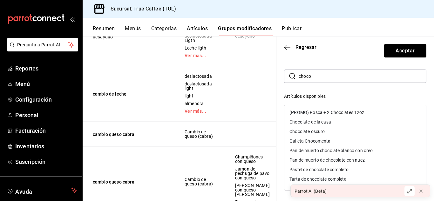
click at [325, 121] on div "Chocolate de la casa" at bounding box center [310, 122] width 42 height 4
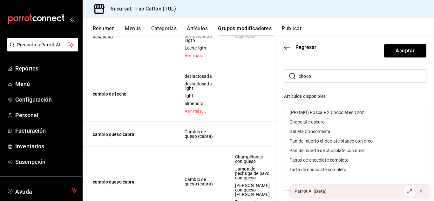
click at [325, 121] on div "Chocolate oscuro" at bounding box center [355, 122] width 142 height 10
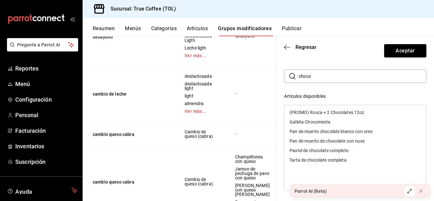
click at [322, 69] on div "Artículos Elige los artículos existentes que contengan el grupo modificador ​ c…" at bounding box center [351, 167] width 150 height 258
click at [323, 73] on input "choco" at bounding box center [362, 76] width 128 height 13
type input "c"
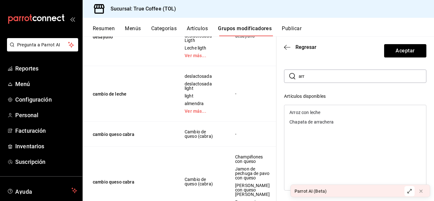
click at [316, 111] on div "Arroz con leche" at bounding box center [304, 112] width 31 height 4
click at [316, 75] on input "arr" at bounding box center [362, 76] width 128 height 13
type input "a"
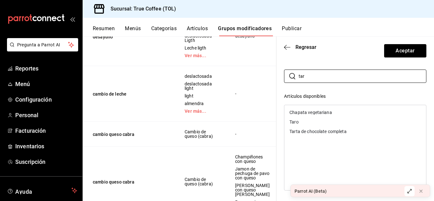
click at [310, 122] on div "Taro" at bounding box center [355, 122] width 142 height 10
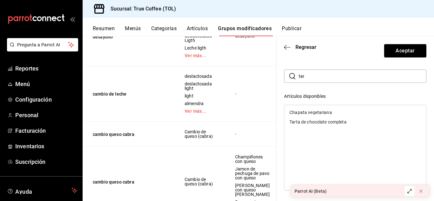
click at [313, 77] on input "tar" at bounding box center [362, 76] width 128 height 13
type input "t"
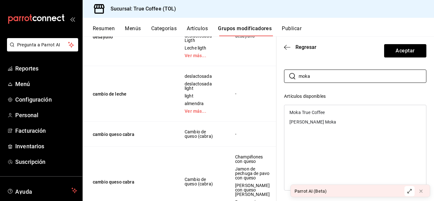
type input "moka"
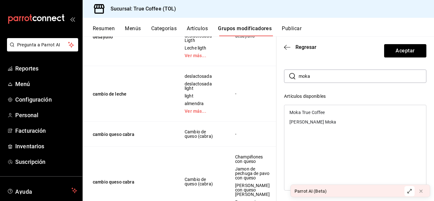
click at [305, 119] on div "[PERSON_NAME] Moka" at bounding box center [355, 122] width 142 height 10
click at [305, 113] on div "Moka True Coffee" at bounding box center [306, 112] width 35 height 4
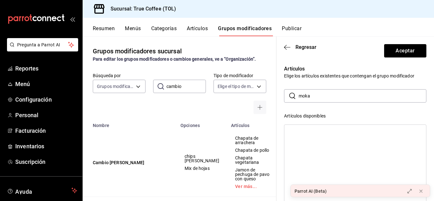
scroll to position [20, 0]
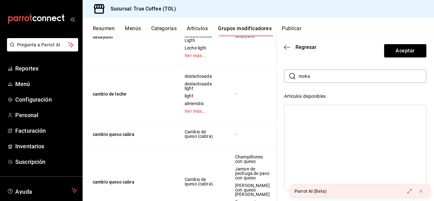
click at [325, 73] on input "moka" at bounding box center [362, 76] width 128 height 13
type input "m"
type input "p"
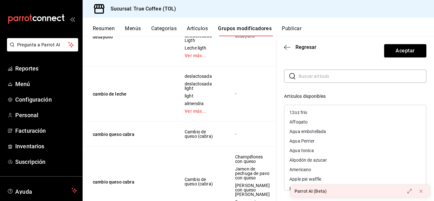
click at [325, 73] on input "text" at bounding box center [362, 76] width 128 height 13
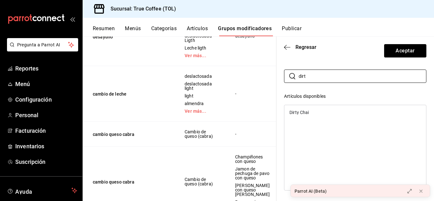
click at [309, 111] on div "Dirty Chai" at bounding box center [355, 113] width 142 height 10
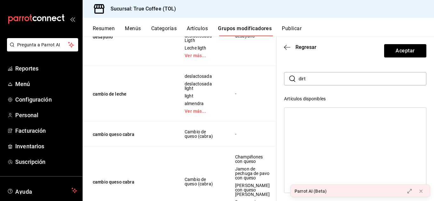
scroll to position [0, 0]
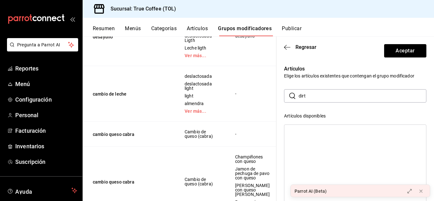
click at [316, 96] on input "dirt" at bounding box center [362, 96] width 128 height 13
type input "d"
click at [306, 132] on div "Mazapan" at bounding box center [298, 132] width 19 height 4
click at [326, 97] on input "mazap" at bounding box center [362, 96] width 128 height 13
type input "m"
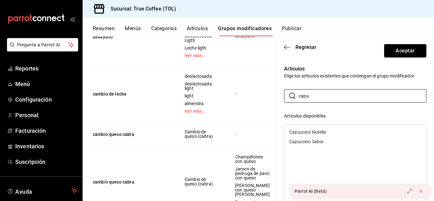
click at [309, 132] on div "Capuccino Nutella" at bounding box center [307, 132] width 37 height 4
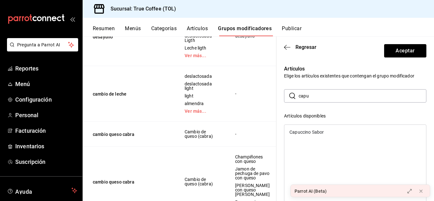
click at [309, 132] on div "Capuccino Sabor" at bounding box center [306, 132] width 34 height 4
click at [309, 132] on div at bounding box center [355, 167] width 142 height 86
click at [328, 96] on input "capu" at bounding box center [362, 96] width 128 height 13
type input "c"
type input "m"
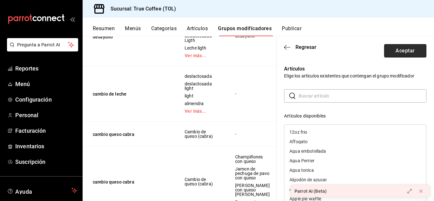
click at [402, 55] on button "Aceptar" at bounding box center [405, 50] width 42 height 13
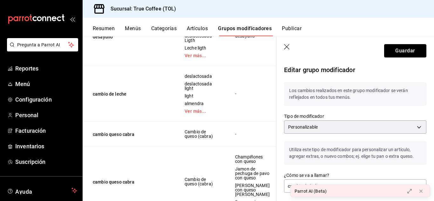
click at [402, 55] on button "Guardar" at bounding box center [405, 50] width 42 height 13
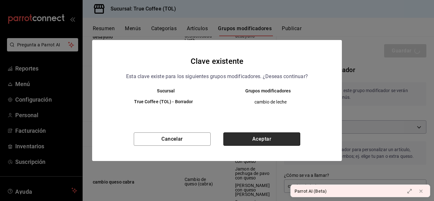
click at [266, 136] on button "Aceptar" at bounding box center [261, 138] width 77 height 13
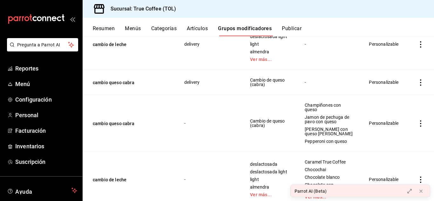
scroll to position [287, 0]
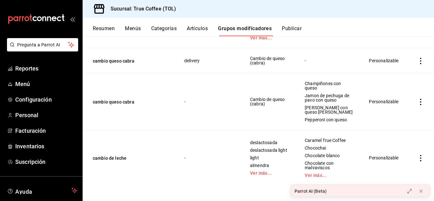
click at [417, 157] on icon "actions" at bounding box center [420, 158] width 6 height 6
click at [390, 153] on li "Editar" at bounding box center [391, 158] width 38 height 13
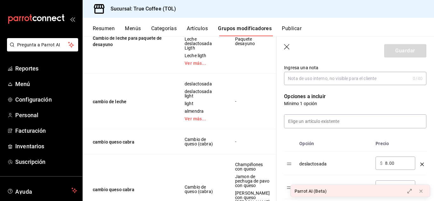
scroll to position [136, 0]
click at [319, 119] on input at bounding box center [355, 120] width 142 height 13
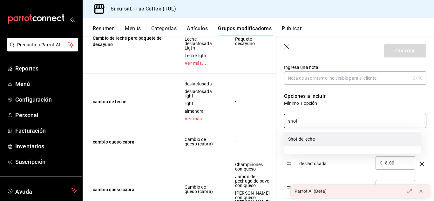
click at [307, 138] on li "Shot de leche" at bounding box center [352, 139] width 137 height 14
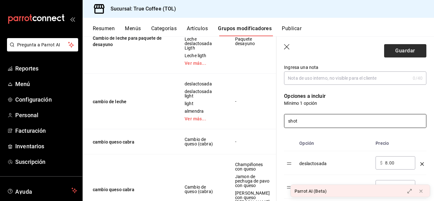
type input "shot"
click at [401, 50] on button "Guardar" at bounding box center [405, 50] width 42 height 13
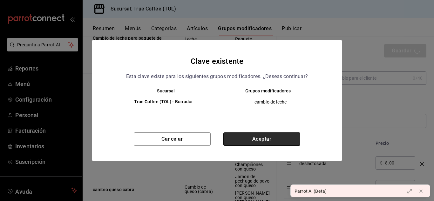
click at [275, 136] on button "Aceptar" at bounding box center [261, 138] width 77 height 13
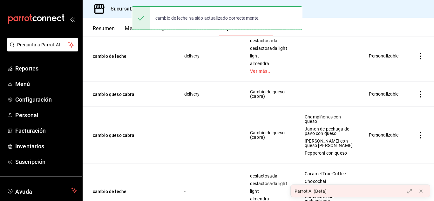
scroll to position [287, 0]
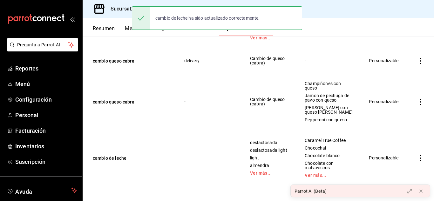
click at [417, 160] on icon "actions" at bounding box center [420, 158] width 6 height 6
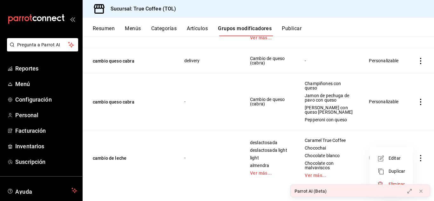
click at [391, 158] on span "Editar" at bounding box center [396, 158] width 17 height 7
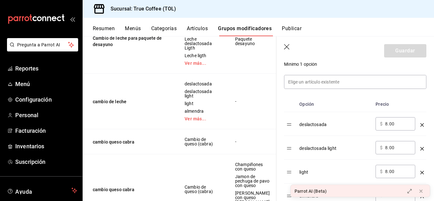
scroll to position [120, 0]
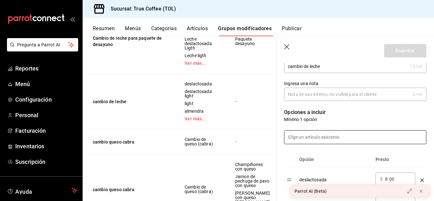
click at [329, 133] on input at bounding box center [355, 136] width 142 height 13
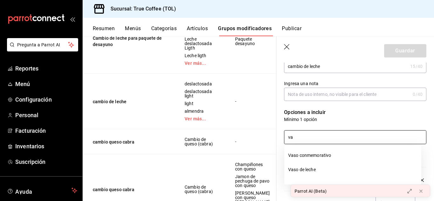
type input "v"
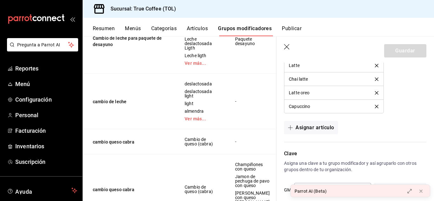
scroll to position [771, 0]
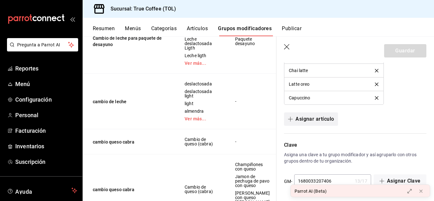
click at [312, 115] on button "Asignar artículo" at bounding box center [311, 118] width 54 height 13
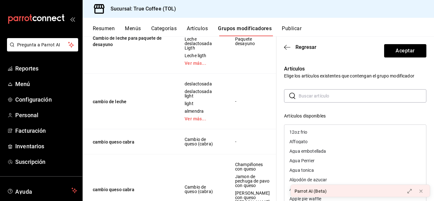
click at [340, 99] on input "text" at bounding box center [362, 96] width 128 height 13
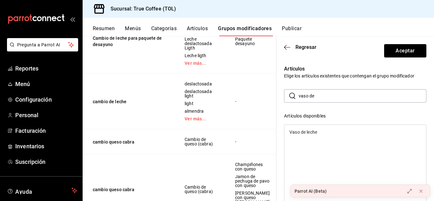
click at [301, 129] on div "Vaso de leche" at bounding box center [355, 132] width 142 height 10
click at [330, 99] on input "vaso de" at bounding box center [362, 96] width 128 height 13
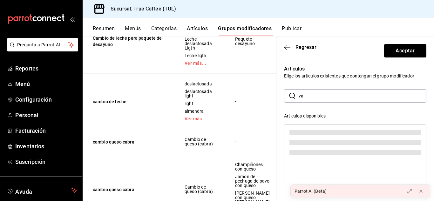
type input "v"
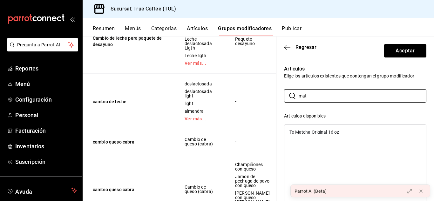
type input "mat"
click at [305, 135] on div "Te Matcha Original 16 oz" at bounding box center [355, 132] width 142 height 10
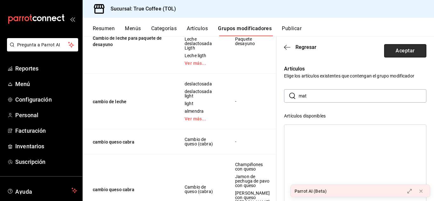
click at [406, 49] on button "Aceptar" at bounding box center [405, 50] width 42 height 13
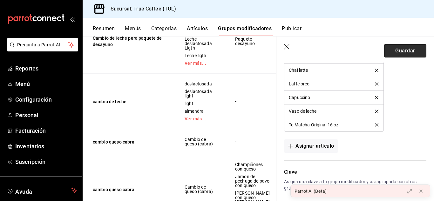
click at [402, 53] on button "Guardar" at bounding box center [405, 50] width 42 height 13
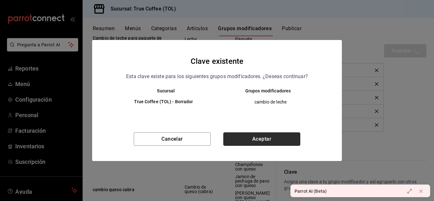
click at [281, 137] on button "Aceptar" at bounding box center [261, 138] width 77 height 13
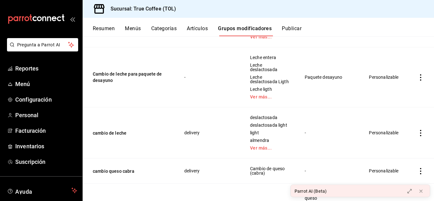
scroll to position [172, 0]
click at [417, 80] on icon "actions" at bounding box center [420, 77] width 6 height 6
click at [393, 91] on span "Editar" at bounding box center [396, 94] width 17 height 7
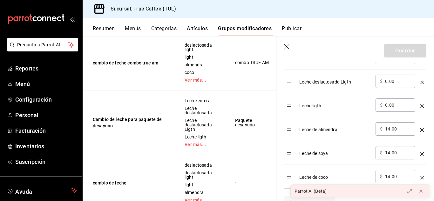
scroll to position [266, 0]
click at [390, 129] on input "14.00" at bounding box center [398, 128] width 26 height 6
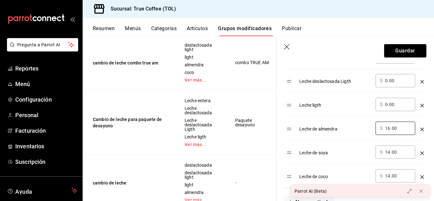
type input "16.00"
click at [389, 154] on input "14.00" at bounding box center [398, 152] width 26 height 6
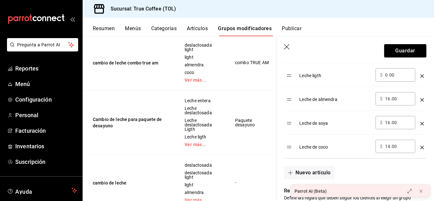
scroll to position [296, 0]
type input "16.00"
click at [389, 149] on input "14.00" at bounding box center [398, 146] width 26 height 6
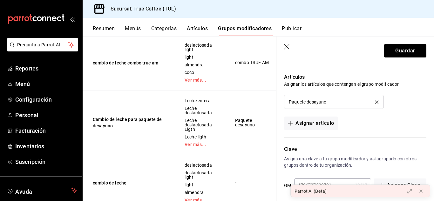
scroll to position [539, 0]
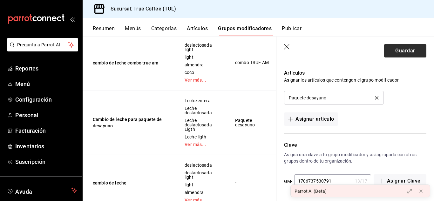
type input "16.00"
click at [406, 55] on button "Guardar" at bounding box center [405, 50] width 42 height 13
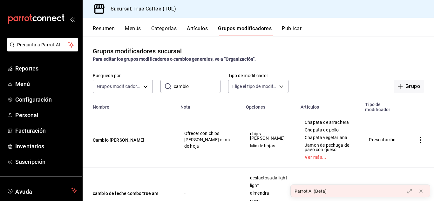
click at [196, 29] on button "Artículos" at bounding box center [197, 30] width 21 height 11
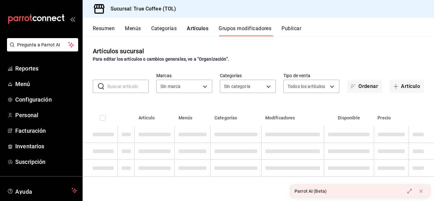
type input "26f61452-cae3-4785-a690-7b393e87ceb5"
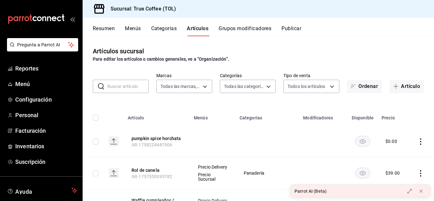
type input "3f43cfac-62cb-4203-bc11-d6242f9346a8,4e802382-c8d9-43b3-9daa-4cf0da396242,84500…"
click at [417, 140] on icon "actions" at bounding box center [420, 141] width 6 height 6
click at [388, 178] on li "Eliminar" at bounding box center [391, 182] width 38 height 13
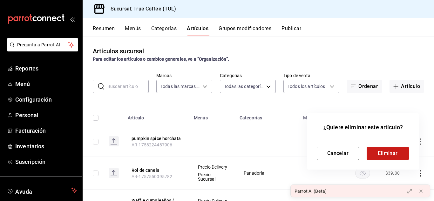
click at [374, 151] on button "Eliminar" at bounding box center [387, 153] width 42 height 13
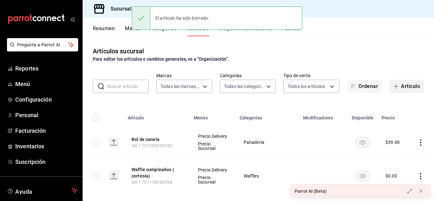
click at [410, 86] on button "Artículo" at bounding box center [406, 86] width 34 height 13
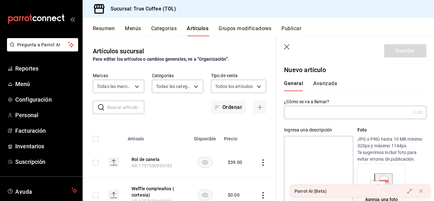
click at [321, 107] on input "text" at bounding box center [347, 112] width 126 height 13
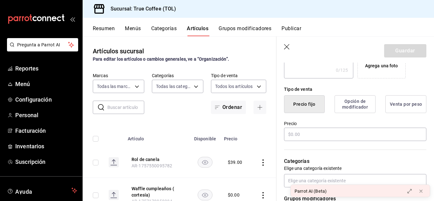
scroll to position [134, 0]
type input "pumpkin spice horchata"
click at [344, 105] on button "Opción de modificador" at bounding box center [354, 104] width 41 height 18
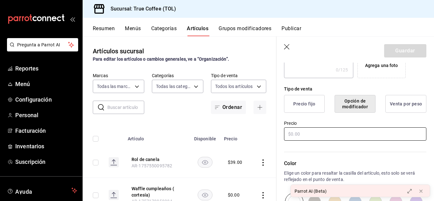
click at [320, 137] on input "text" at bounding box center [355, 133] width 142 height 13
type input "$0.00"
click at [325, 147] on div "Color Elige un color para resaltar la casilla del artículo, esto solo se verá r…" at bounding box center [351, 177] width 150 height 70
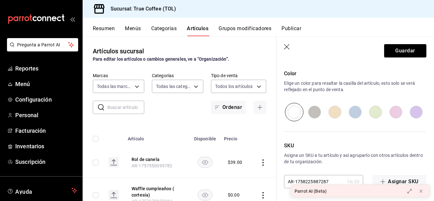
scroll to position [0, 0]
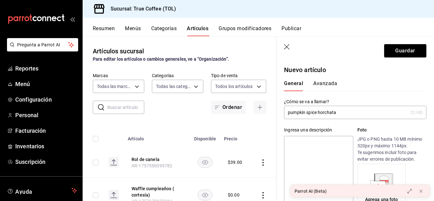
click at [326, 81] on button "Avanzada" at bounding box center [325, 85] width 24 height 11
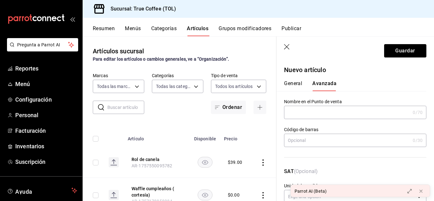
click at [316, 112] on input "text" at bounding box center [347, 112] width 126 height 13
paste input "pumpkin spice horchata"
click at [338, 157] on div "Código [PERSON_NAME] 0 /30 Código [PERSON_NAME]" at bounding box center [351, 139] width 150 height 41
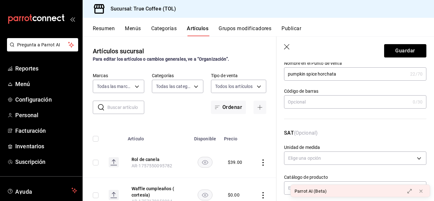
scroll to position [39, 0]
click at [290, 72] on input "pumpkin spice horchata" at bounding box center [345, 73] width 123 height 13
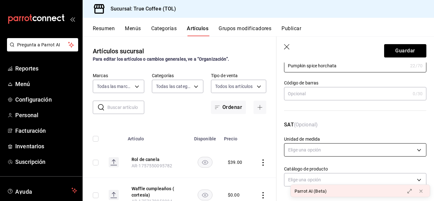
type input "Pumpkin spice horchata"
click at [324, 151] on body "Pregunta a Parrot AI Reportes Menú Configuración Personal Facturación Inventari…" at bounding box center [217, 100] width 434 height 201
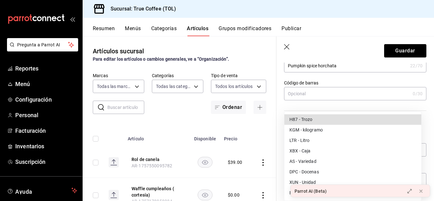
click at [314, 121] on li "H87 - Trozo" at bounding box center [352, 119] width 137 height 10
type input "H87"
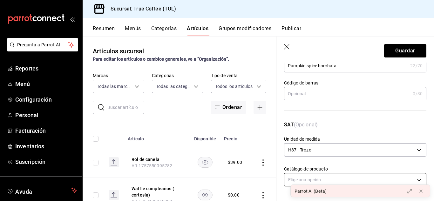
click at [408, 178] on body "Pregunta a Parrot AI Reportes Menú Configuración Personal Facturación Inventari…" at bounding box center [217, 100] width 434 height 201
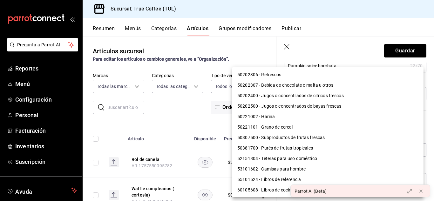
scroll to position [535, 0]
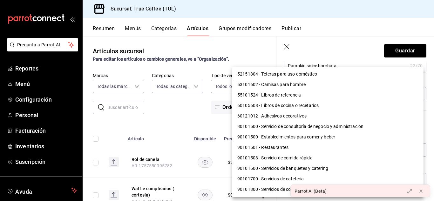
click at [273, 145] on li "90101501 - Restaurantes" at bounding box center [327, 147] width 191 height 10
type input "90101501"
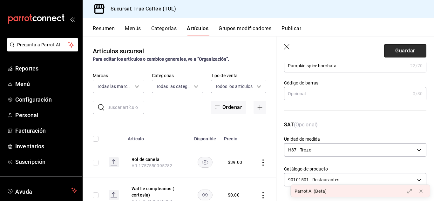
click at [403, 50] on button "Guardar" at bounding box center [405, 50] width 42 height 13
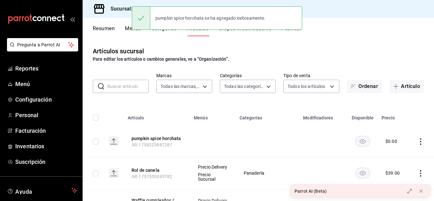
click at [232, 34] on button "Grupos modificadores" at bounding box center [244, 30] width 53 height 11
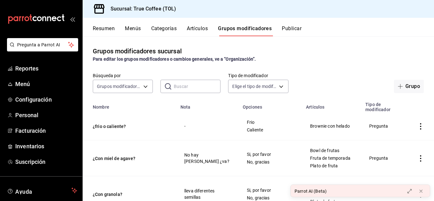
click at [196, 83] on input "text" at bounding box center [197, 86] width 47 height 13
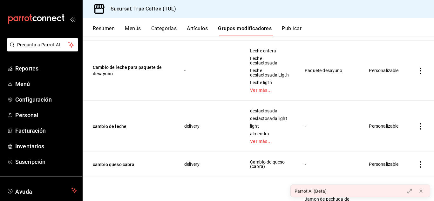
scroll to position [287, 0]
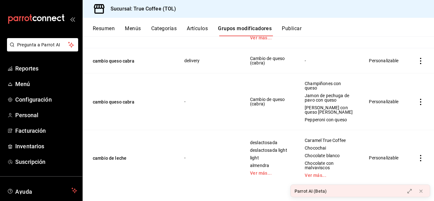
type input "camb"
click at [417, 158] on icon "actions" at bounding box center [420, 158] width 6 height 6
click at [391, 160] on span "Editar" at bounding box center [396, 158] width 17 height 7
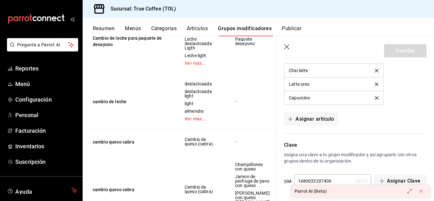
scroll to position [754, 0]
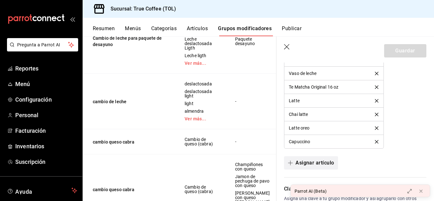
click at [317, 164] on button "Asignar artículo" at bounding box center [311, 162] width 54 height 13
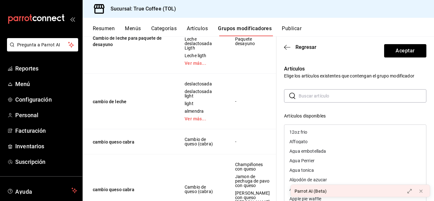
click at [312, 98] on input "text" at bounding box center [362, 96] width 128 height 13
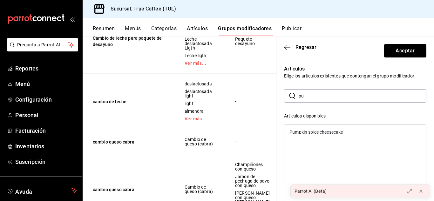
type input "p"
type input "s"
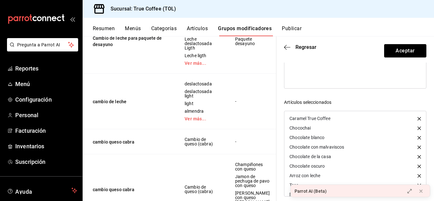
scroll to position [0, 0]
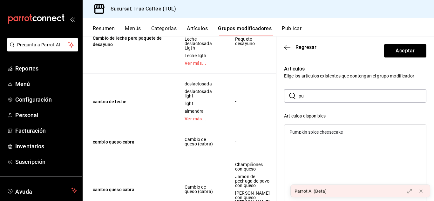
type input "p"
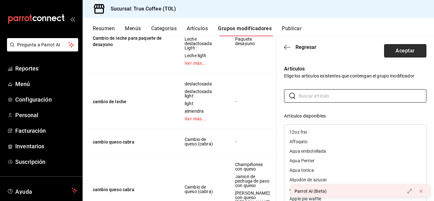
click at [403, 55] on button "Aceptar" at bounding box center [405, 50] width 42 height 13
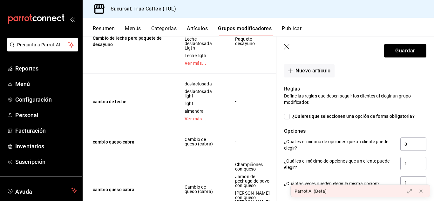
scroll to position [395, 0]
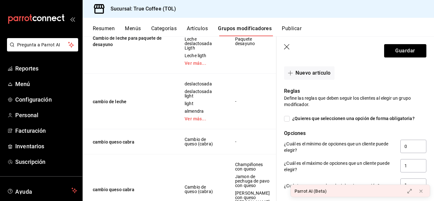
click at [287, 48] on icon "button" at bounding box center [287, 47] width 6 height 6
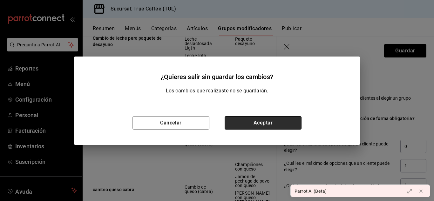
click at [254, 127] on button "Aceptar" at bounding box center [262, 122] width 77 height 13
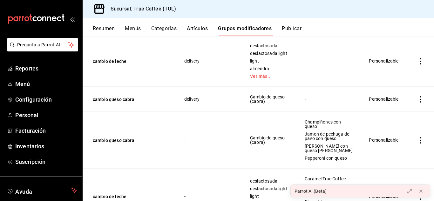
scroll to position [228, 0]
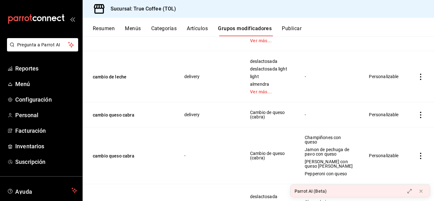
click at [203, 29] on button "Artículos" at bounding box center [197, 30] width 21 height 11
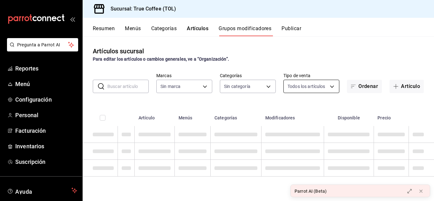
type input "26f61452-cae3-4785-a690-7b393e87ceb5"
type input "3f43cfac-62cb-4203-bc11-d6242f9346a8,4e802382-c8d9-43b3-9daa-4cf0da396242,84500…"
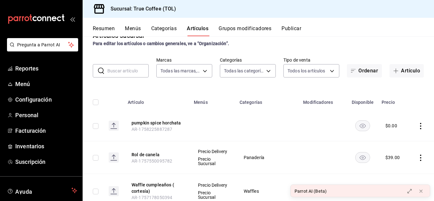
scroll to position [16, 0]
click at [417, 125] on icon "actions" at bounding box center [420, 125] width 6 height 6
click at [395, 140] on span "Editar" at bounding box center [396, 139] width 17 height 7
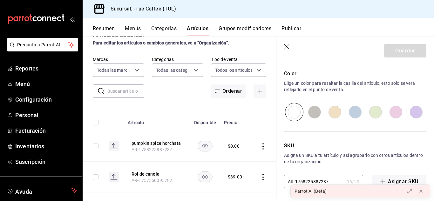
scroll to position [224, 0]
click at [339, 111] on input "radio" at bounding box center [334, 112] width 20 height 18
radio input "true"
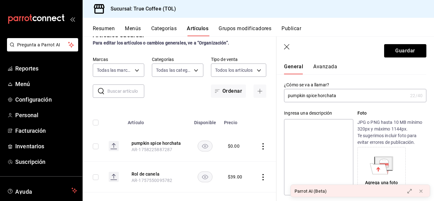
scroll to position [0, 0]
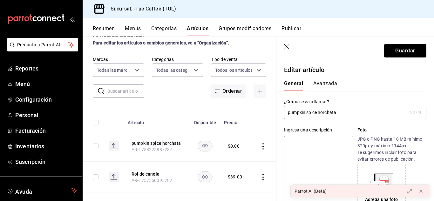
click at [325, 80] on div "General [PERSON_NAME]" at bounding box center [351, 83] width 150 height 17
click at [327, 84] on button "Avanzada" at bounding box center [325, 85] width 24 height 11
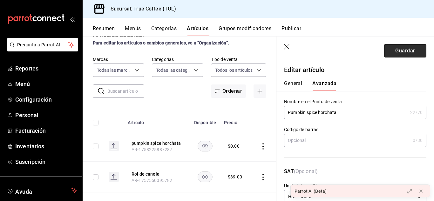
click at [405, 48] on button "Guardar" at bounding box center [405, 50] width 42 height 13
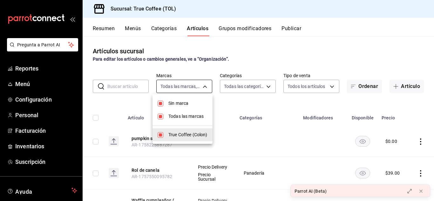
click at [191, 86] on body "Pregunta a Parrot AI Reportes Menú Configuración Personal Facturación Inventari…" at bounding box center [217, 100] width 434 height 201
click at [191, 86] on div at bounding box center [217, 100] width 434 height 201
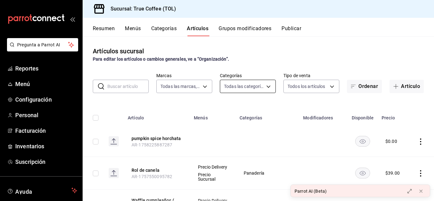
click at [255, 89] on body "Pregunta a Parrot AI Reportes Menú Configuración Personal Facturación Inventari…" at bounding box center [217, 100] width 434 height 201
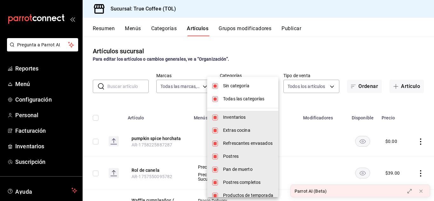
click at [220, 85] on li "Sin categoría" at bounding box center [242, 85] width 71 height 13
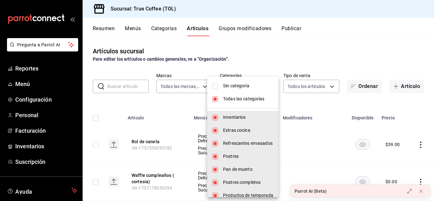
click at [220, 85] on li "Sin categoría" at bounding box center [242, 85] width 71 height 13
checkbox input "true"
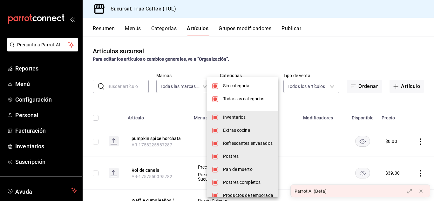
click at [219, 101] on li "Todas las categorías" at bounding box center [242, 98] width 71 height 13
checkbox input "false"
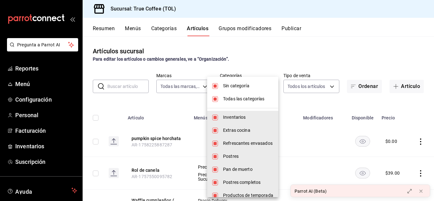
checkbox input "false"
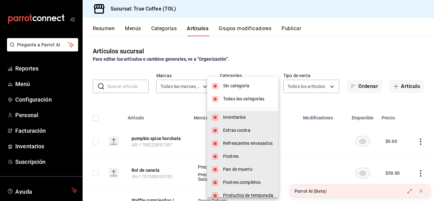
checkbox input "false"
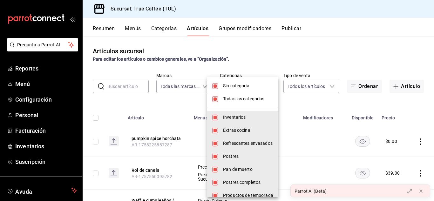
checkbox input "false"
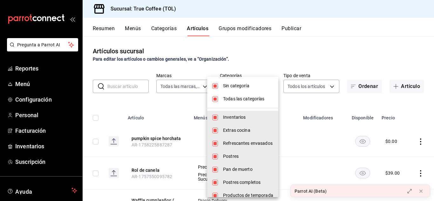
checkbox input "false"
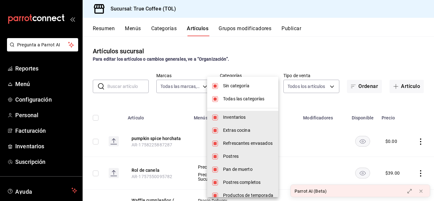
checkbox input "false"
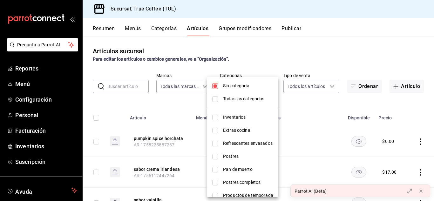
click at [271, 63] on div at bounding box center [217, 100] width 434 height 201
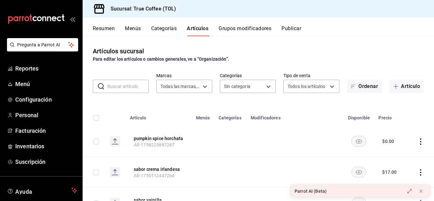
click at [210, 135] on td at bounding box center [203, 141] width 23 height 31
click at [96, 139] on input "checkbox" at bounding box center [96, 142] width 6 height 6
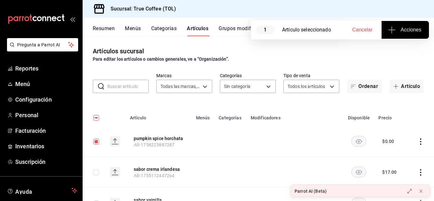
click at [414, 31] on span "Acciones" at bounding box center [405, 30] width 32 height 8
click at [402, 43] on li "Agregar tipo" at bounding box center [405, 49] width 48 height 17
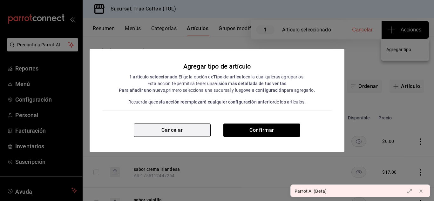
click at [203, 132] on button "Cancelar" at bounding box center [172, 129] width 77 height 13
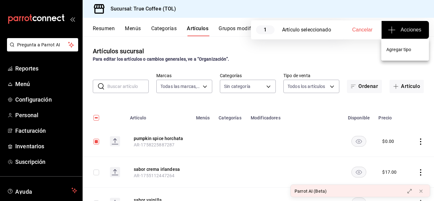
click at [360, 28] on div at bounding box center [217, 100] width 434 height 201
click at [362, 31] on span "Cancelar" at bounding box center [362, 30] width 20 height 6
checkbox input "false"
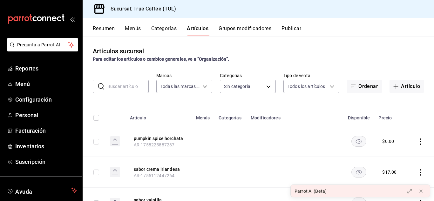
click at [299, 31] on button "Publicar" at bounding box center [291, 30] width 20 height 11
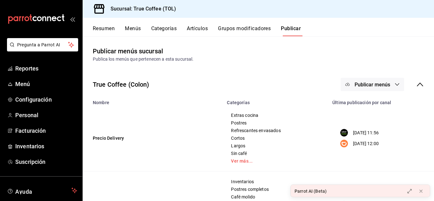
click at [254, 26] on button "Grupos modificadores" at bounding box center [244, 30] width 53 height 11
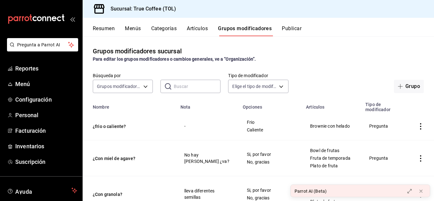
click at [188, 88] on input "text" at bounding box center [197, 86] width 47 height 13
type input "f"
click at [135, 86] on body "Pregunta a Parrot AI Reportes Menú Configuración Personal Facturación Inventari…" at bounding box center [217, 100] width 434 height 201
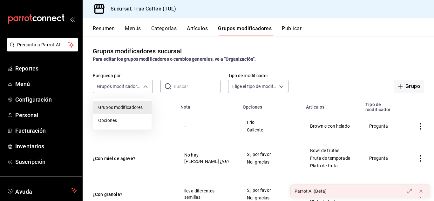
click at [122, 119] on span "Opciones" at bounding box center [122, 120] width 48 height 7
type input "OPTION"
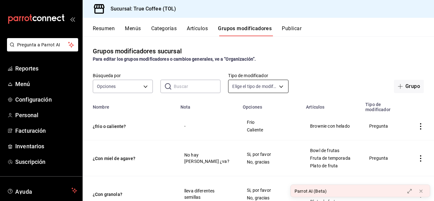
click at [269, 86] on body "Pregunta a Parrot AI Reportes Menú Configuración Personal Facturación Inventari…" at bounding box center [217, 100] width 434 height 201
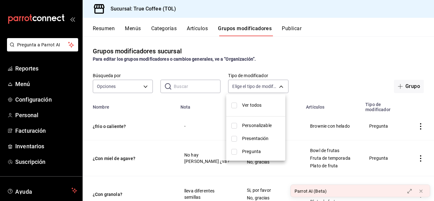
click at [232, 127] on input "checkbox" at bounding box center [234, 126] width 6 height 6
checkbox input "true"
type input "CUSTOMIZABLE"
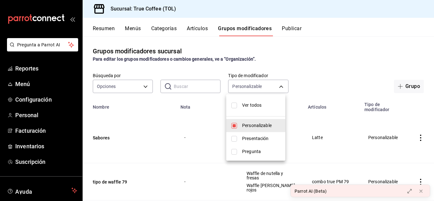
click at [297, 63] on div at bounding box center [217, 100] width 434 height 201
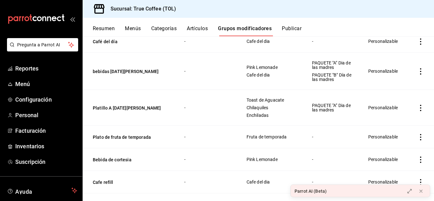
scroll to position [448, 0]
click at [417, 104] on icon "actions" at bounding box center [420, 107] width 6 height 6
click at [284, 113] on div at bounding box center [217, 100] width 434 height 201
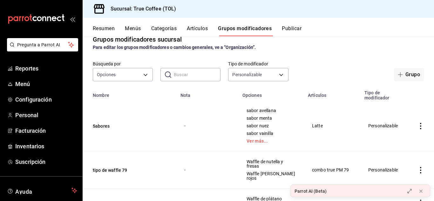
scroll to position [0, 0]
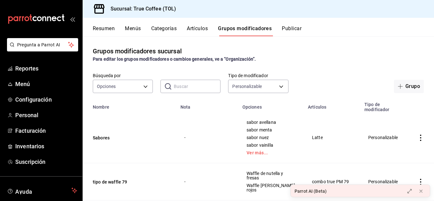
click at [200, 32] on button "Artículos" at bounding box center [197, 30] width 21 height 11
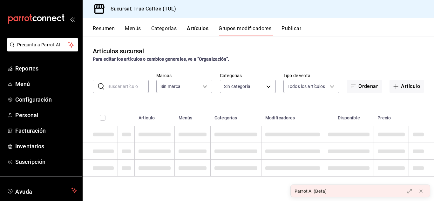
type input "26f61452-cae3-4785-a690-7b393e87ceb5"
type input "3f43cfac-62cb-4203-bc11-d6242f9346a8,4e802382-c8d9-43b3-9daa-4cf0da396242,84500…"
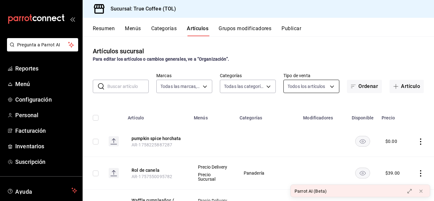
click at [316, 91] on body "Pregunta a Parrot AI Reportes Menú Configuración Personal Facturación Inventari…" at bounding box center [217, 100] width 434 height 201
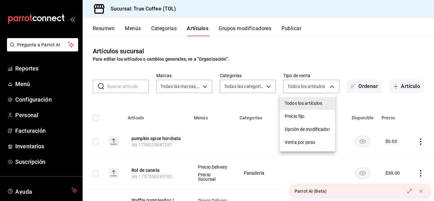
click at [314, 128] on span "Opción de modificador" at bounding box center [306, 129] width 45 height 7
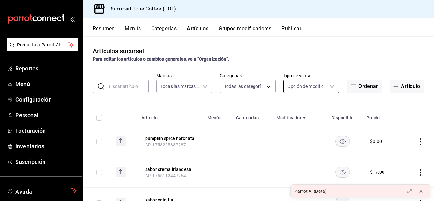
click at [316, 82] on body "Pregunta a Parrot AI Reportes Menú Configuración Personal Facturación Inventari…" at bounding box center [217, 100] width 434 height 201
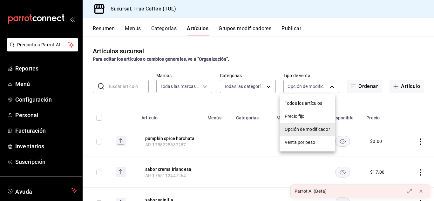
click at [303, 102] on span "Todos los artículos" at bounding box center [306, 103] width 45 height 7
type input "ALL"
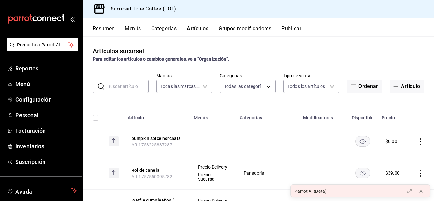
click at [229, 28] on button "Grupos modificadores" at bounding box center [244, 30] width 53 height 11
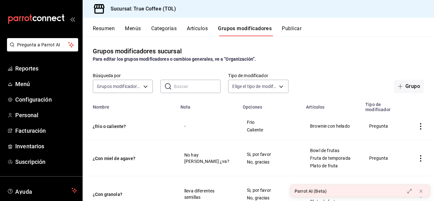
click at [179, 85] on input "text" at bounding box center [197, 86] width 47 height 13
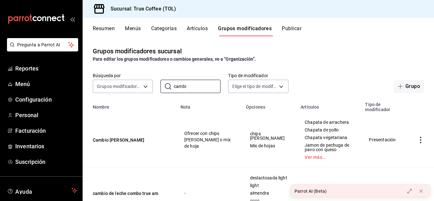
type input "cambi"
click at [198, 27] on button "Artículos" at bounding box center [197, 30] width 21 height 11
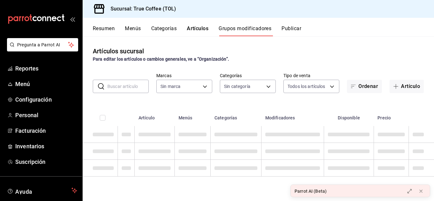
type input "26f61452-cae3-4785-a690-7b393e87ceb5"
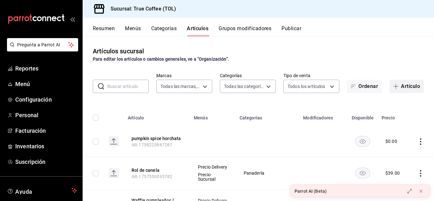
type input "3f43cfac-62cb-4203-bc11-d6242f9346a8,4e802382-c8d9-43b3-9daa-4cf0da396242,84500…"
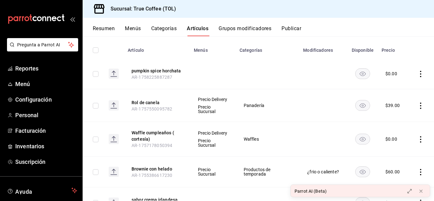
scroll to position [67, 0]
drag, startPoint x: 132, startPoint y: 77, endPoint x: 181, endPoint y: 77, distance: 49.5
click at [181, 77] on th "pumpkin spice horchata AR-1758225887287" at bounding box center [157, 74] width 66 height 31
copy span "AR-1758225887287"
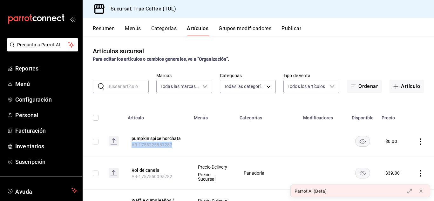
click at [236, 28] on button "Grupos modificadores" at bounding box center [244, 30] width 53 height 11
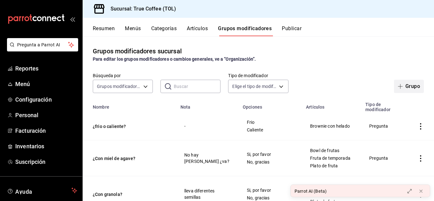
click at [400, 83] on button "Grupo" at bounding box center [409, 86] width 30 height 13
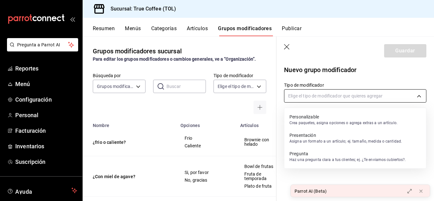
click at [319, 97] on body "Pregunta a Parrot AI Reportes Menú Configuración Personal Facturación Inventari…" at bounding box center [217, 100] width 434 height 201
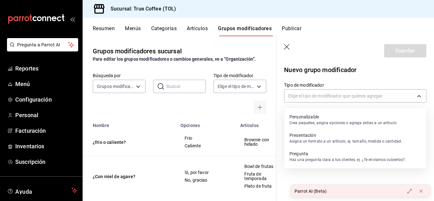
click at [286, 46] on div at bounding box center [217, 100] width 434 height 201
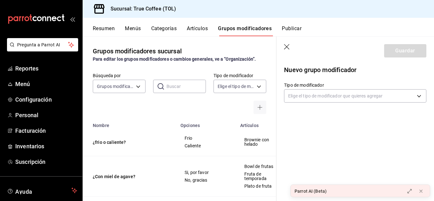
click at [286, 46] on icon "button" at bounding box center [287, 47] width 6 height 6
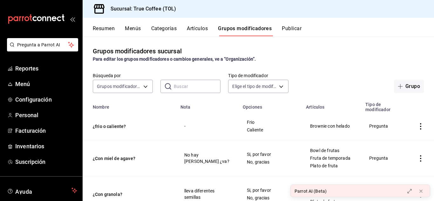
click at [176, 86] on input "text" at bounding box center [197, 86] width 47 height 13
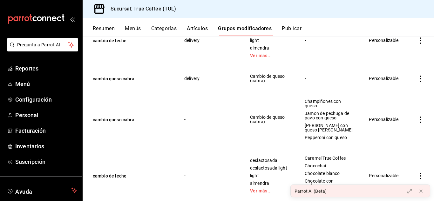
scroll to position [287, 0]
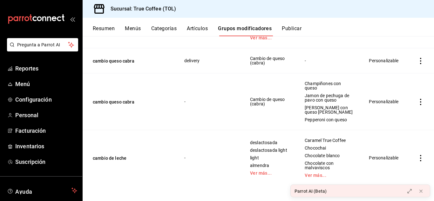
type input "camb"
click at [417, 157] on icon "actions" at bounding box center [420, 158] width 6 height 6
click at [399, 157] on span "Editar" at bounding box center [396, 158] width 17 height 7
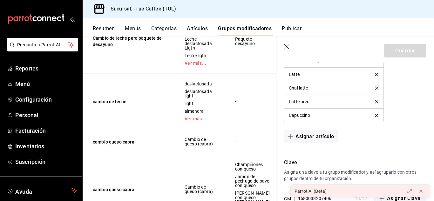
scroll to position [799, 0]
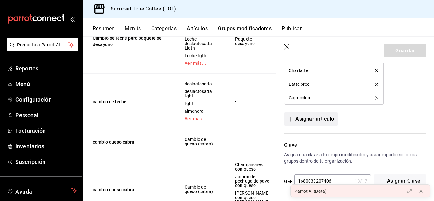
click at [325, 115] on button "Asignar artículo" at bounding box center [311, 118] width 54 height 13
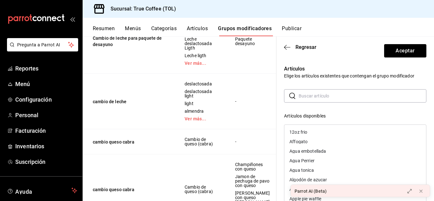
click at [315, 94] on input "text" at bounding box center [362, 96] width 128 height 13
paste input "AR-1758225887287"
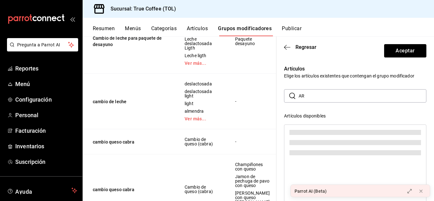
type input "A"
type input "p"
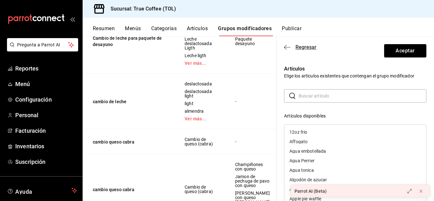
click at [300, 45] on span "Regresar" at bounding box center [305, 47] width 21 height 6
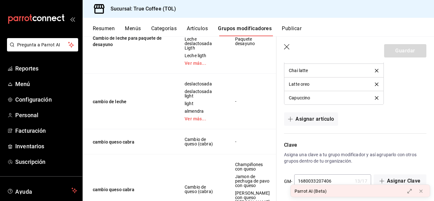
click at [288, 46] on icon "button" at bounding box center [287, 47] width 6 height 6
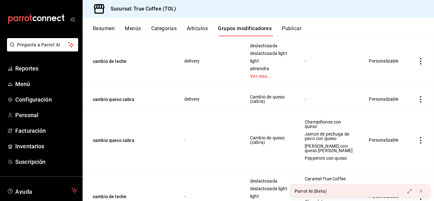
scroll to position [228, 0]
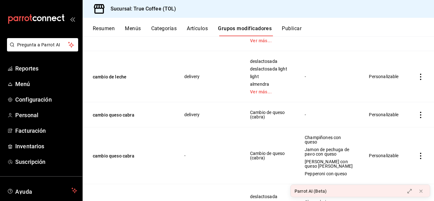
click at [196, 32] on button "Artículos" at bounding box center [197, 30] width 21 height 11
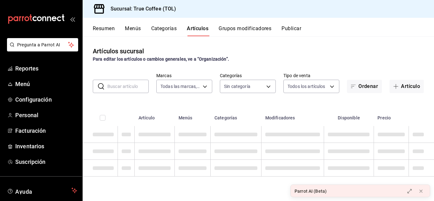
type input "26f61452-cae3-4785-a690-7b393e87ceb5"
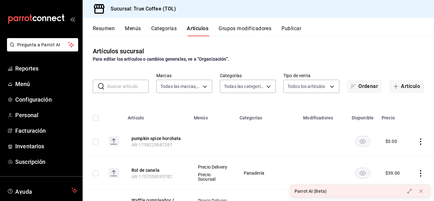
type input "3f43cfac-62cb-4203-bc11-d6242f9346a8,4e802382-c8d9-43b3-9daa-4cf0da396242,84500…"
click at [119, 90] on input "text" at bounding box center [127, 86] width 41 height 13
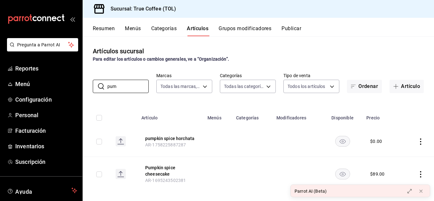
scroll to position [6, 0]
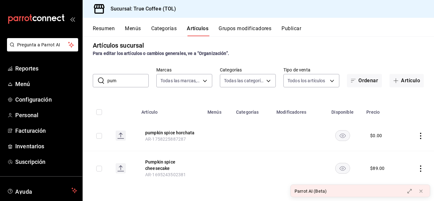
click at [418, 169] on icon "actions" at bounding box center [420, 168] width 6 height 6
click at [392, 181] on span "Eliminar" at bounding box center [396, 184] width 17 height 7
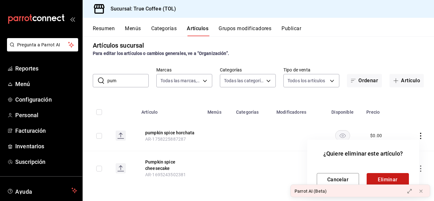
click at [379, 176] on button "Eliminar" at bounding box center [387, 179] width 42 height 13
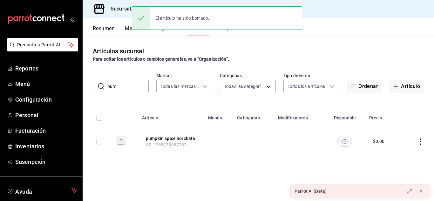
scroll to position [0, 0]
click at [420, 192] on icon at bounding box center [420, 191] width 5 height 5
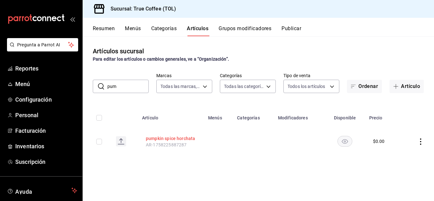
click at [183, 140] on button "pumpkin spice horchata" at bounding box center [171, 138] width 51 height 6
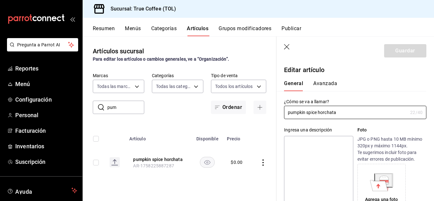
click at [326, 83] on button "Avanzada" at bounding box center [325, 85] width 24 height 11
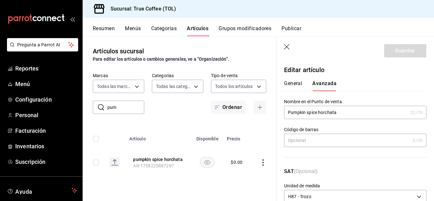
click at [286, 49] on icon "button" at bounding box center [287, 47] width 6 height 6
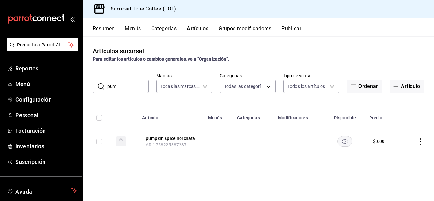
click at [120, 143] on rect at bounding box center [121, 141] width 10 height 10
click at [238, 24] on div "Resumen Menús Categorías Artículos Grupos modificadores Publicar" at bounding box center [258, 27] width 351 height 18
click at [199, 83] on body "Pregunta a Parrot AI Reportes Menú Configuración Personal Facturación Inventari…" at bounding box center [217, 100] width 434 height 201
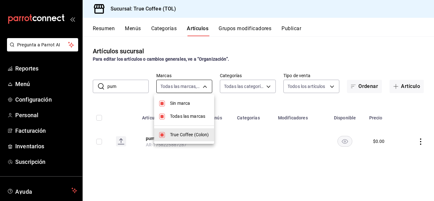
click at [199, 83] on div at bounding box center [217, 100] width 434 height 201
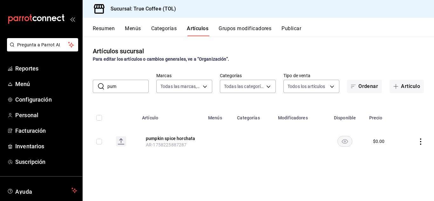
click at [133, 87] on input "pum" at bounding box center [127, 86] width 41 height 13
type input "p"
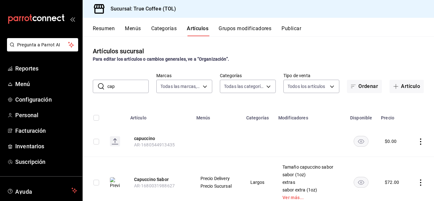
click at [119, 80] on input "cap" at bounding box center [127, 86] width 41 height 13
type input "c"
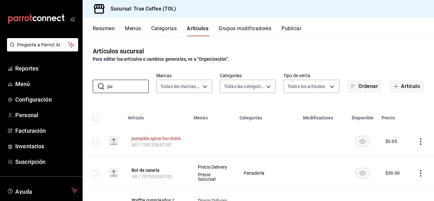
type input "pu"
click at [168, 137] on button "pumpkin spice horchata" at bounding box center [156, 138] width 51 height 6
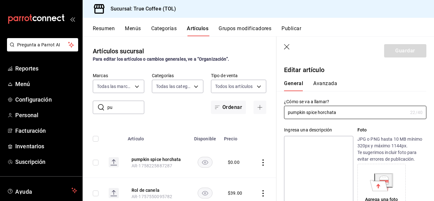
click at [322, 82] on button "Avanzada" at bounding box center [325, 85] width 24 height 11
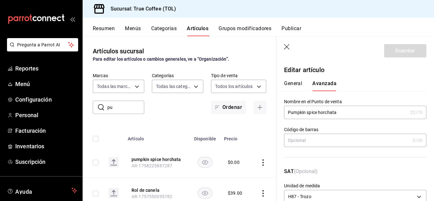
click at [289, 49] on icon "button" at bounding box center [286, 46] width 5 height 5
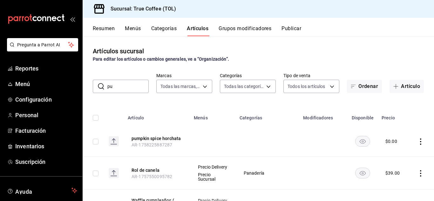
click at [305, 59] on div "Para editar los artículos o cambios generales, ve a “Organización”." at bounding box center [258, 59] width 331 height 7
click at [238, 36] on button "Grupos modificadores" at bounding box center [244, 30] width 53 height 11
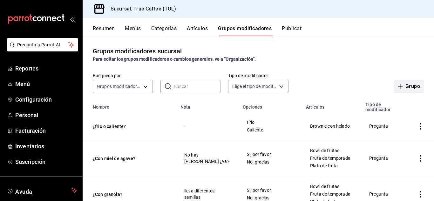
click at [403, 86] on button "Grupo" at bounding box center [409, 86] width 30 height 13
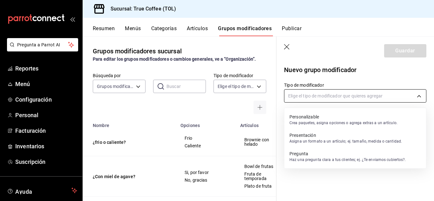
click at [387, 97] on body "Pregunta a Parrot AI Reportes Menú Configuración Personal Facturación Inventari…" at bounding box center [217, 100] width 434 height 201
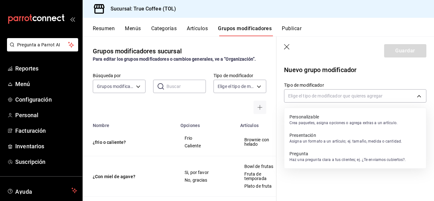
click at [334, 139] on p "Asigna un formato a un artículo; ej. tamaño, medida o cantidad." at bounding box center [345, 141] width 112 height 6
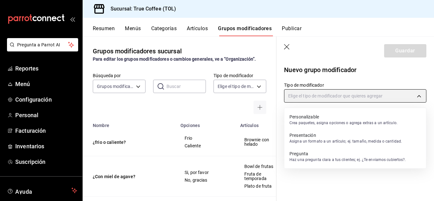
type input "PRESENTATION"
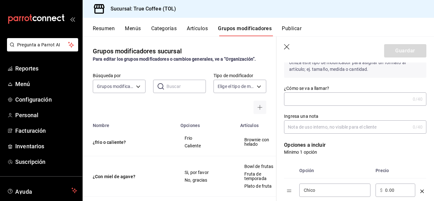
scroll to position [56, 0]
click at [325, 103] on input "¿Cómo se va a llamar?" at bounding box center [347, 98] width 126 height 13
paste input "AR-1758225887287"
paste input "pumpkin"
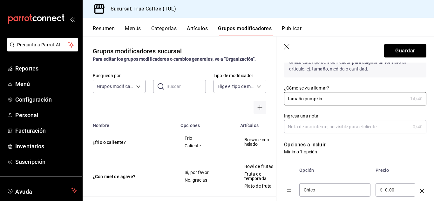
type input "tamaño pumpkin"
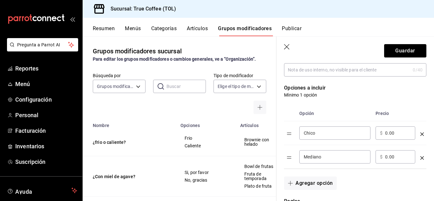
scroll to position [113, 0]
click at [330, 129] on div "Chico ​" at bounding box center [334, 132] width 71 height 13
type input "C"
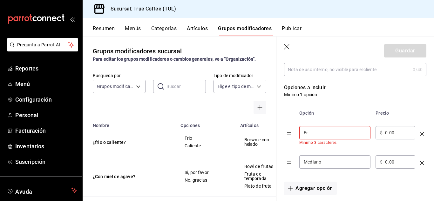
type input "F"
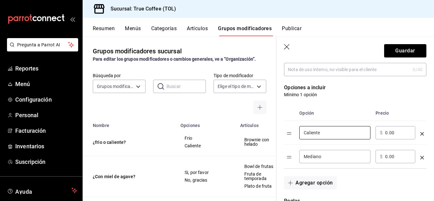
type input "Caliente"
drag, startPoint x: 403, startPoint y: 138, endPoint x: 321, endPoint y: 137, distance: 82.2
click at [321, 137] on tr "Caliente ​ ​ $ 0.00 ​" at bounding box center [355, 133] width 142 height 24
click at [401, 135] on input "0.00" at bounding box center [398, 133] width 26 height 6
type input "0.00"
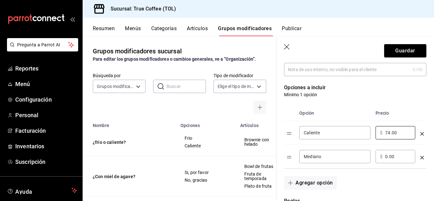
type input "74.00"
drag, startPoint x: 331, startPoint y: 159, endPoint x: 296, endPoint y: 155, distance: 36.1
click at [296, 155] on tr "Mediano ​ ​ $ 0.00 ​" at bounding box center [355, 157] width 142 height 24
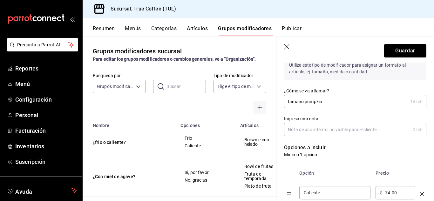
scroll to position [55, 0]
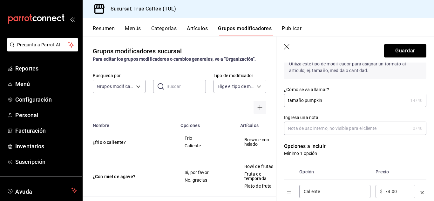
type input "Frio"
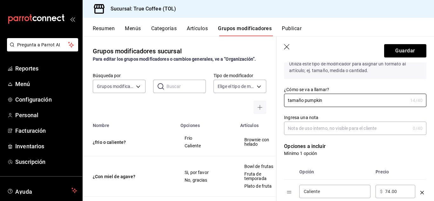
drag, startPoint x: 334, startPoint y: 101, endPoint x: 118, endPoint y: 101, distance: 215.2
click at [118, 101] on main "Grupos modificadores sucursal Para editar los grupos modificadores o cambios ge…" at bounding box center [258, 118] width 351 height 165
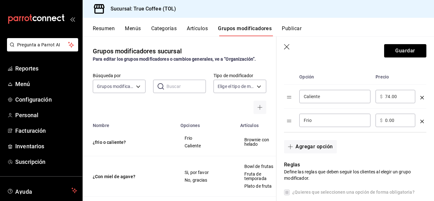
scroll to position [148, 0]
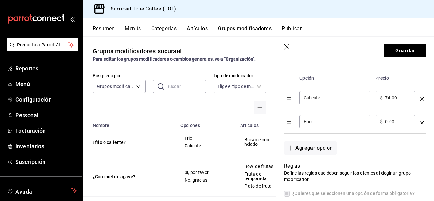
type input "¿Frio o Caliente?"
click at [388, 123] on input "0.00" at bounding box center [398, 121] width 26 height 6
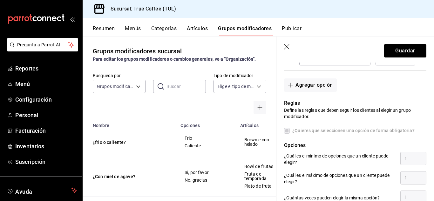
scroll to position [211, 0]
type input "76.00"
click at [323, 85] on button "Agregar opción" at bounding box center [310, 84] width 52 height 13
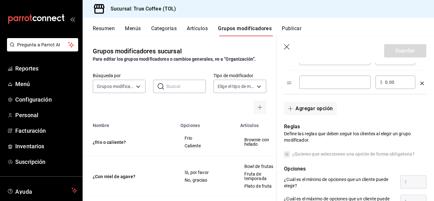
click at [420, 83] on icon "optionsTable" at bounding box center [421, 83] width 3 height 3
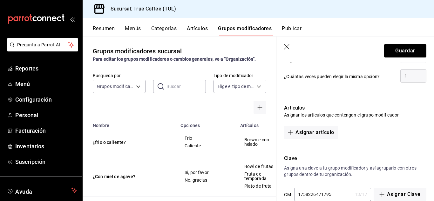
scroll to position [333, 0]
click at [322, 131] on button "Asignar artículo" at bounding box center [311, 131] width 54 height 13
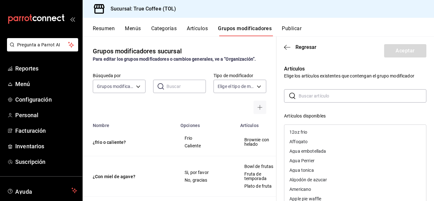
click at [328, 94] on input "text" at bounding box center [362, 96] width 128 height 13
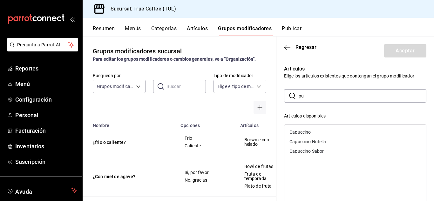
type input "p"
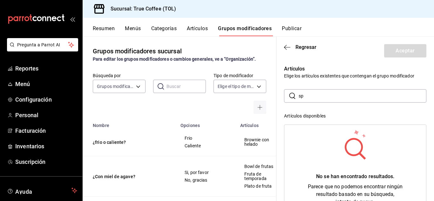
type input "s"
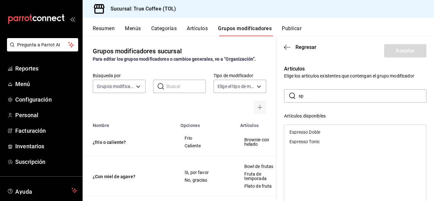
type input "s"
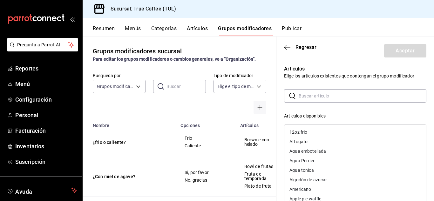
click at [330, 77] on p "Elige los artículos existentes que contengan el grupo modificador" at bounding box center [355, 76] width 142 height 6
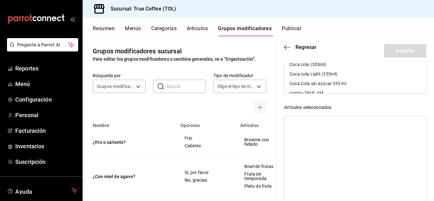
scroll to position [408, 0]
click at [330, 114] on div at bounding box center [355, 149] width 142 height 86
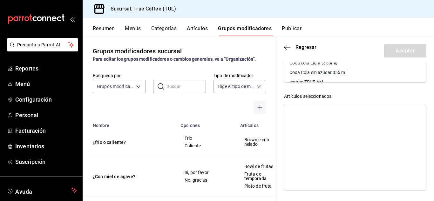
scroll to position [0, 0]
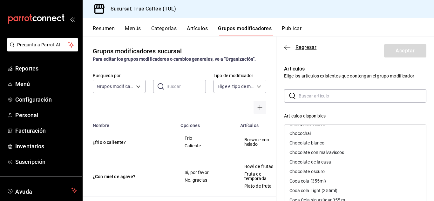
click at [297, 49] on span "Regresar" at bounding box center [305, 47] width 21 height 6
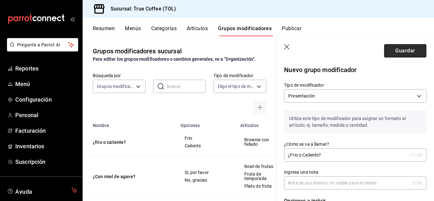
click at [395, 51] on button "Guardar" at bounding box center [405, 50] width 42 height 13
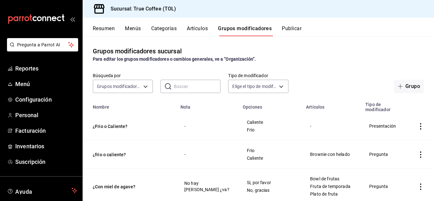
click at [417, 125] on icon "actions" at bounding box center [420, 126] width 6 height 6
click at [390, 167] on span "Eliminar" at bounding box center [396, 167] width 16 height 5
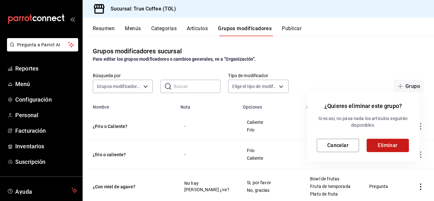
click at [381, 148] on button "Eliminar" at bounding box center [387, 145] width 42 height 13
